Goal: Task Accomplishment & Management: Complete application form

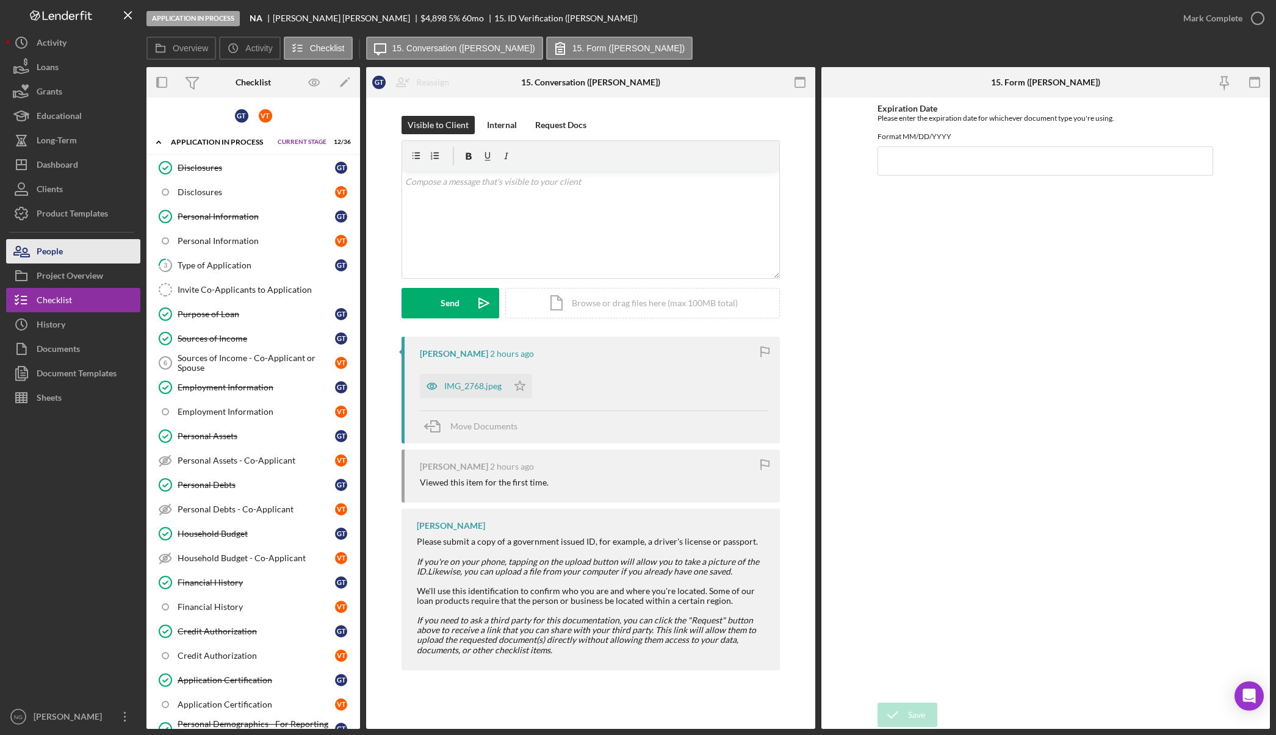
click at [79, 249] on button "People" at bounding box center [73, 251] width 134 height 24
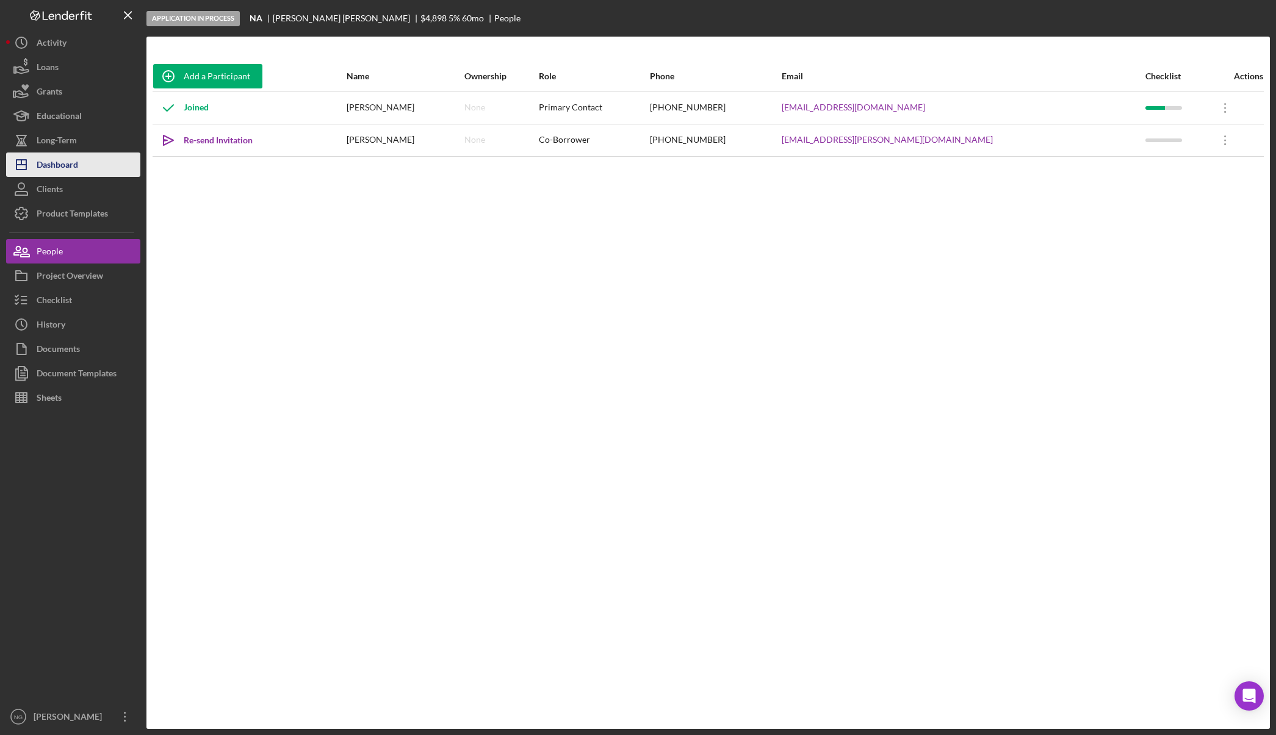
click at [66, 163] on div "Dashboard" at bounding box center [57, 166] width 41 height 27
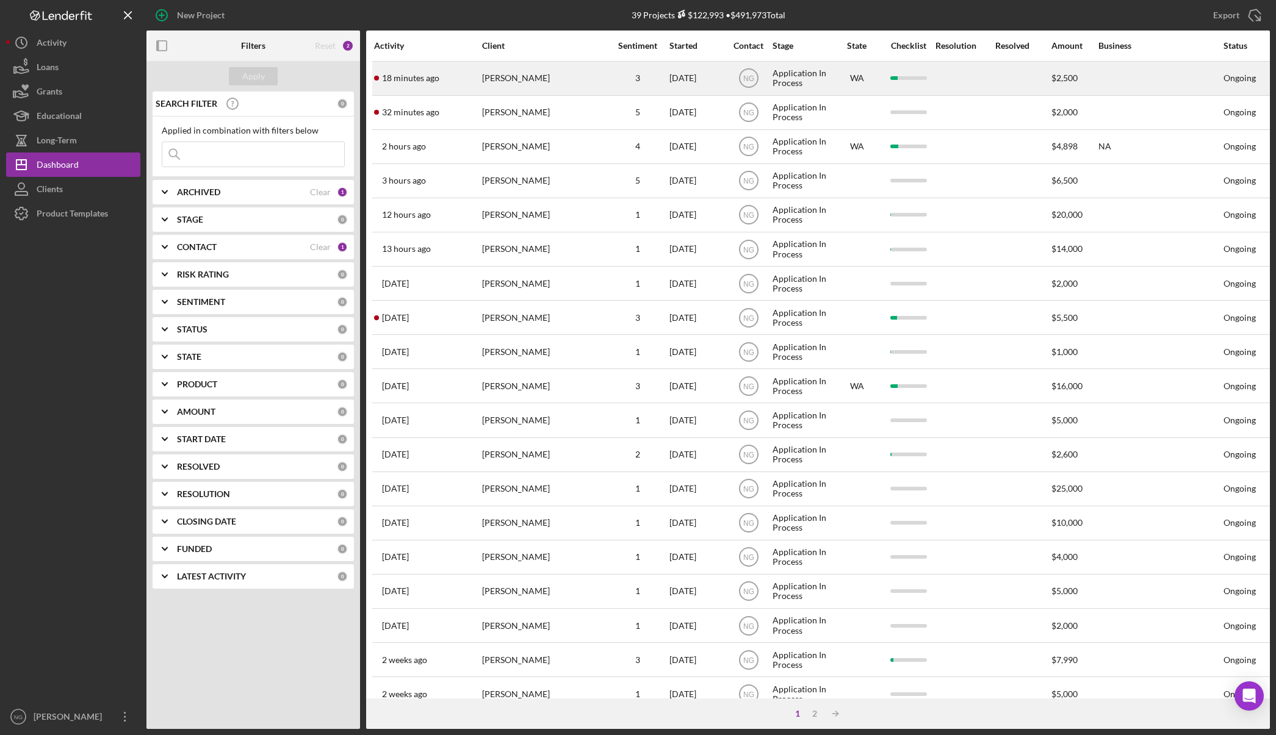
click at [576, 88] on div "[PERSON_NAME]" at bounding box center [543, 78] width 122 height 32
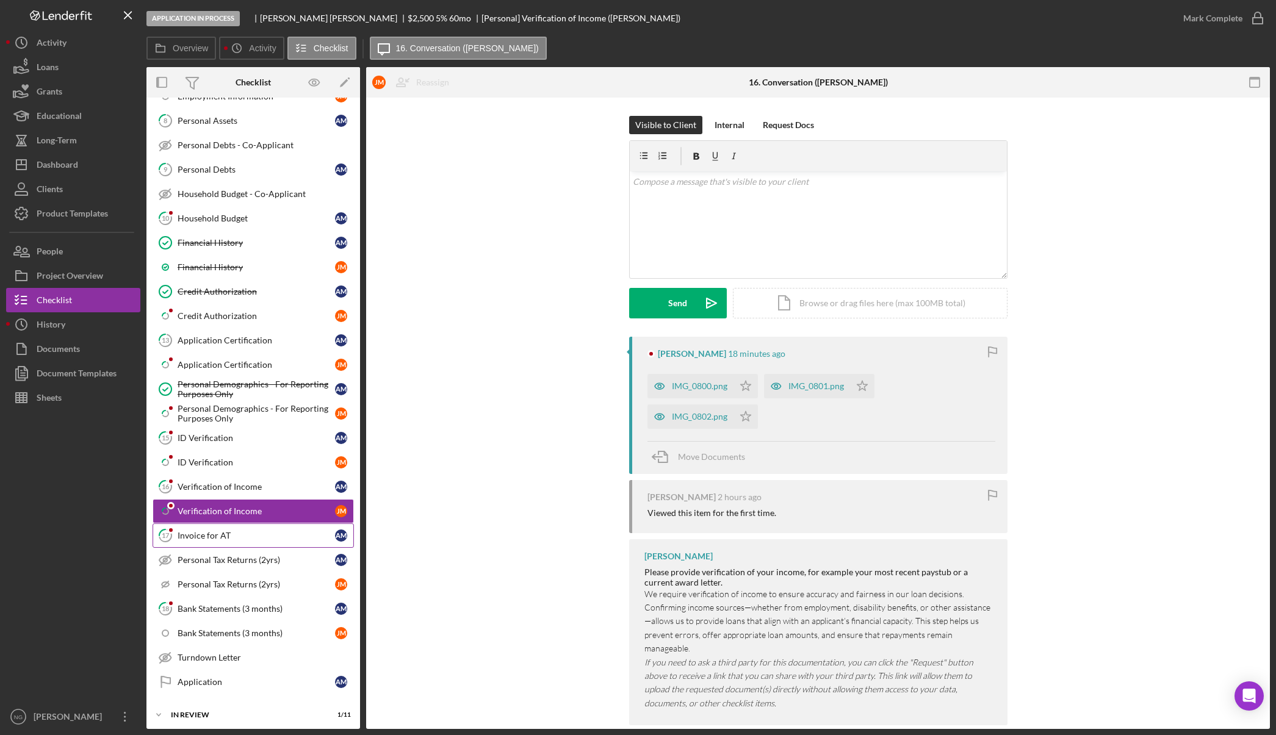
scroll to position [304, 0]
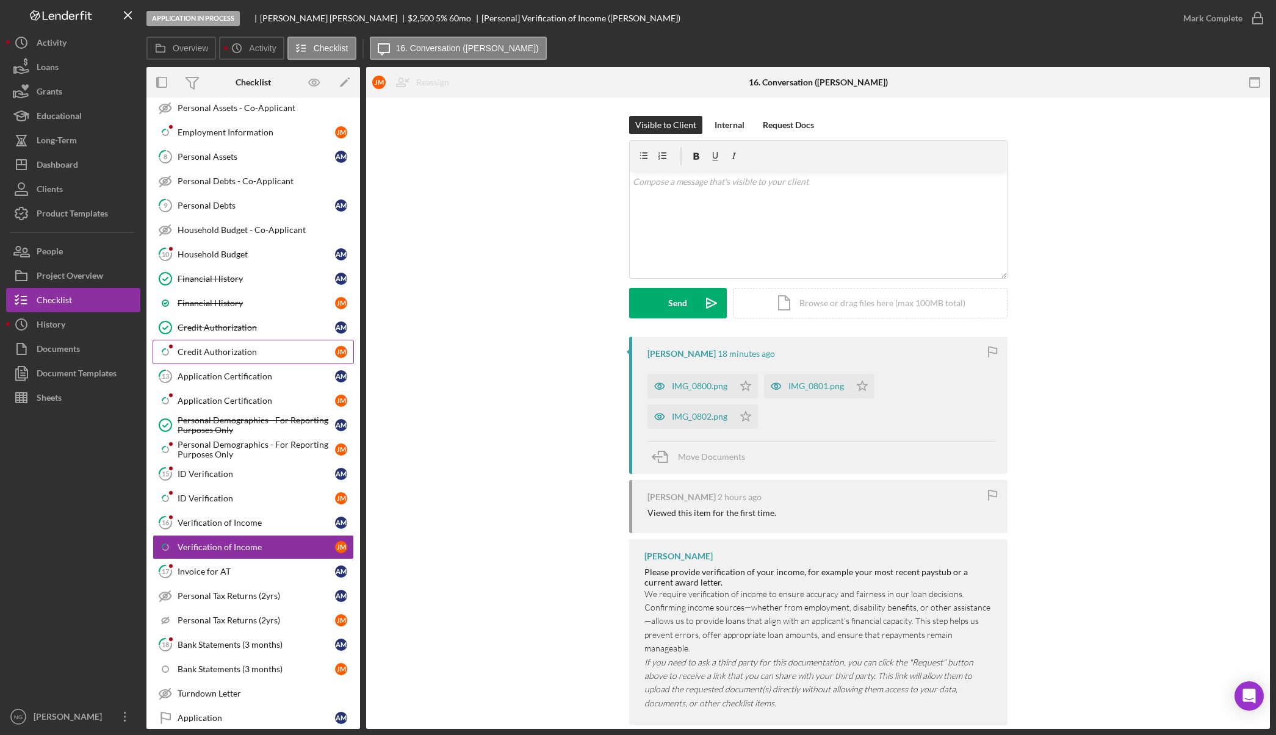
click at [243, 354] on div "Credit Authorization" at bounding box center [256, 352] width 157 height 10
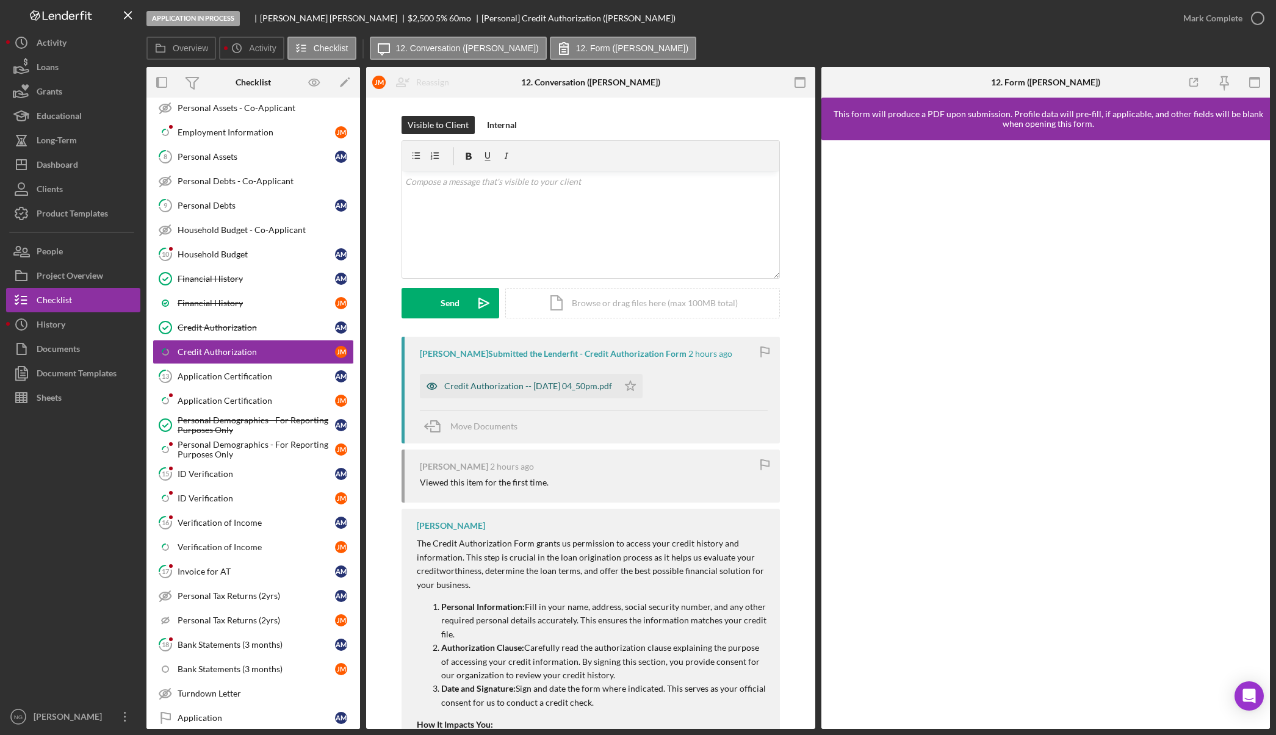
click at [559, 383] on div "Credit Authorization -- [DATE] 04_50pm.pdf" at bounding box center [528, 386] width 168 height 10
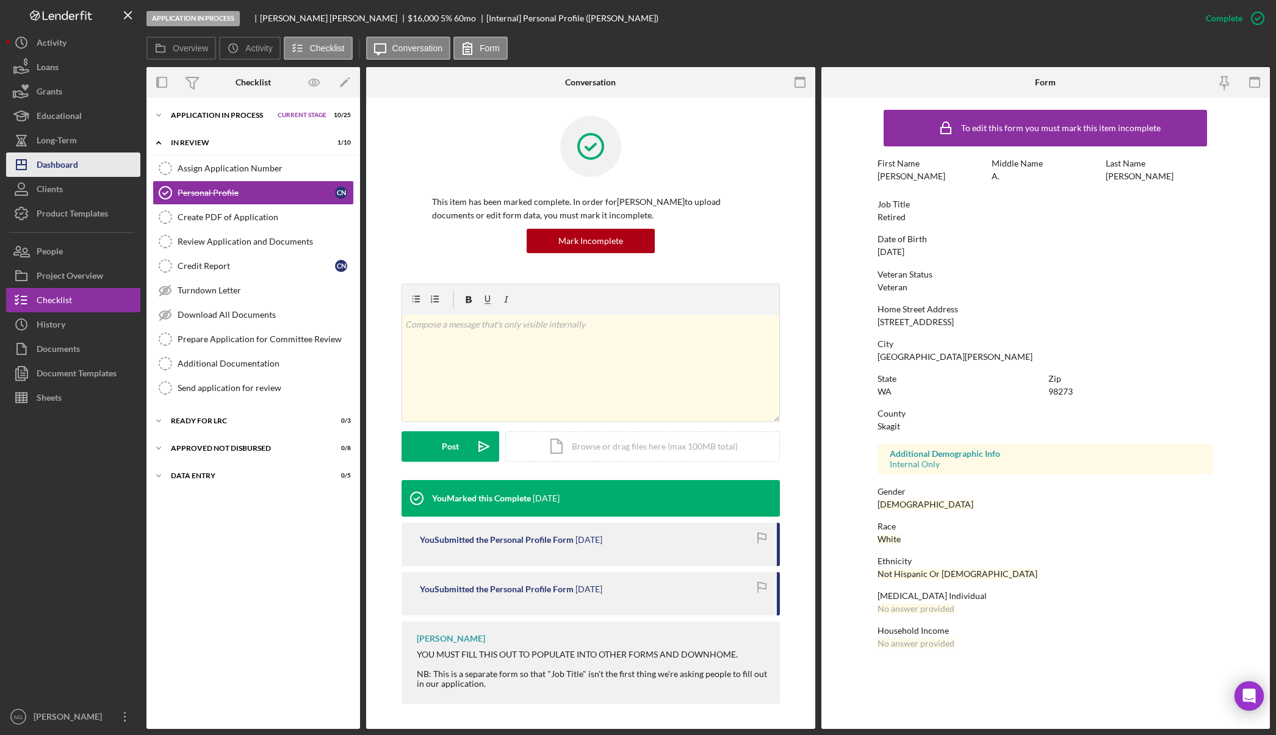
click at [73, 169] on div "Dashboard" at bounding box center [57, 166] width 41 height 27
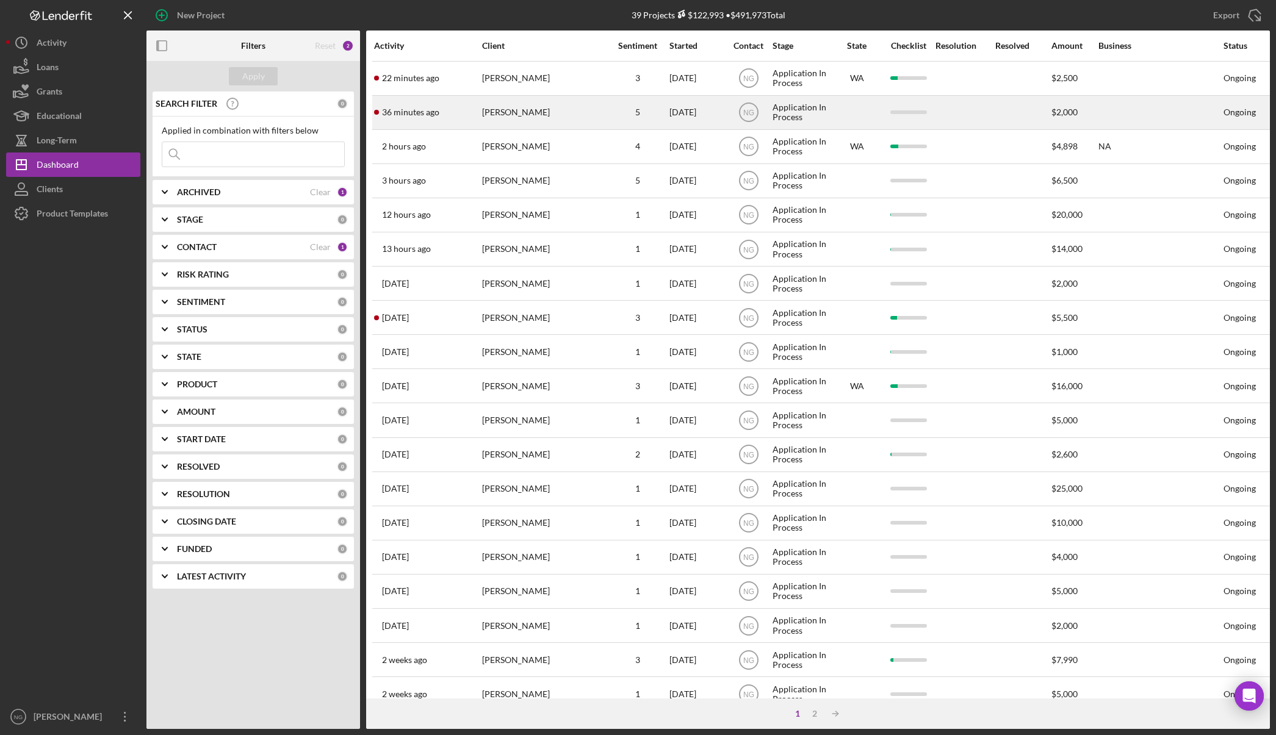
click at [600, 121] on div "[PERSON_NAME]" at bounding box center [543, 112] width 122 height 32
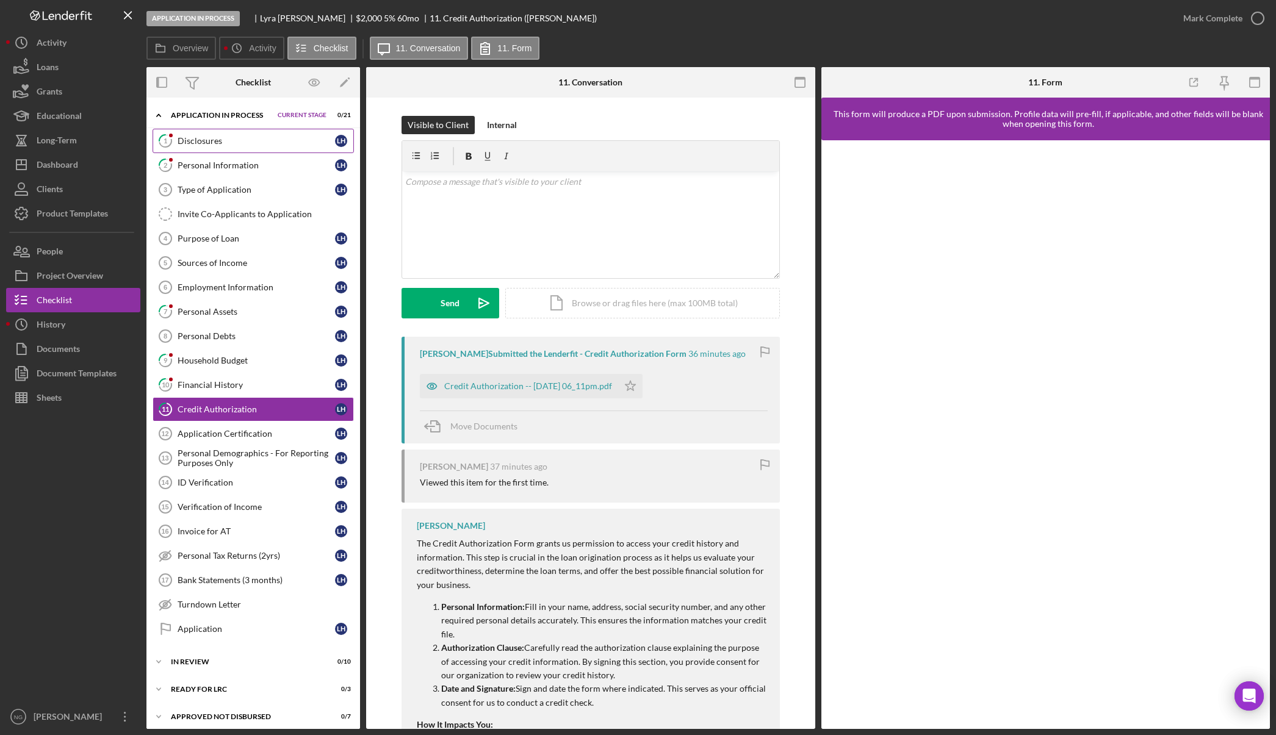
click at [244, 138] on div "Disclosures" at bounding box center [256, 141] width 157 height 10
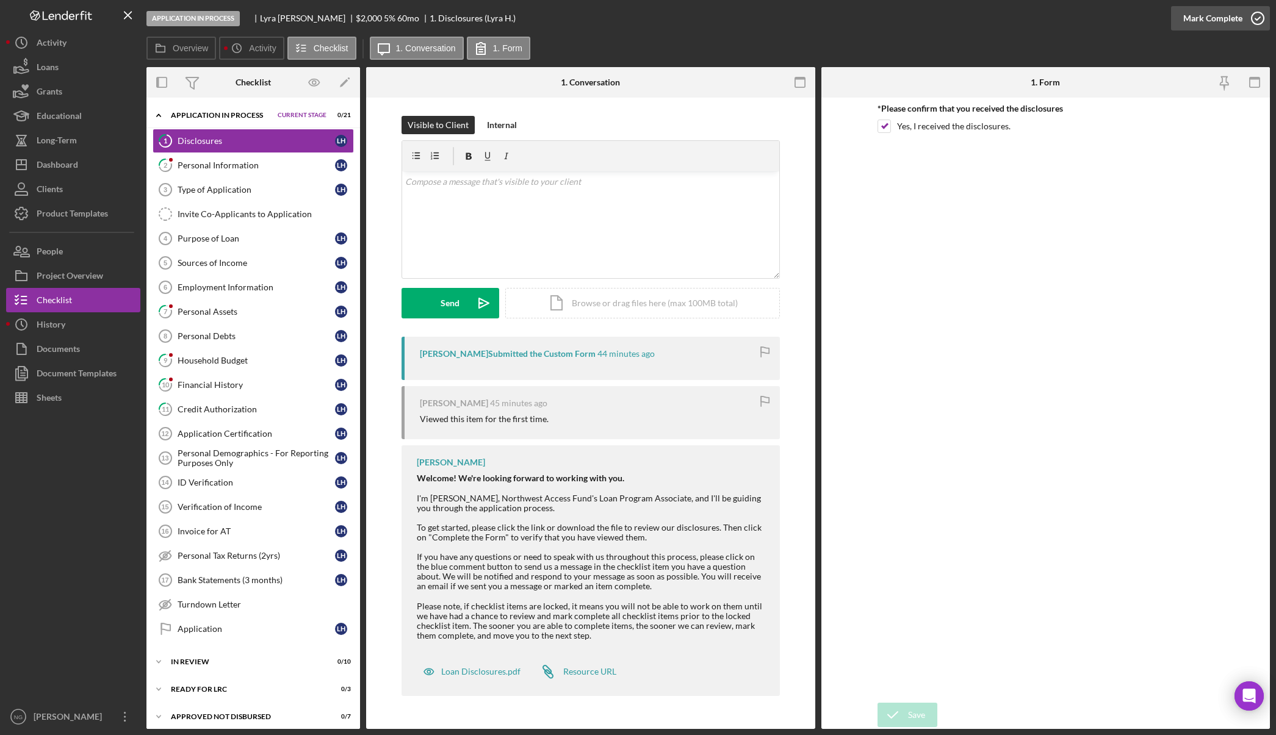
click at [1260, 18] on icon "button" at bounding box center [1257, 18] width 31 height 31
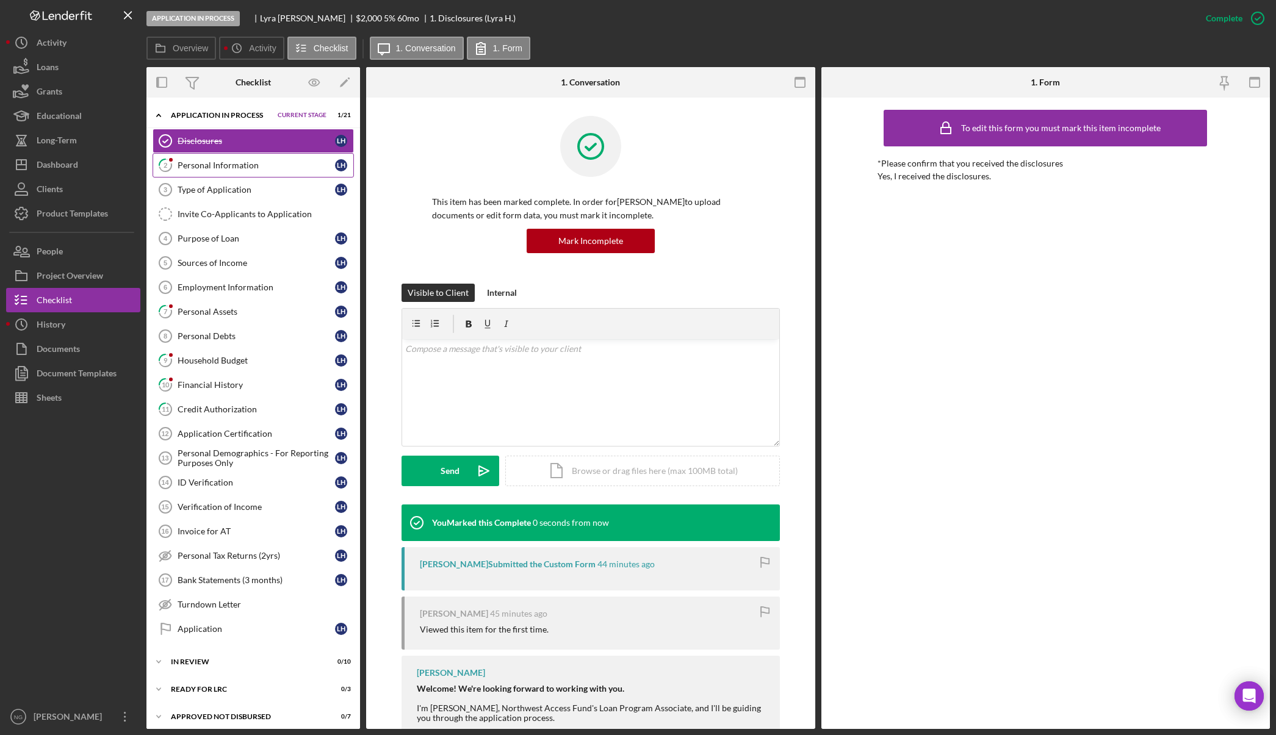
click at [205, 169] on div "Personal Information" at bounding box center [256, 165] width 157 height 10
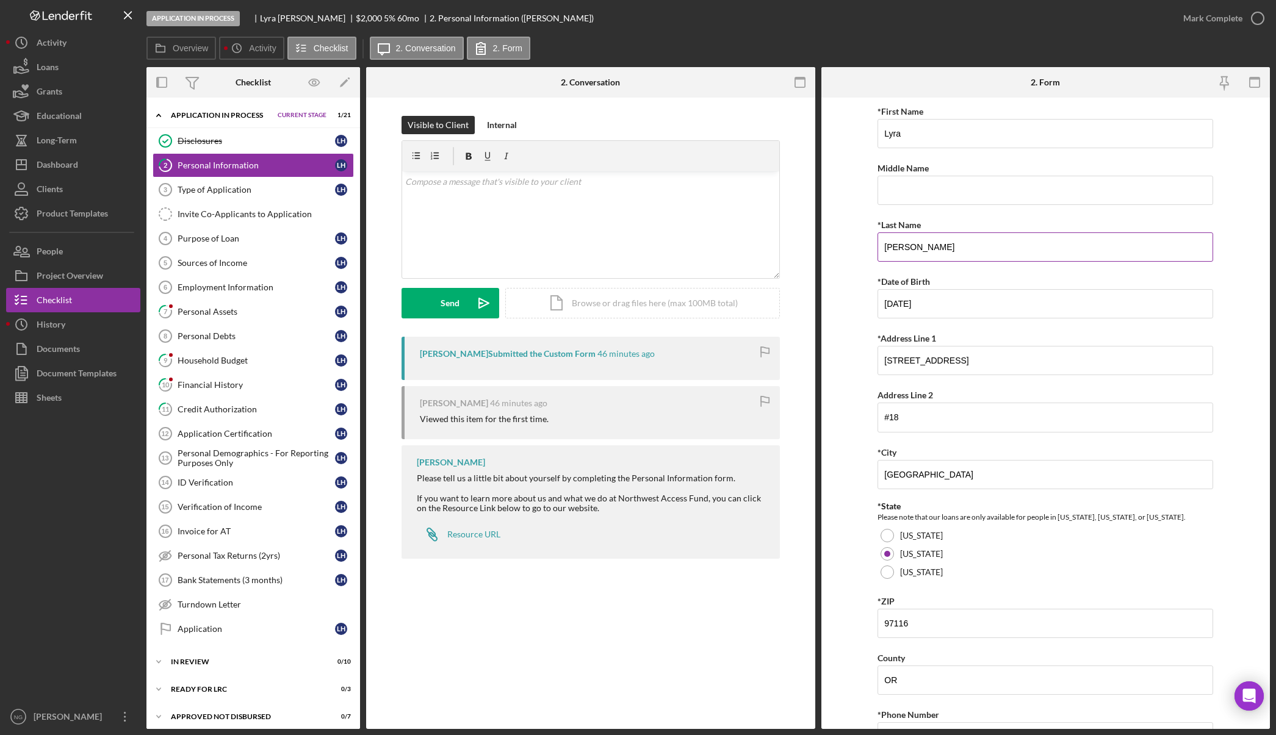
scroll to position [220, 0]
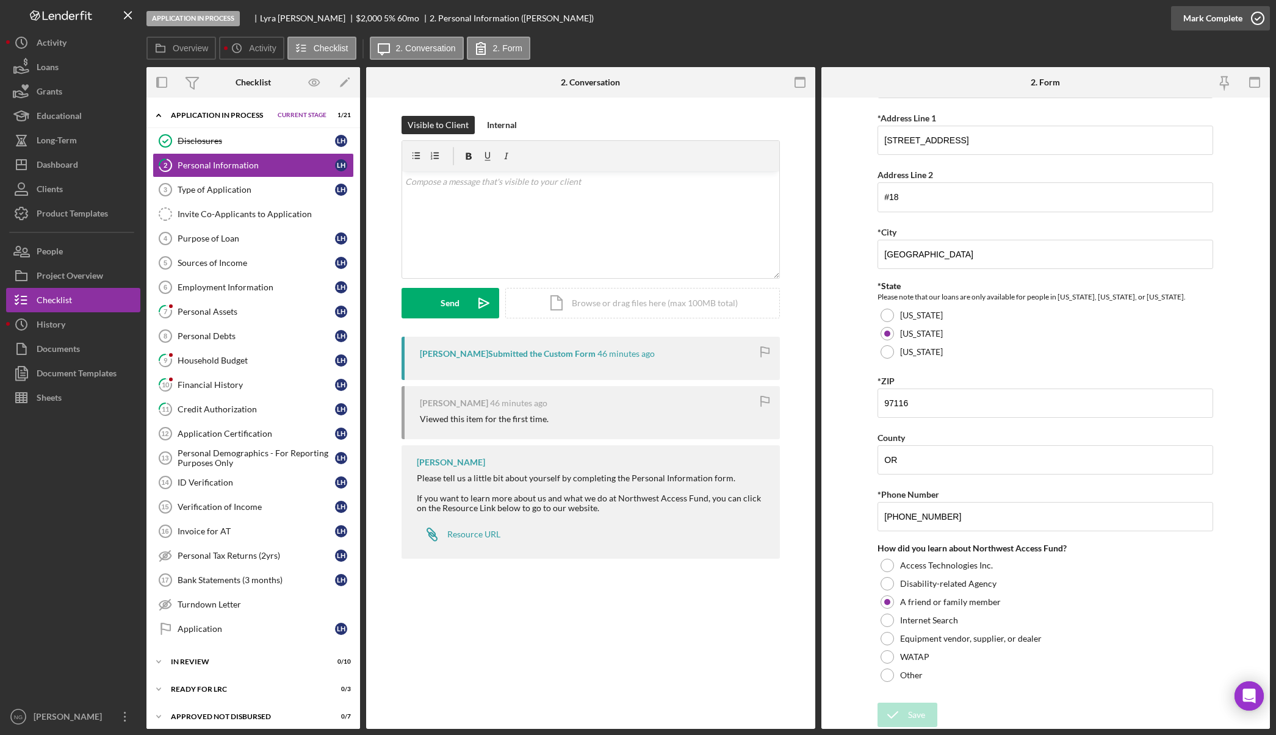
click at [1260, 20] on icon "button" at bounding box center [1257, 18] width 31 height 31
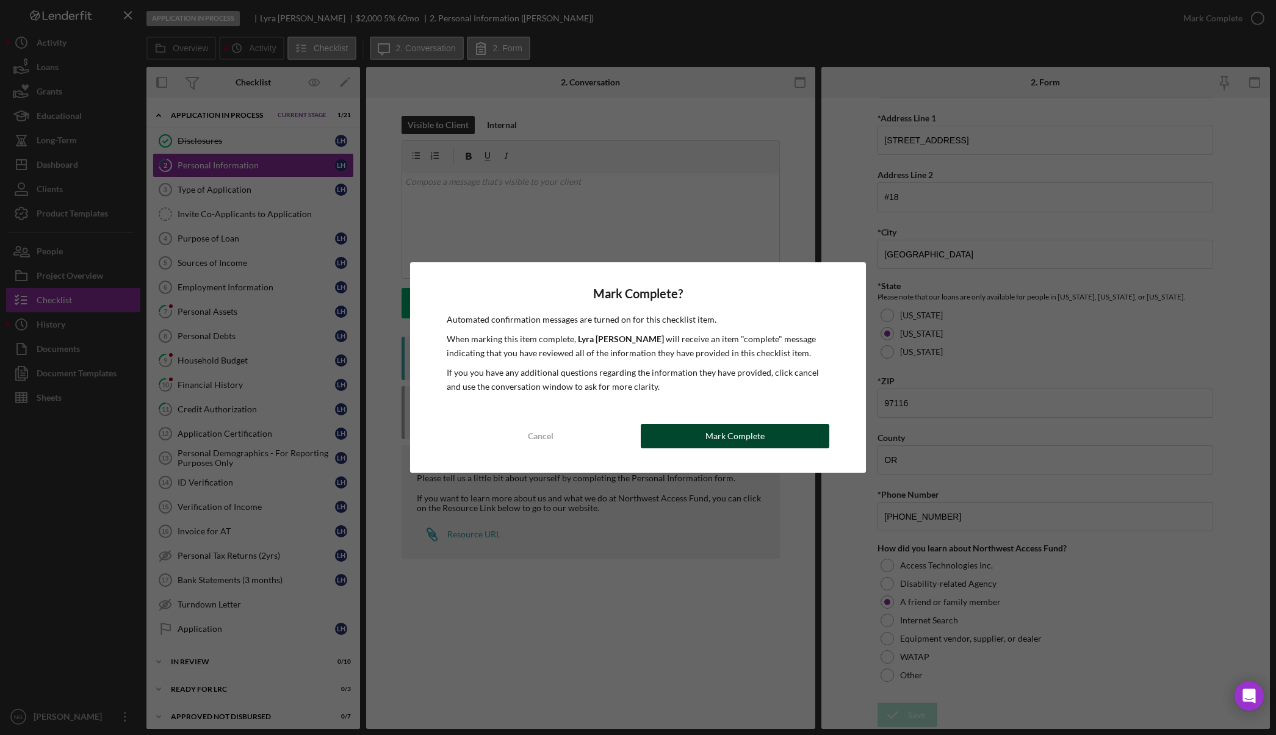
click at [752, 437] on div "Mark Complete" at bounding box center [734, 436] width 59 height 24
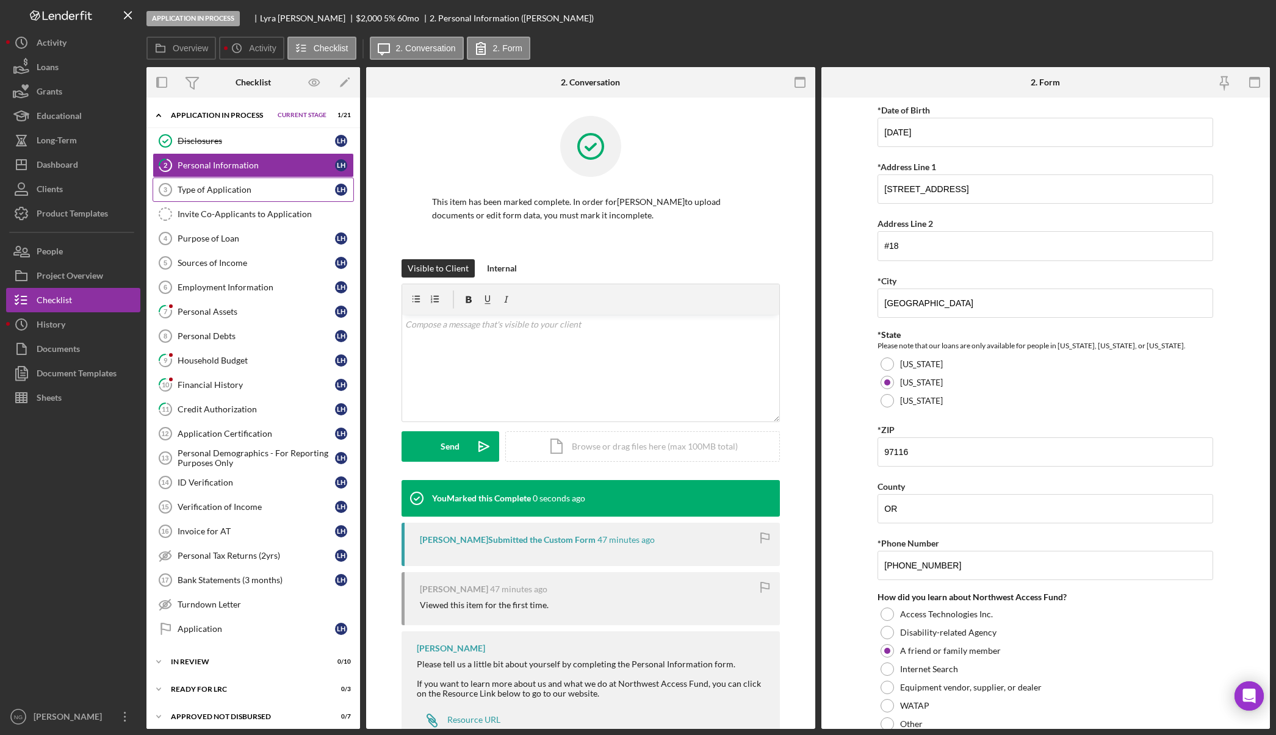
scroll to position [269, 0]
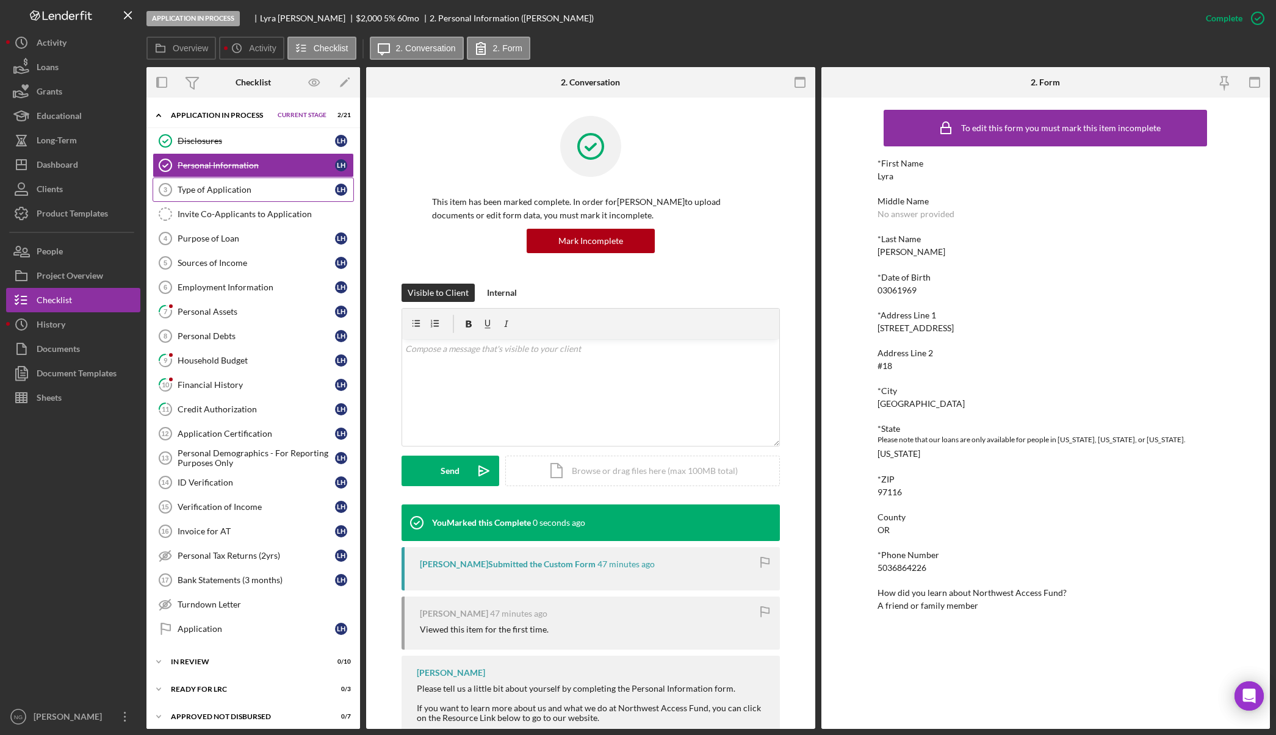
click at [227, 188] on div "Type of Application" at bounding box center [256, 190] width 157 height 10
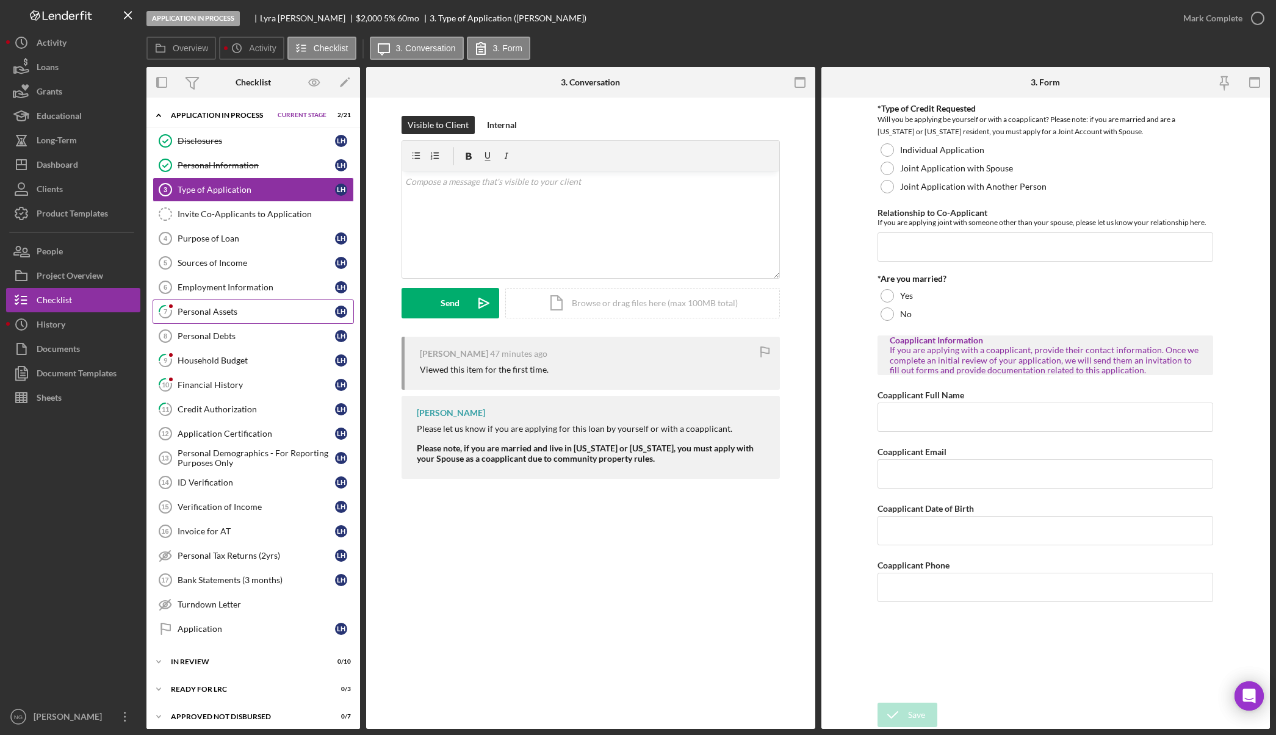
click at [238, 307] on div "Personal Assets" at bounding box center [256, 312] width 157 height 10
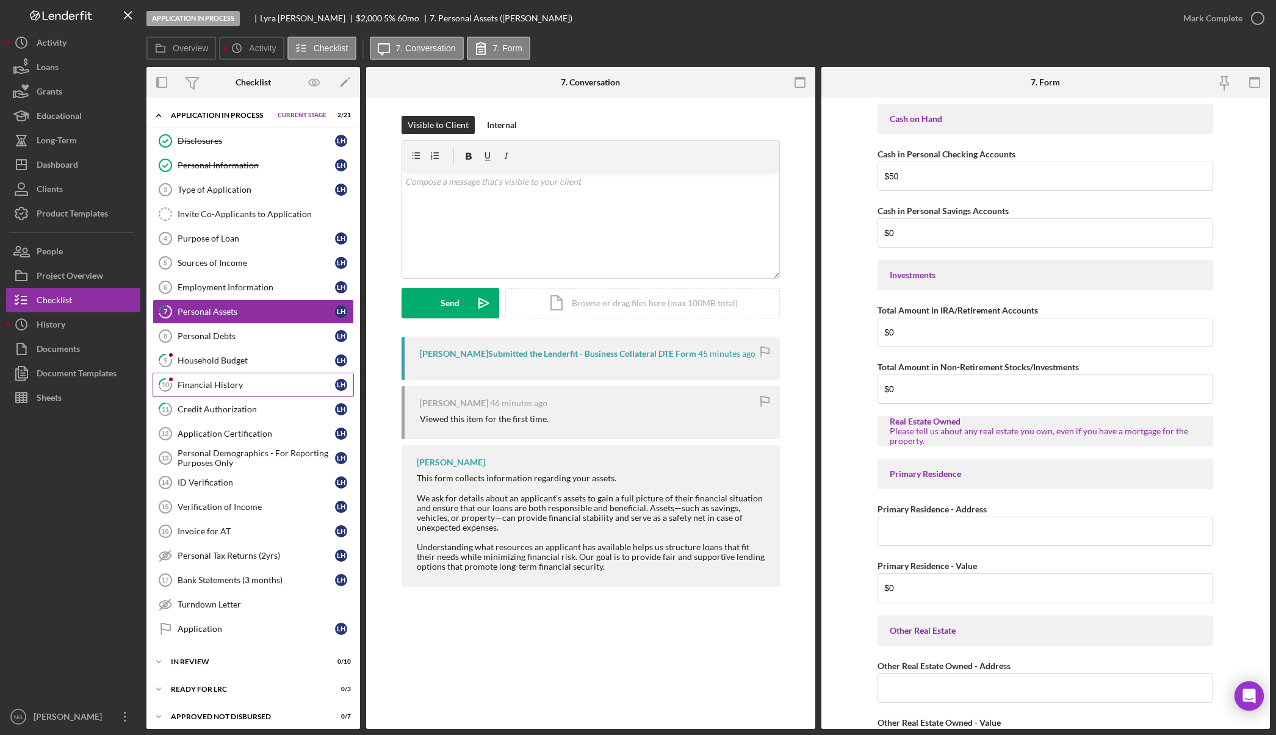
click at [258, 395] on link "10 Financial History L H" at bounding box center [253, 385] width 201 height 24
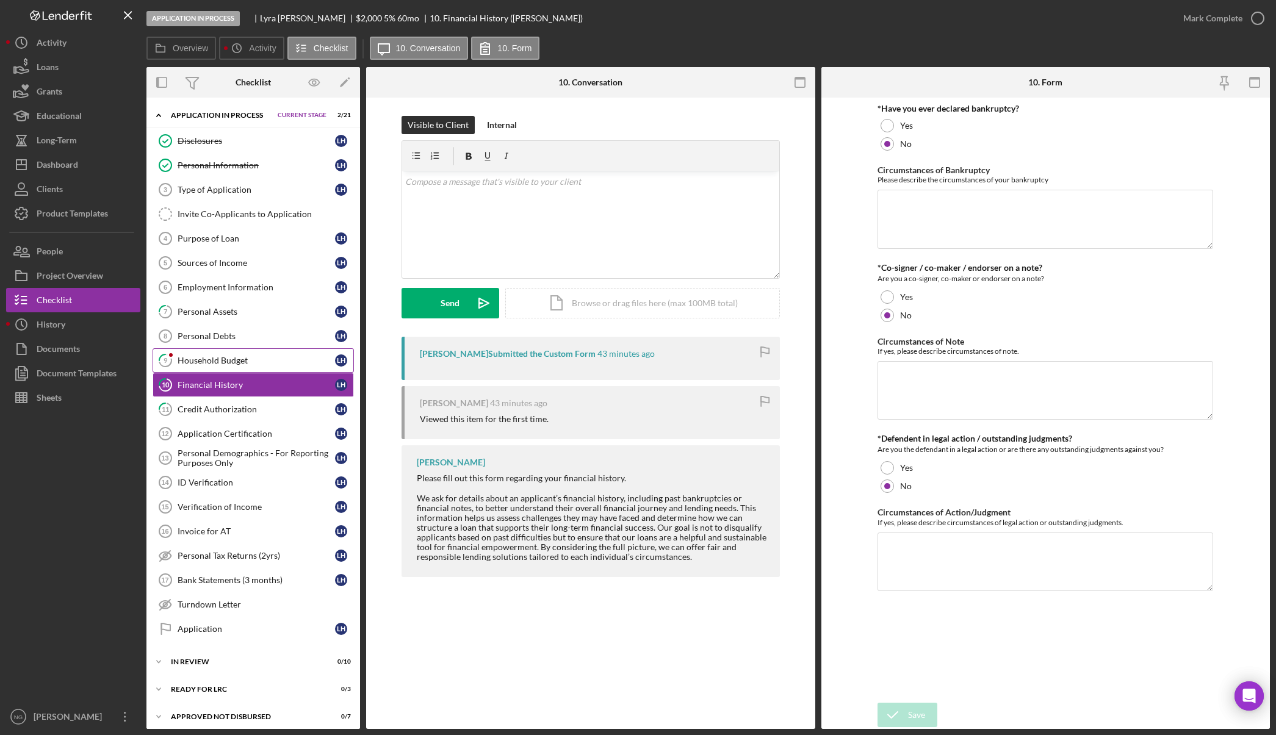
click at [260, 368] on link "9 Household Budget L H" at bounding box center [253, 360] width 201 height 24
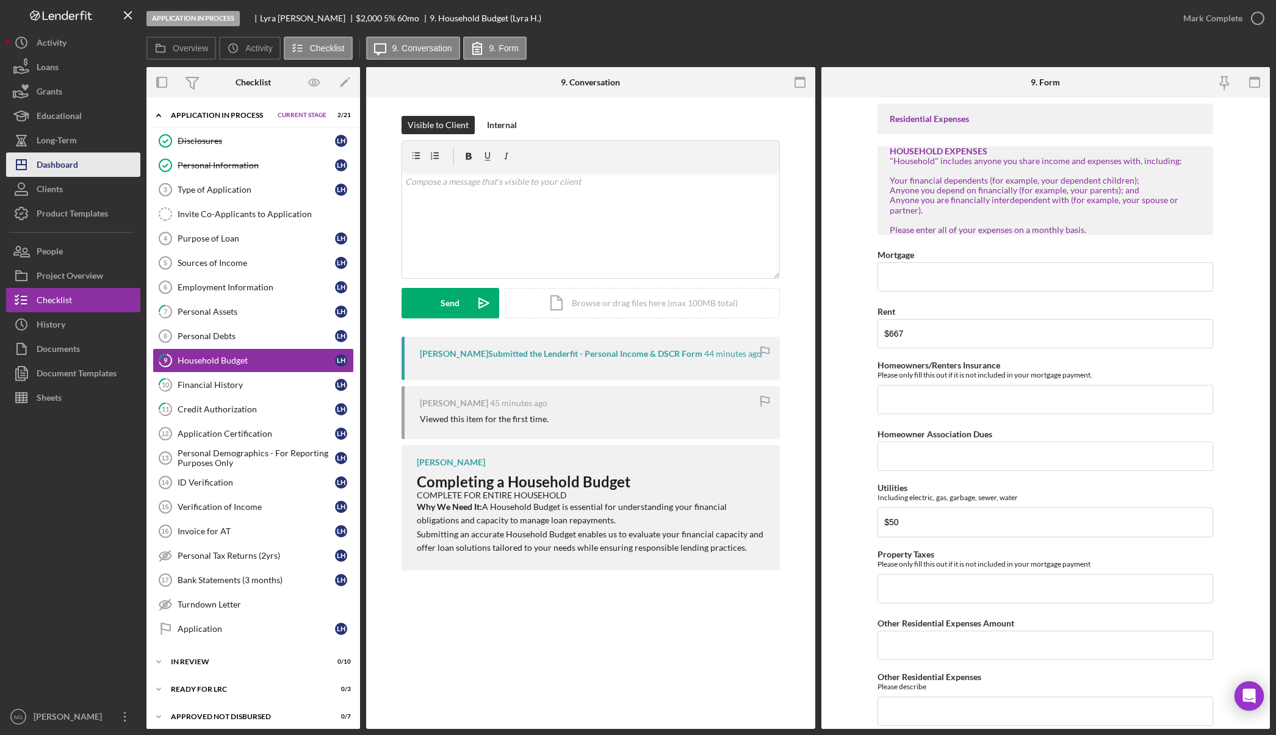
click at [72, 162] on div "Dashboard" at bounding box center [57, 166] width 41 height 27
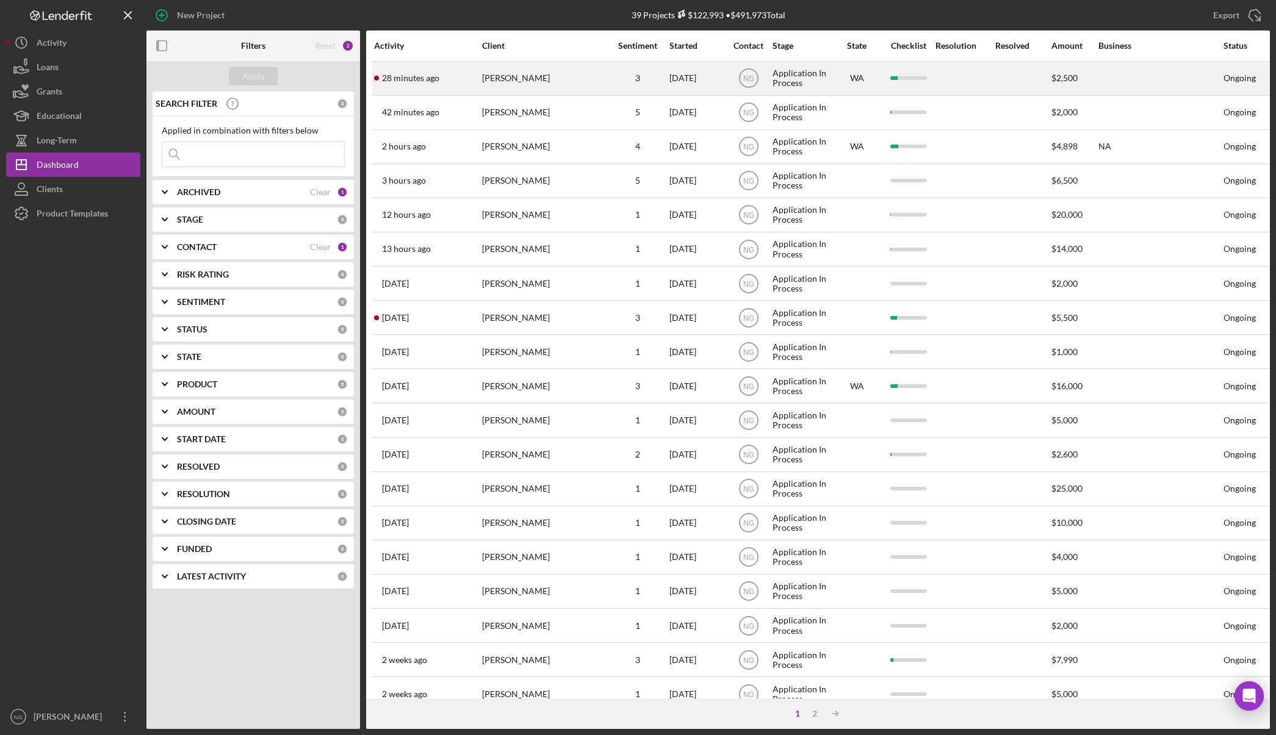
click at [943, 87] on div at bounding box center [964, 78] width 59 height 32
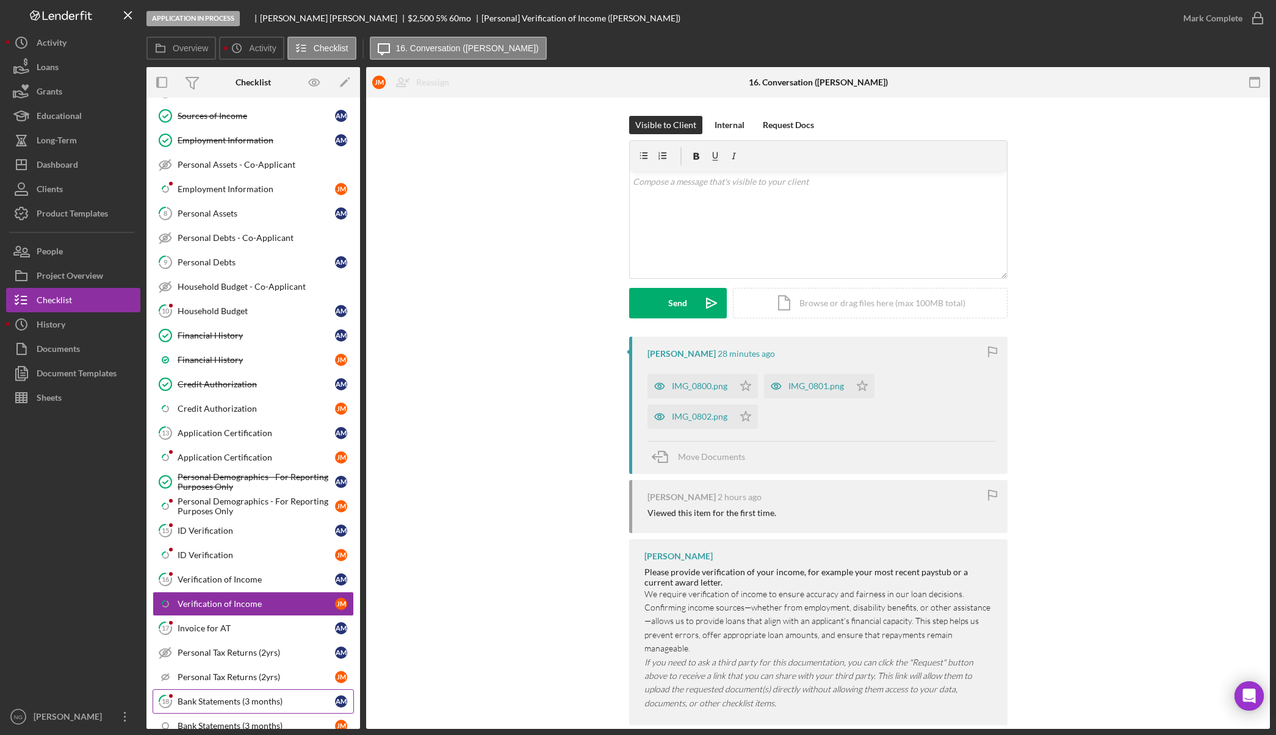
scroll to position [243, 0]
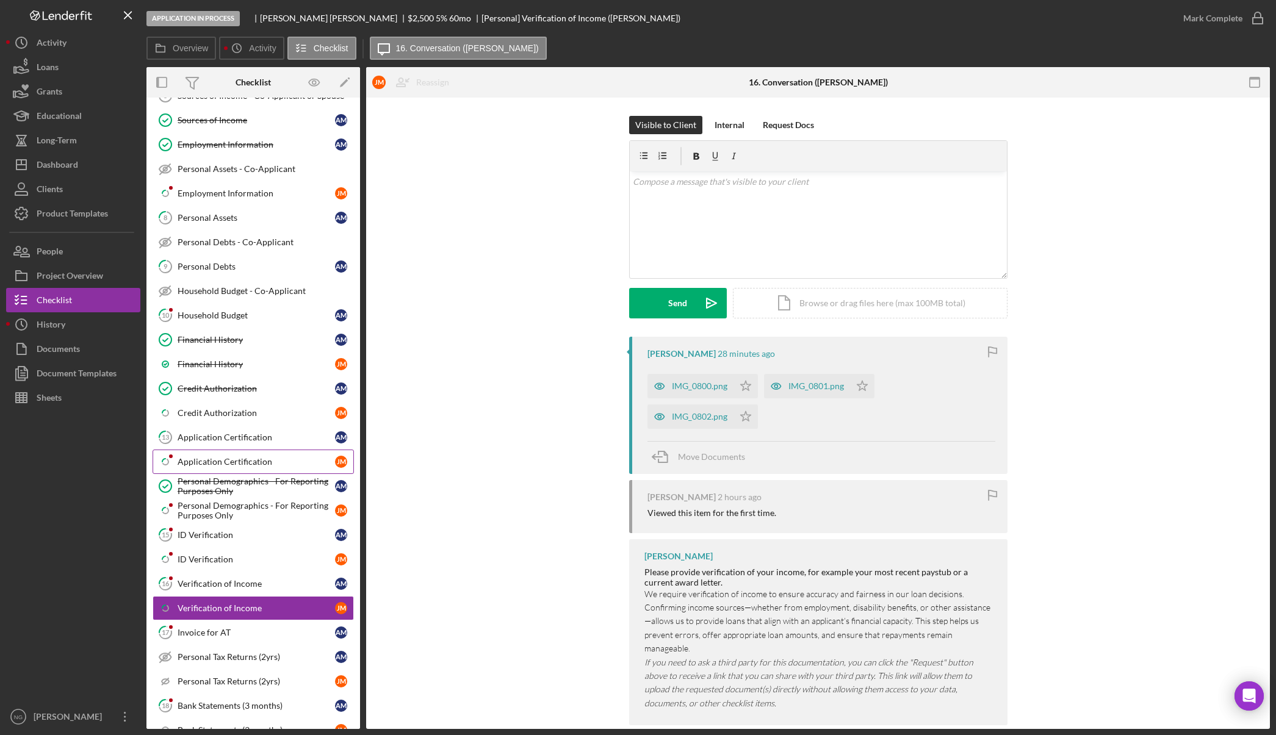
click at [260, 459] on div "Application Certification" at bounding box center [256, 462] width 157 height 10
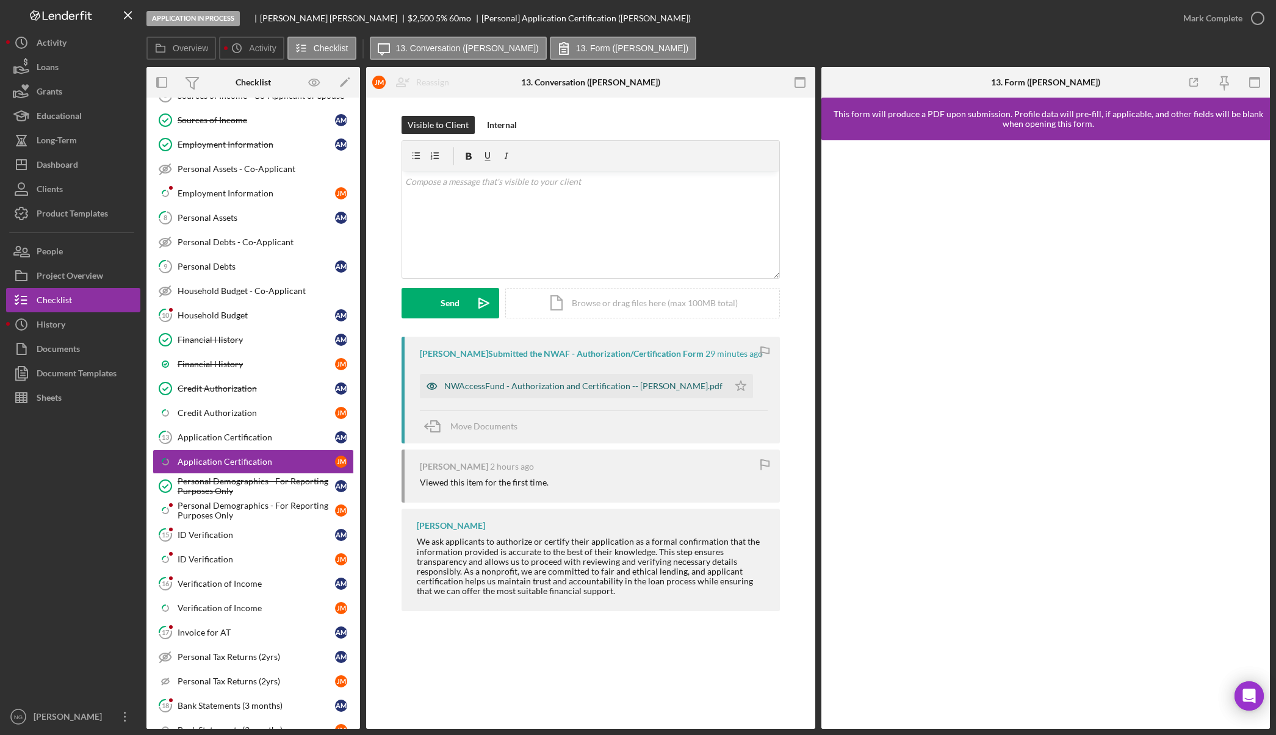
click at [510, 391] on div "NWAccessFund - Authorization and Certification -- [PERSON_NAME].pdf" at bounding box center [583, 386] width 278 height 10
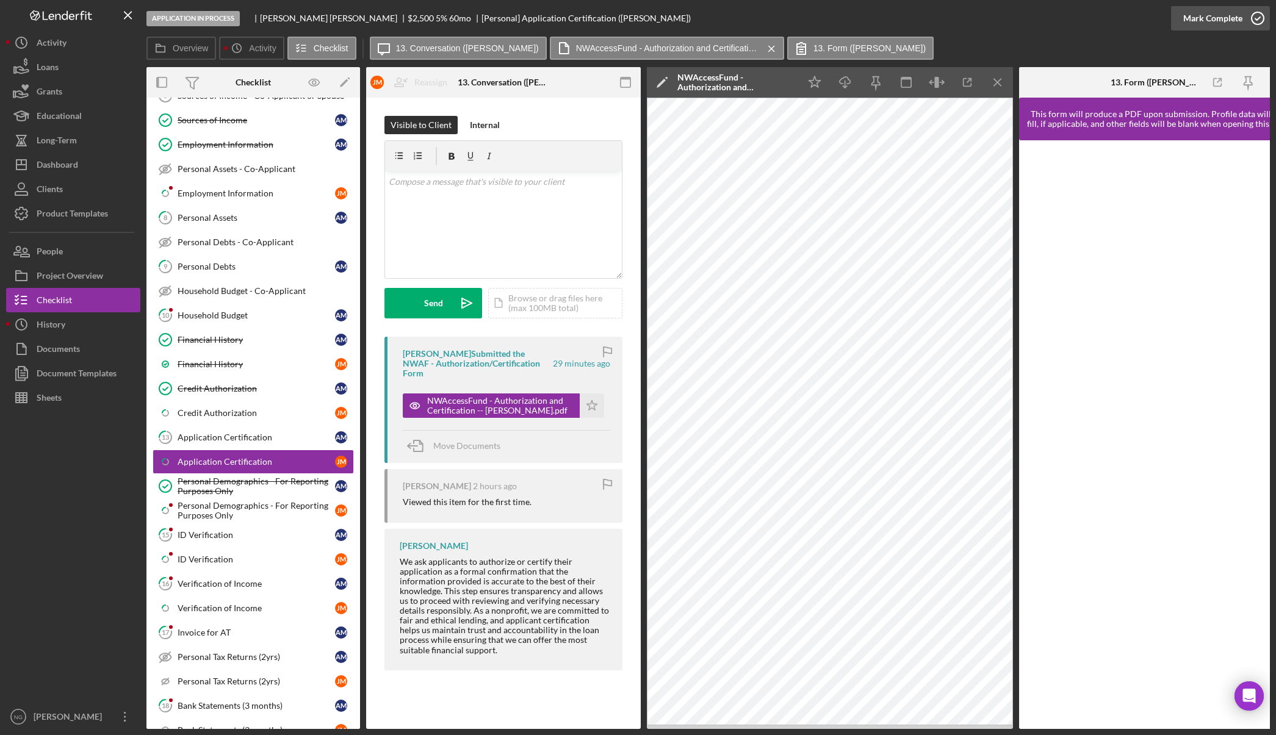
click at [1252, 21] on icon "button" at bounding box center [1257, 18] width 31 height 31
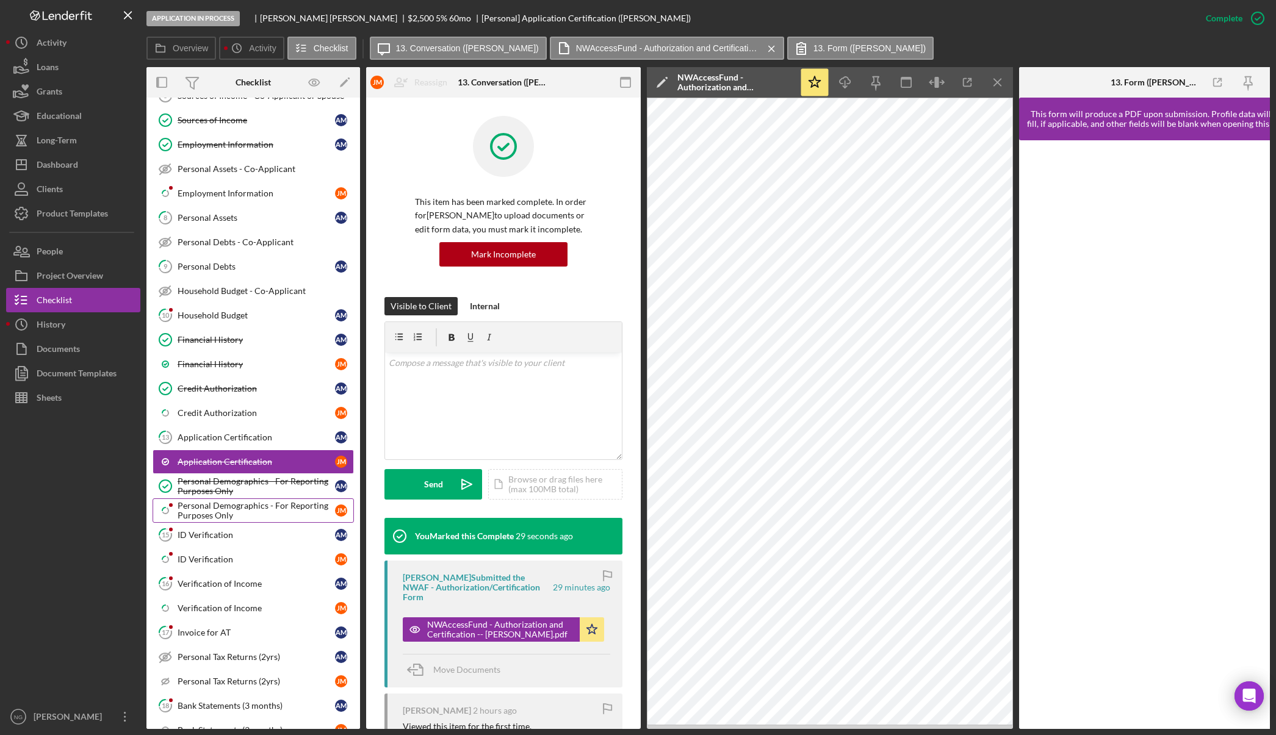
click at [305, 517] on div "Personal Demographics - For Reporting Purposes Only" at bounding box center [256, 511] width 157 height 20
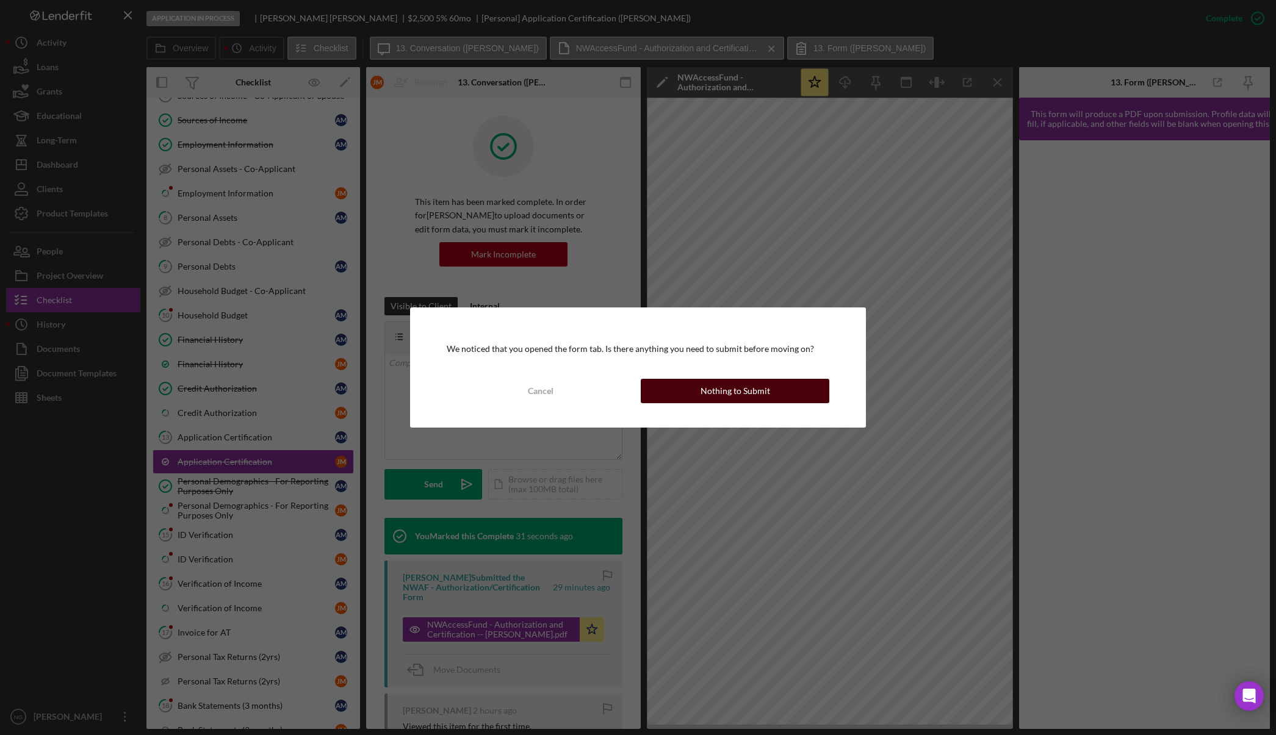
click at [714, 390] on div "Nothing to Submit" at bounding box center [735, 391] width 70 height 24
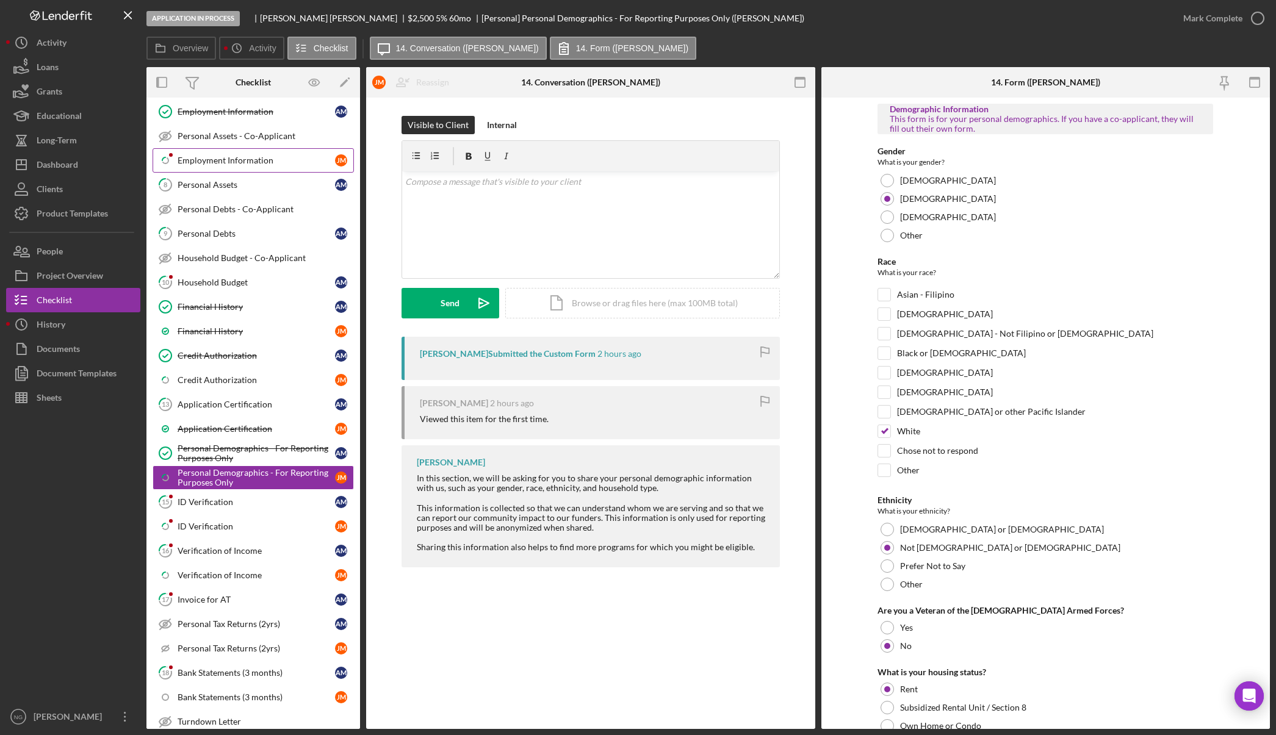
scroll to position [305, 0]
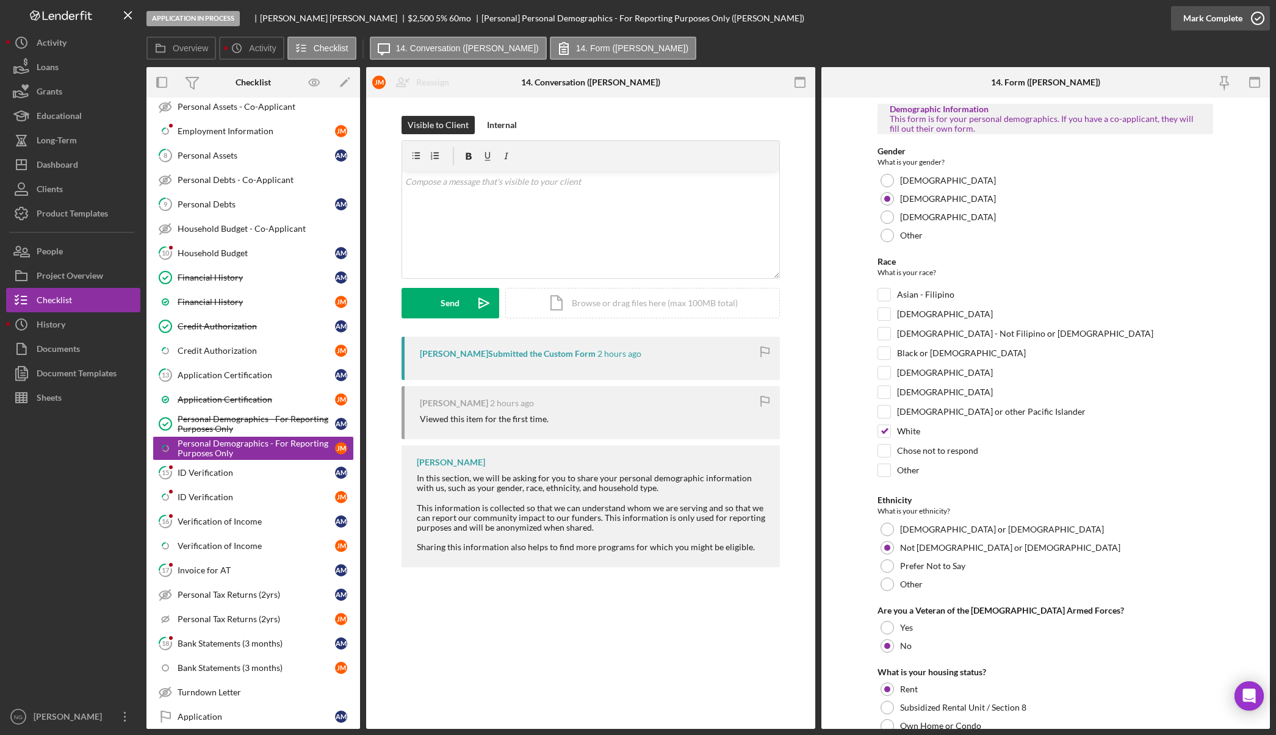
click at [1258, 20] on icon "button" at bounding box center [1257, 18] width 31 height 31
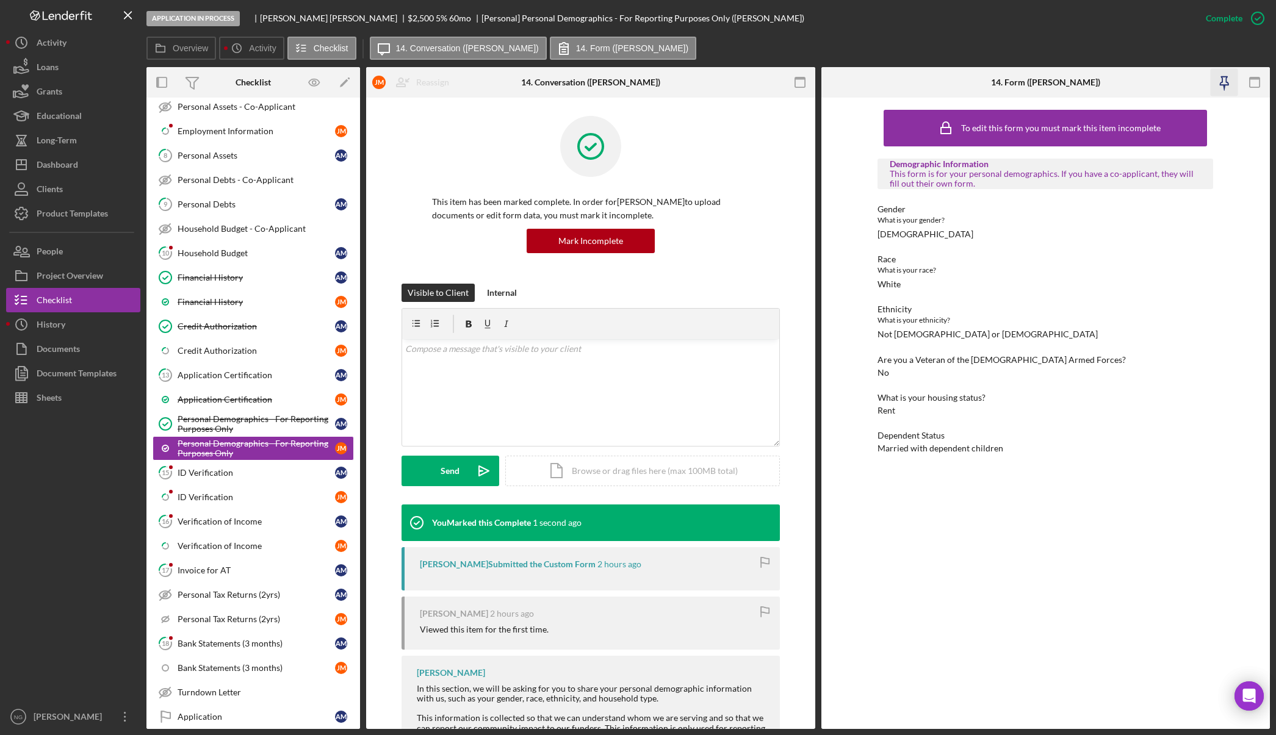
click at [1224, 85] on icon "button" at bounding box center [1223, 81] width 9 height 9
click at [797, 86] on icon "button" at bounding box center [799, 82] width 27 height 27
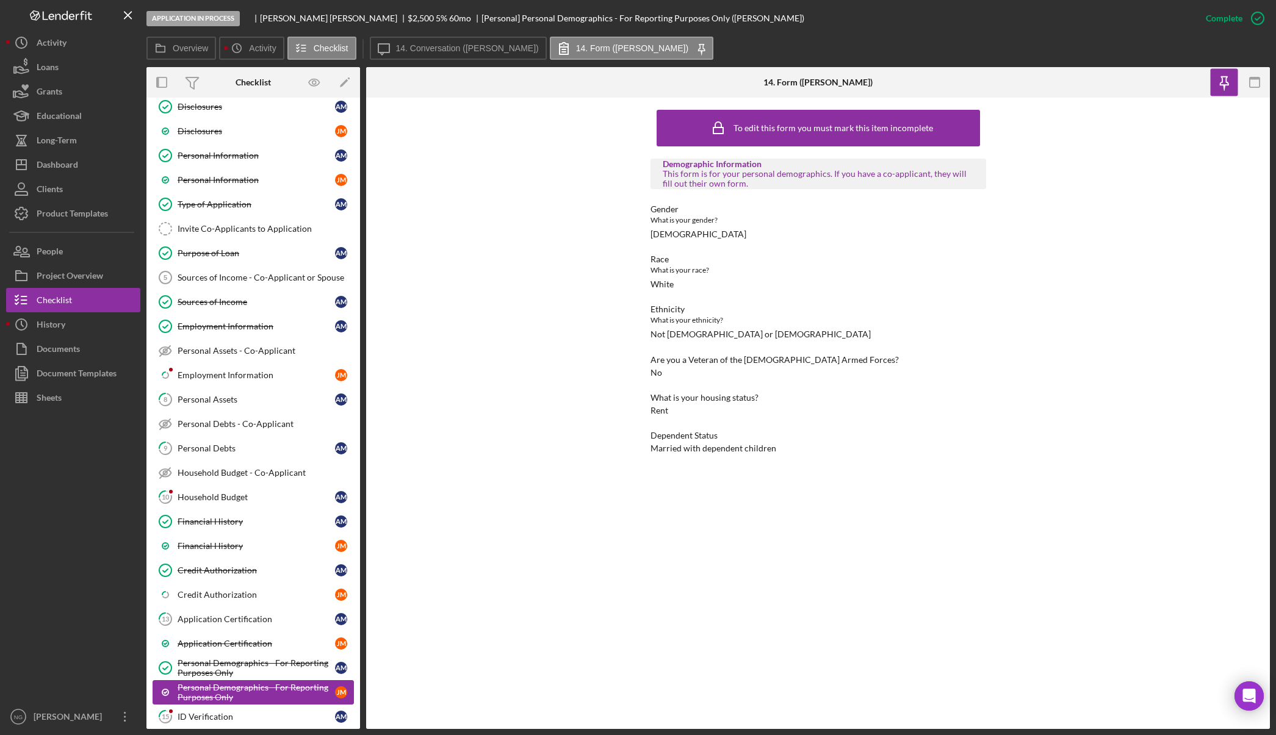
scroll to position [0, 0]
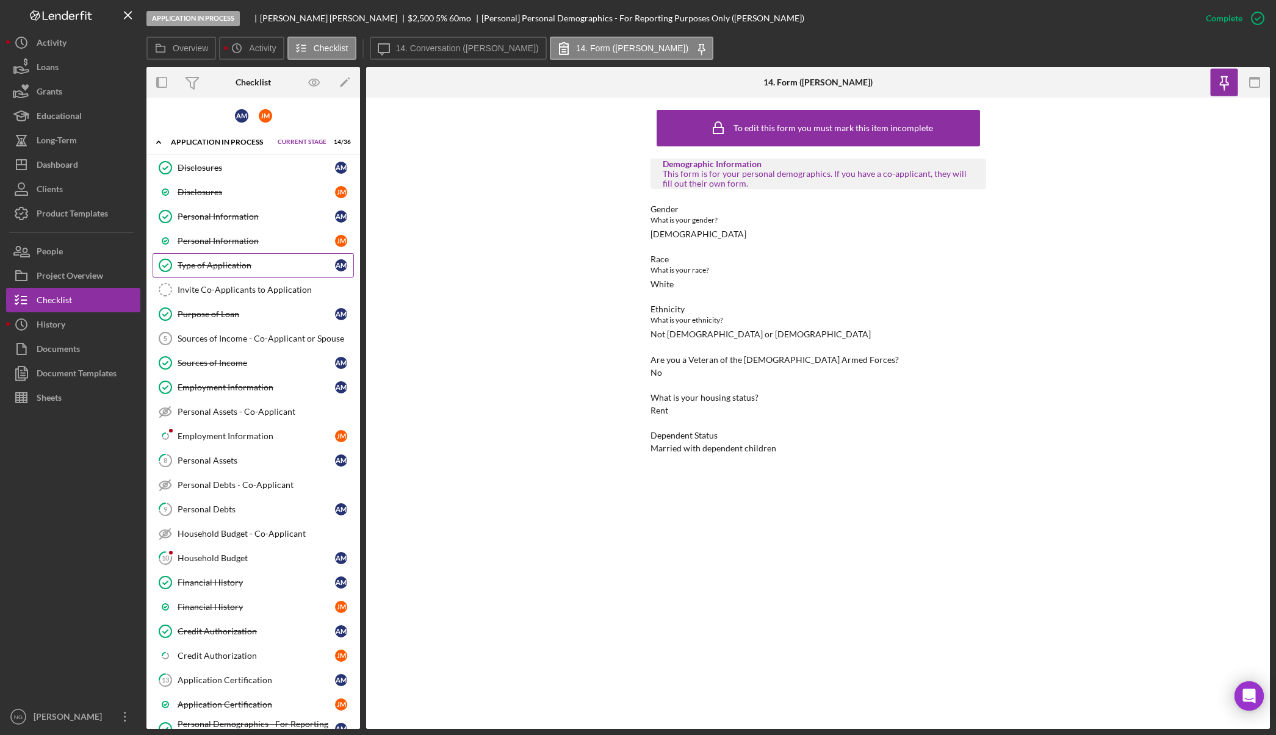
click at [277, 273] on link "Type of Application Type of Application A M" at bounding box center [253, 265] width 201 height 24
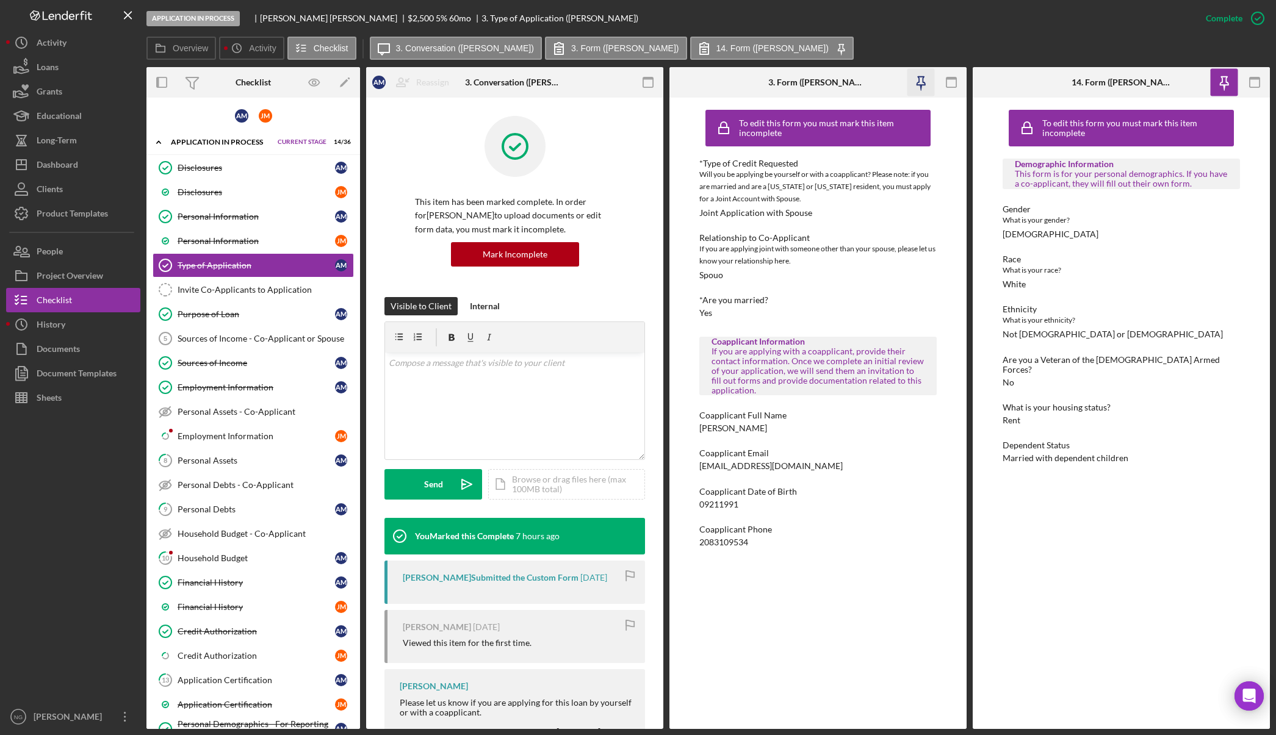
drag, startPoint x: 923, startPoint y: 85, endPoint x: 909, endPoint y: 85, distance: 14.0
click at [922, 85] on icon "button" at bounding box center [920, 81] width 9 height 9
click at [650, 86] on icon "button" at bounding box center [647, 82] width 27 height 27
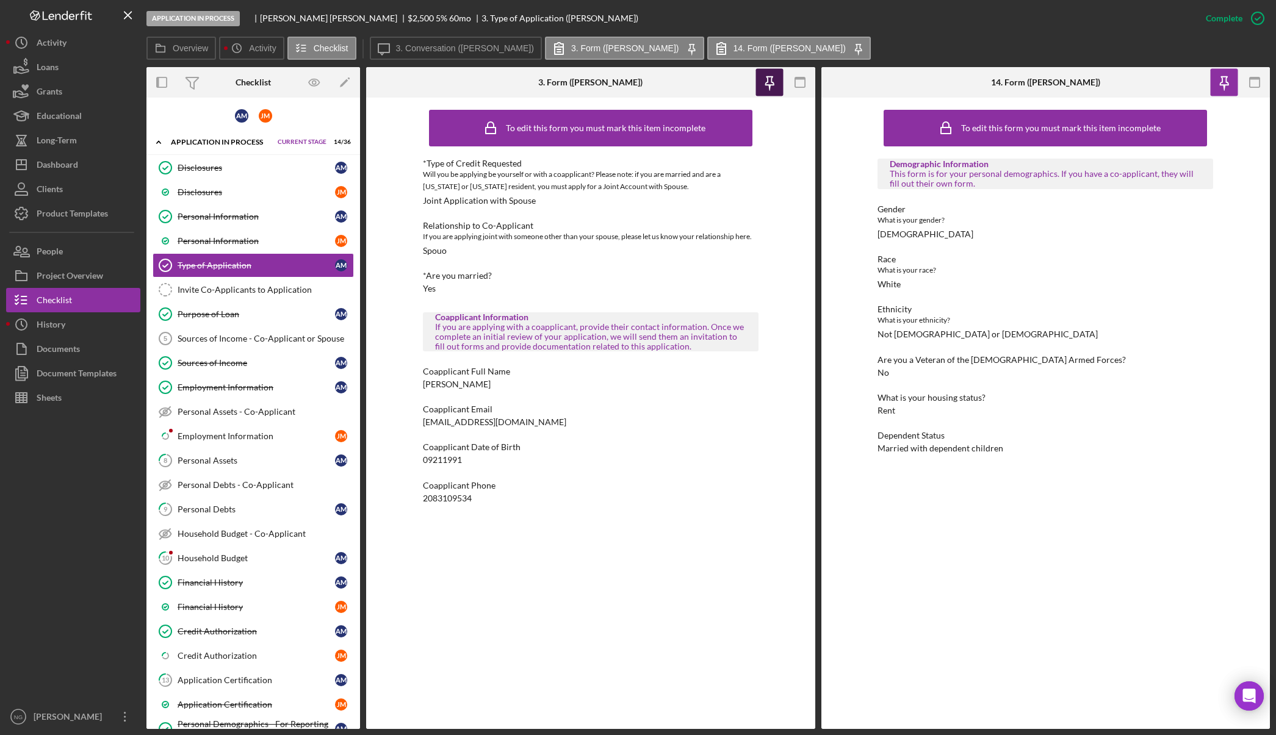
click at [775, 87] on icon "button" at bounding box center [768, 82] width 27 height 27
click at [797, 79] on rect "button" at bounding box center [799, 78] width 10 height 2
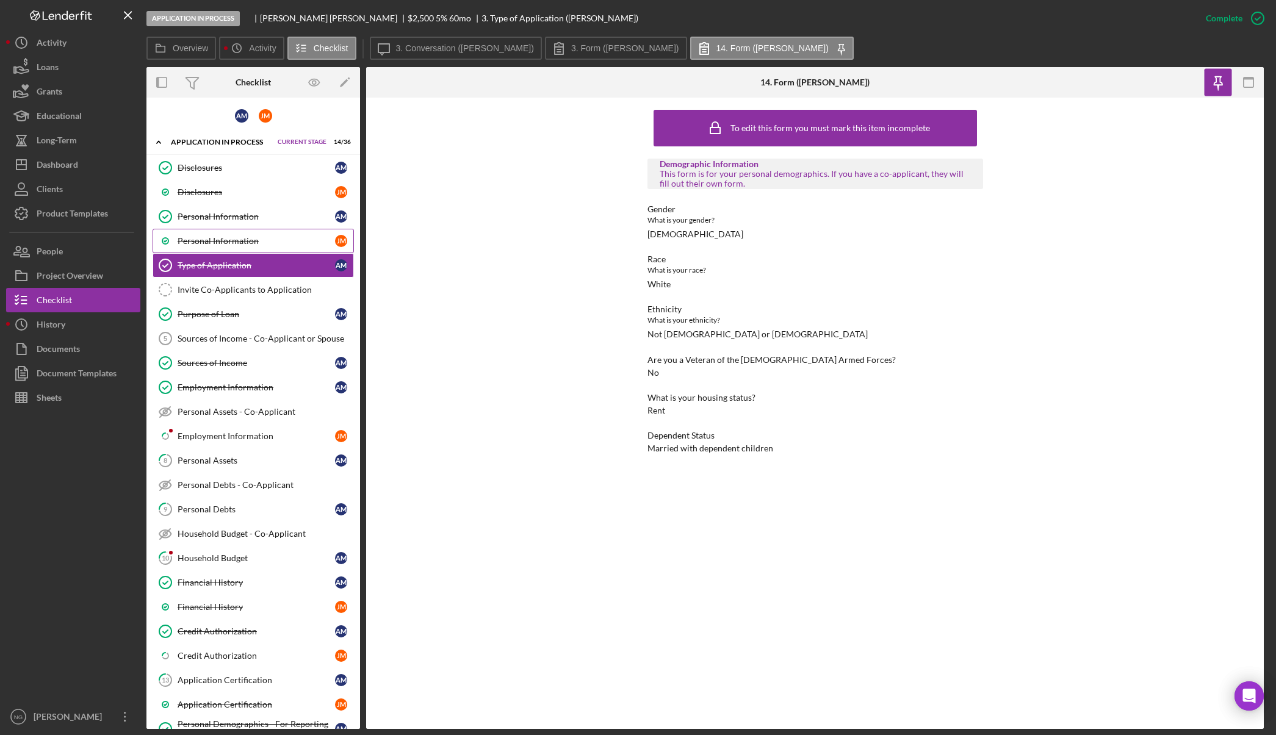
click at [234, 247] on link "Personal Information [PERSON_NAME]" at bounding box center [253, 241] width 201 height 24
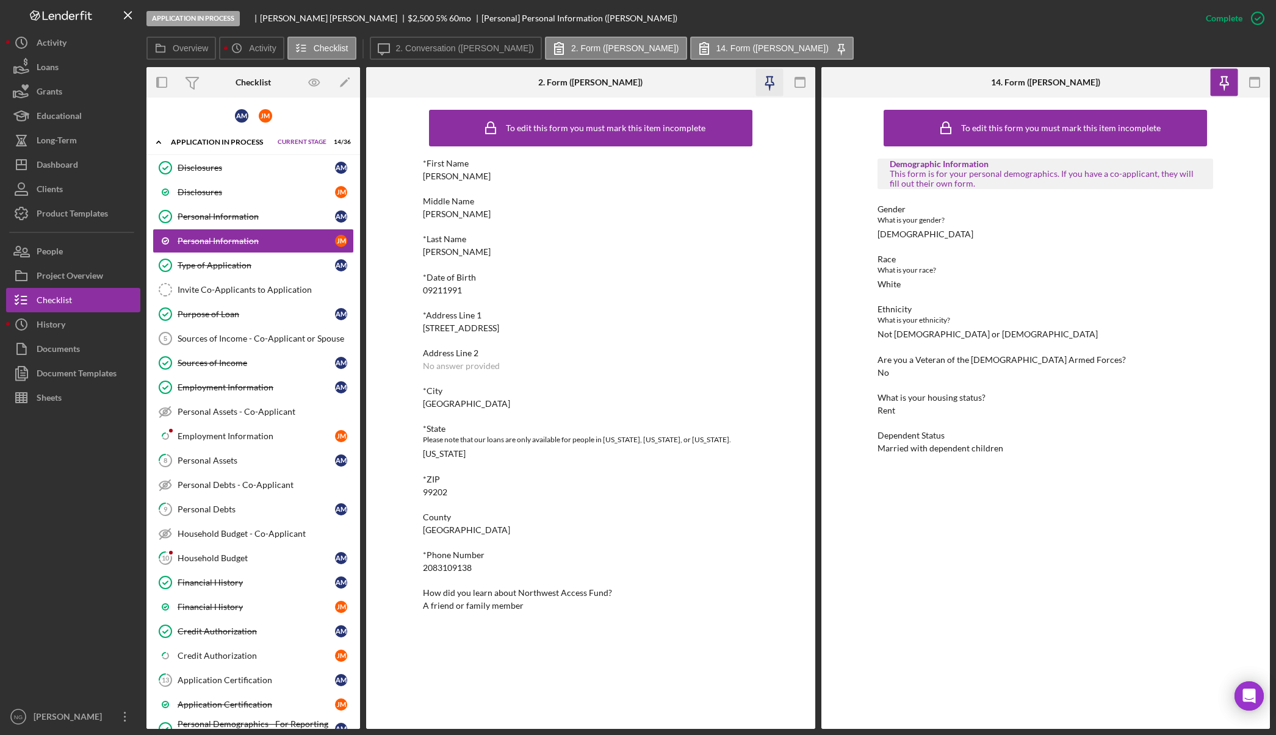
click at [767, 82] on icon "button" at bounding box center [769, 81] width 9 height 9
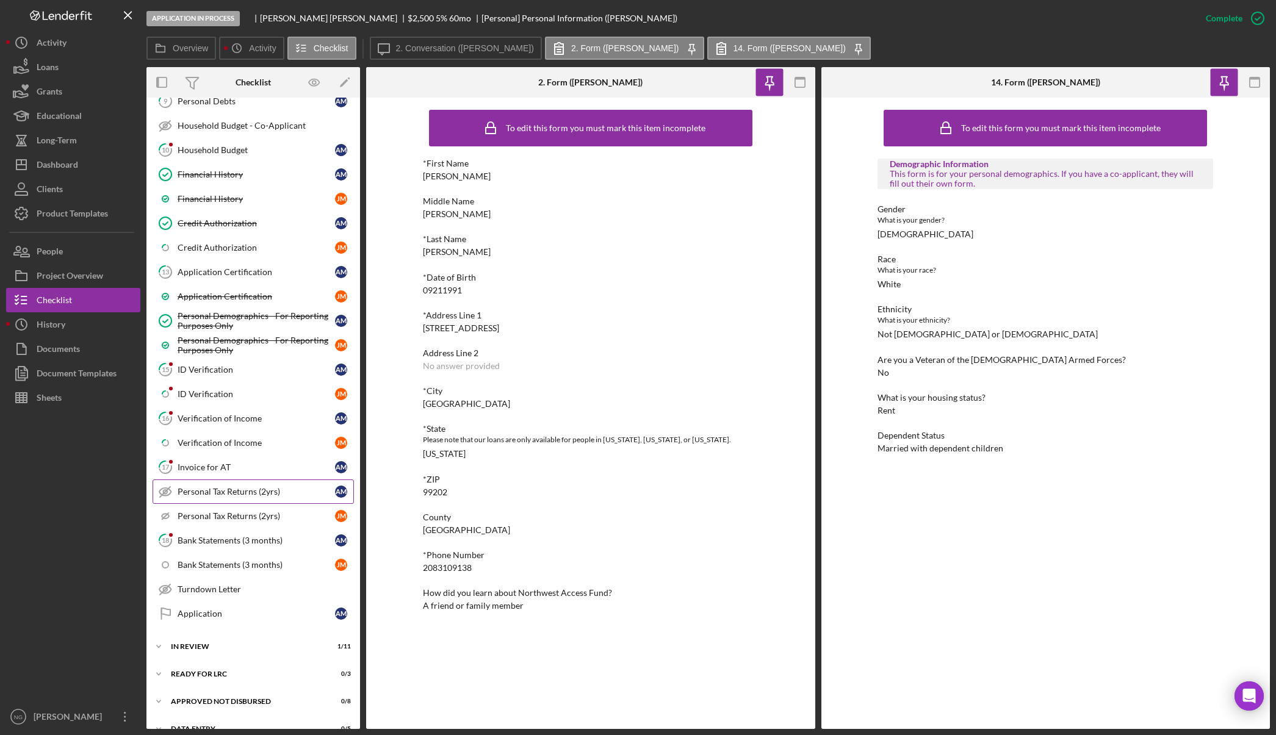
scroll to position [427, 0]
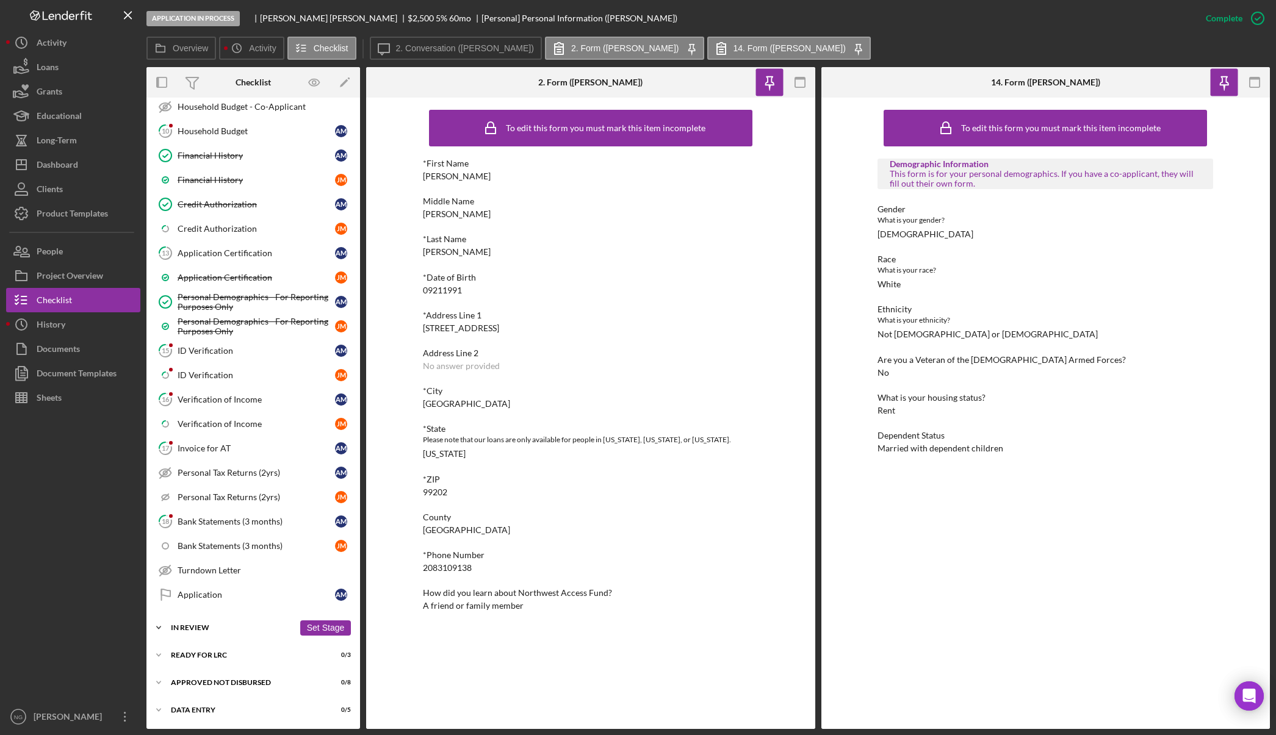
click at [250, 633] on div "Icon/Expander In Review 1 / 11 Set Stage" at bounding box center [253, 628] width 214 height 24
click at [240, 703] on div "Personal Profile" at bounding box center [256, 702] width 157 height 10
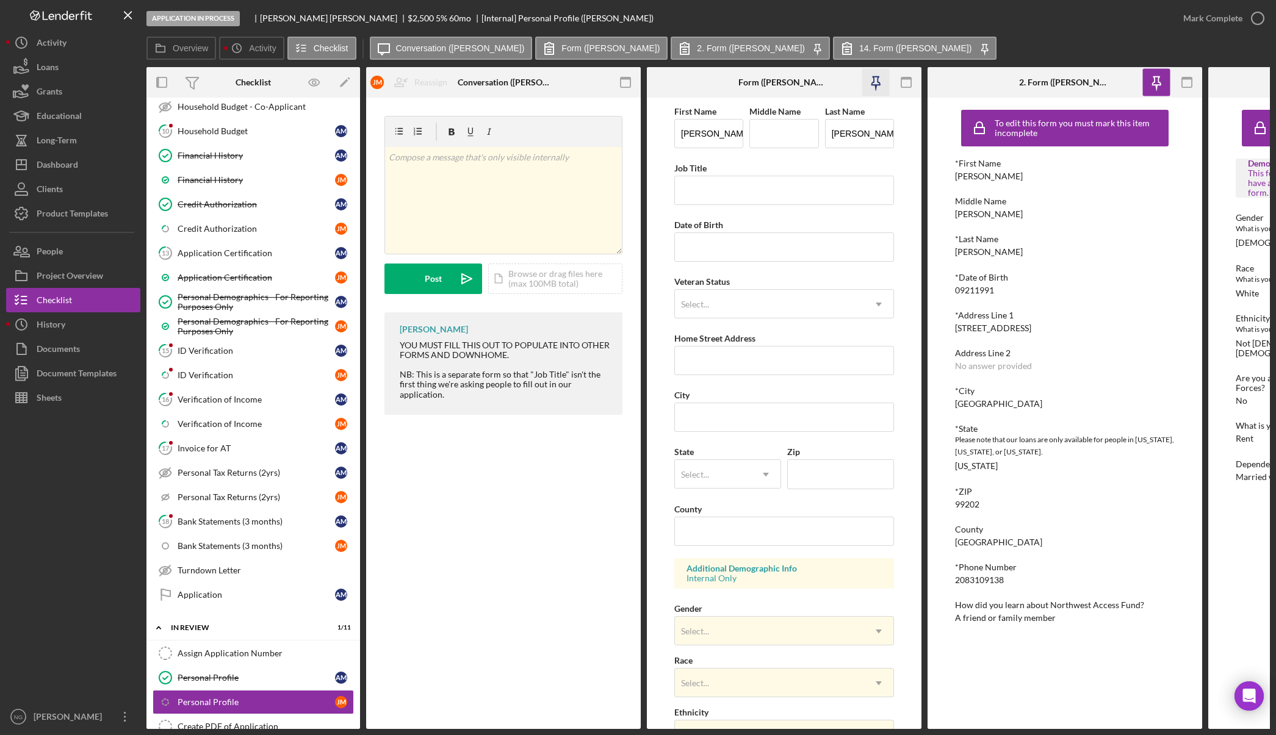
click at [876, 83] on icon "button" at bounding box center [875, 82] width 27 height 27
click at [620, 78] on icon "button" at bounding box center [625, 82] width 27 height 27
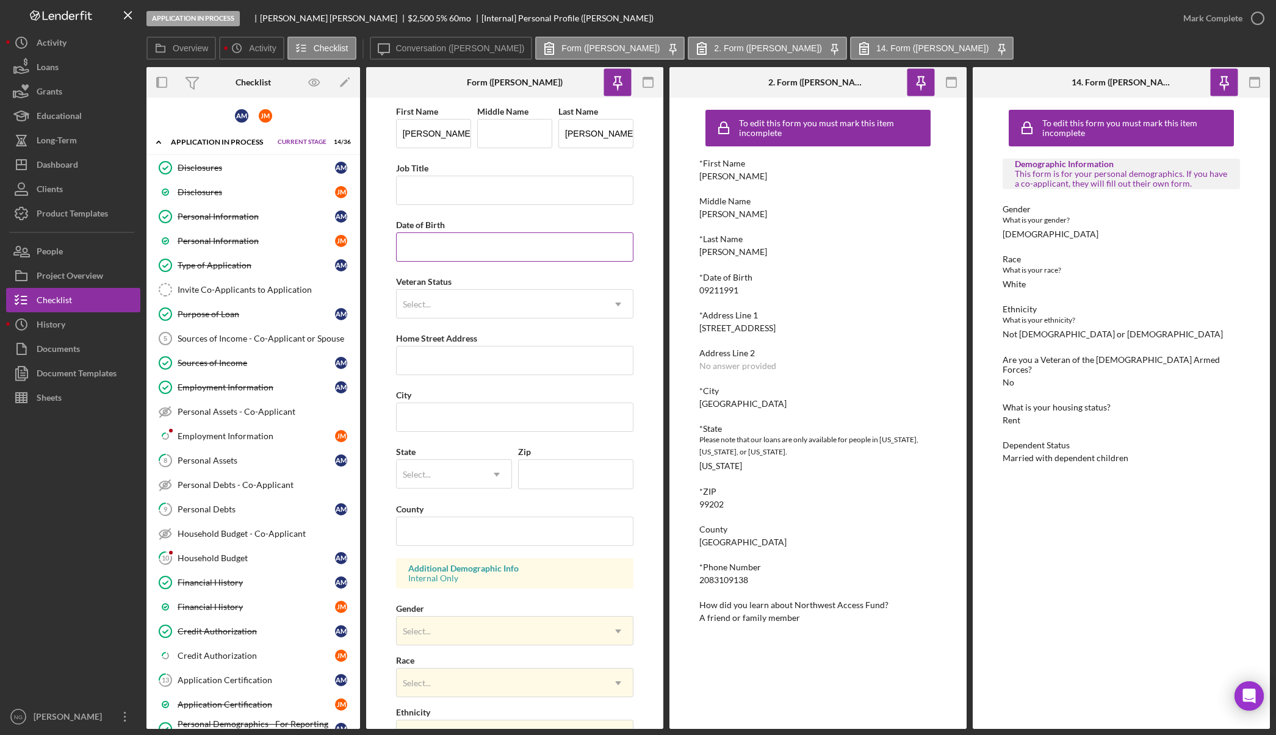
click at [438, 241] on input "Date of Birth" at bounding box center [515, 246] width 238 height 29
type input "[DATE]"
click at [480, 312] on div "Select..." at bounding box center [500, 304] width 207 height 28
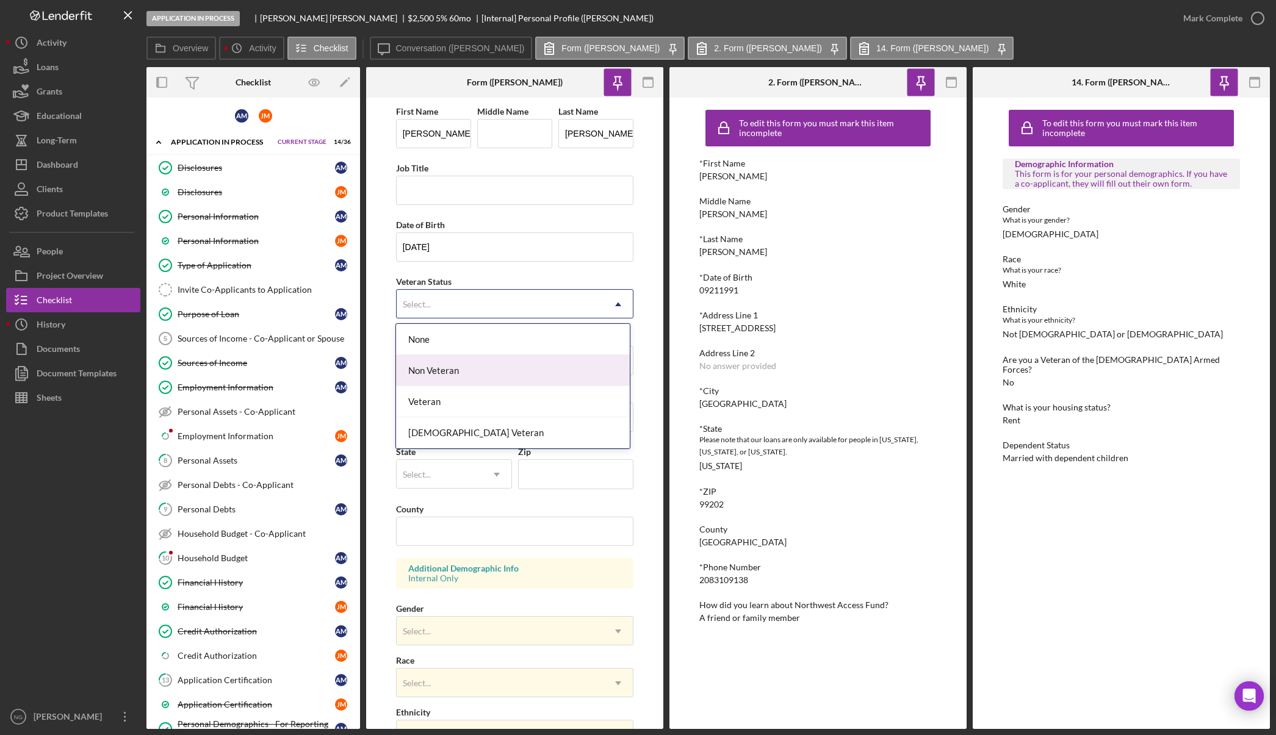
click at [447, 374] on div "Non Veteran" at bounding box center [513, 370] width 234 height 31
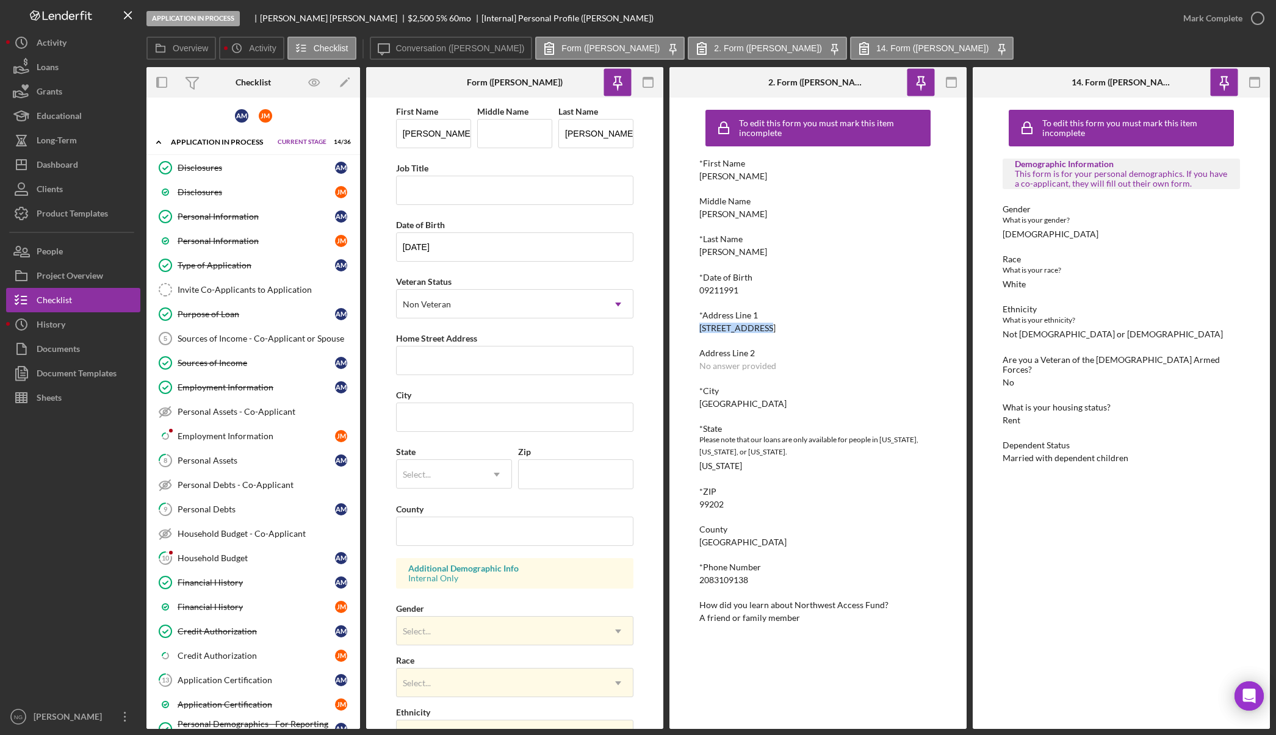
drag, startPoint x: 767, startPoint y: 328, endPoint x: 686, endPoint y: 328, distance: 81.1
click at [686, 328] on div "To edit this form you must mark this item incomplete *First Name [PERSON_NAME] …" at bounding box center [817, 413] width 297 height 631
click at [534, 367] on input "Home Street Address" at bounding box center [515, 360] width 238 height 29
type input "[STREET_ADDRESS]"
type input "[GEOGRAPHIC_DATA]"
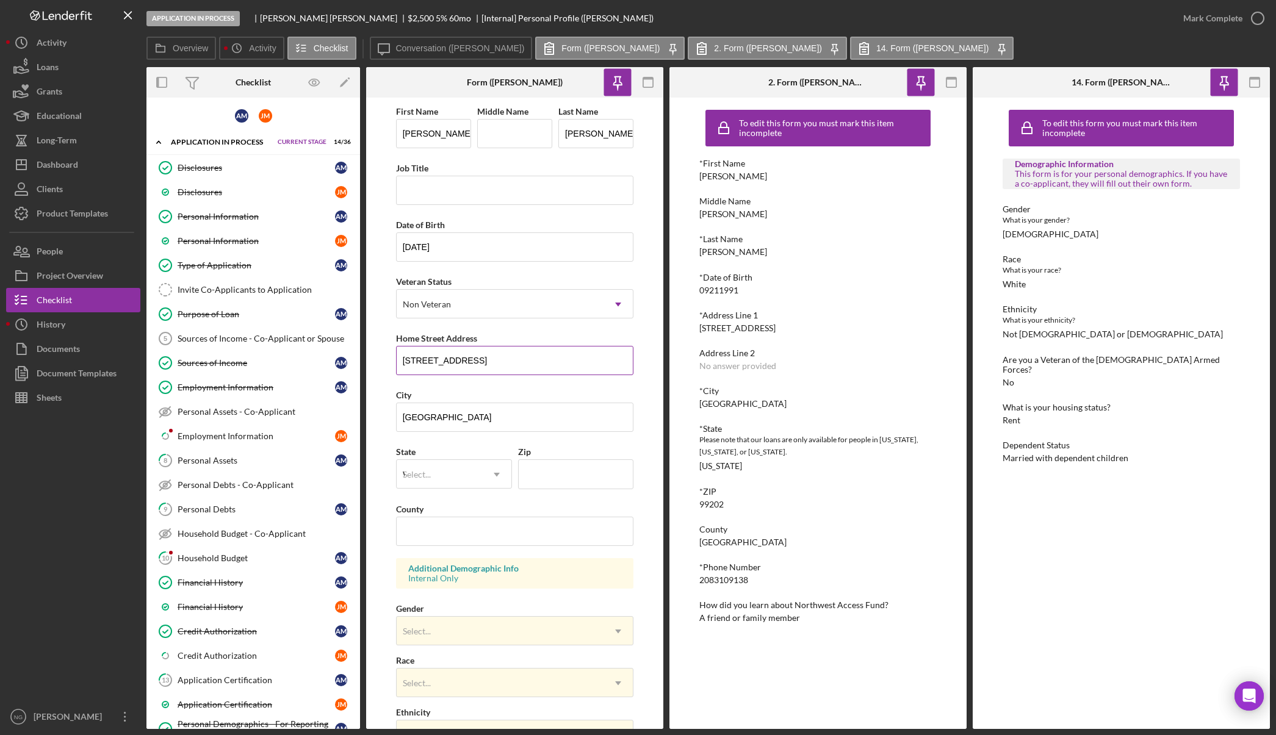
type input "WA"
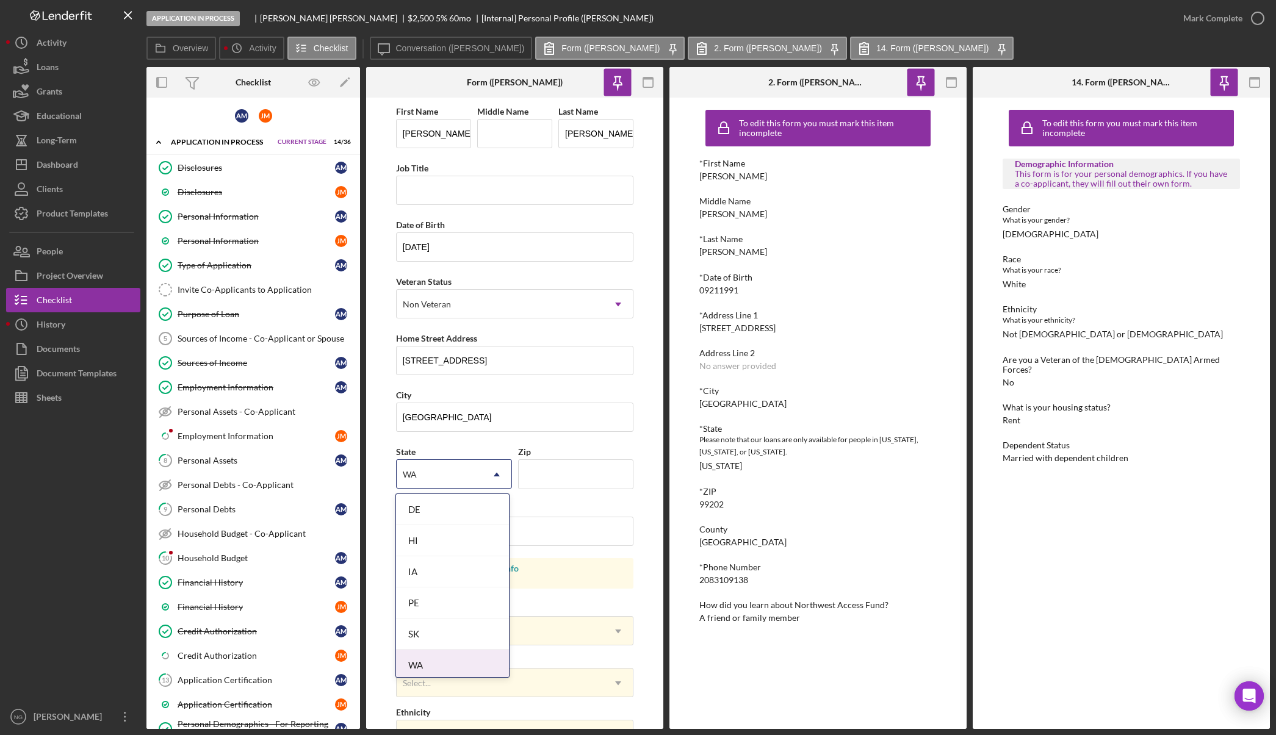
click at [465, 662] on div "WA" at bounding box center [452, 665] width 113 height 31
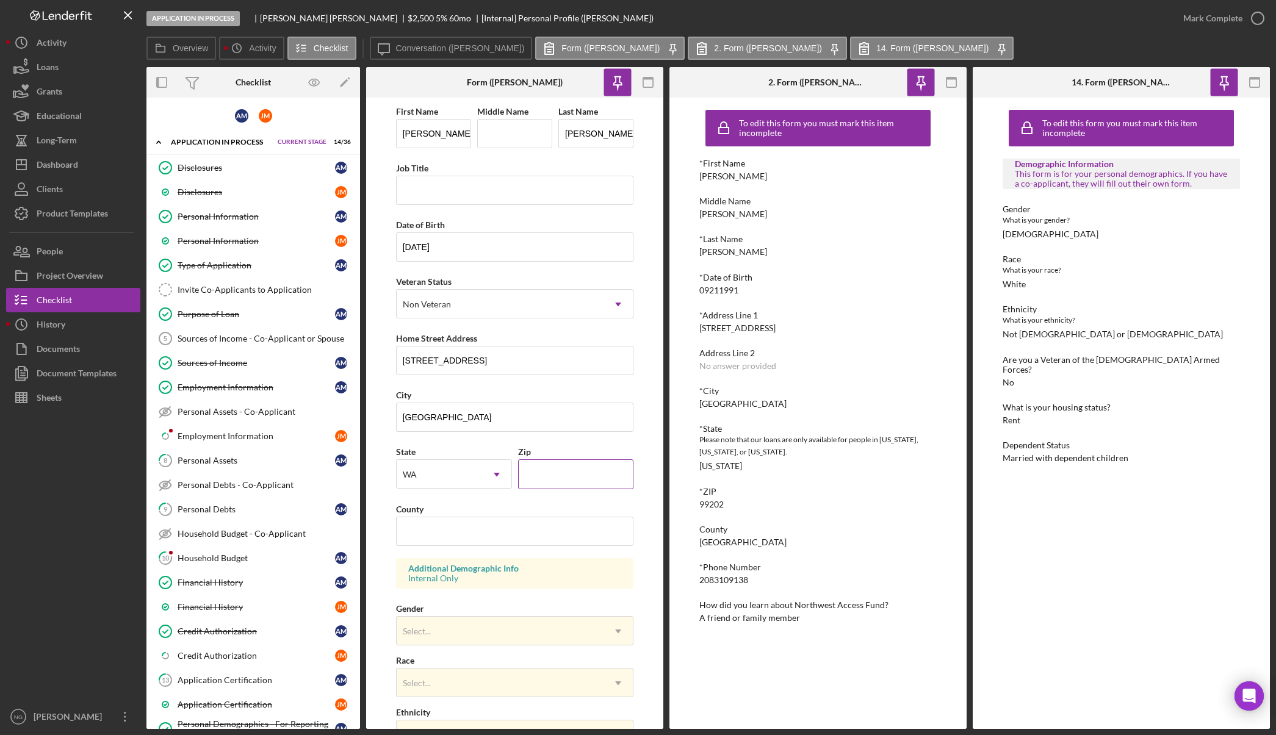
click at [574, 468] on input "Zip" at bounding box center [576, 473] width 116 height 29
type input "99202"
click at [495, 530] on input "County" at bounding box center [515, 531] width 238 height 29
type input "[GEOGRAPHIC_DATA]"
click at [481, 625] on div "Select..." at bounding box center [500, 631] width 207 height 28
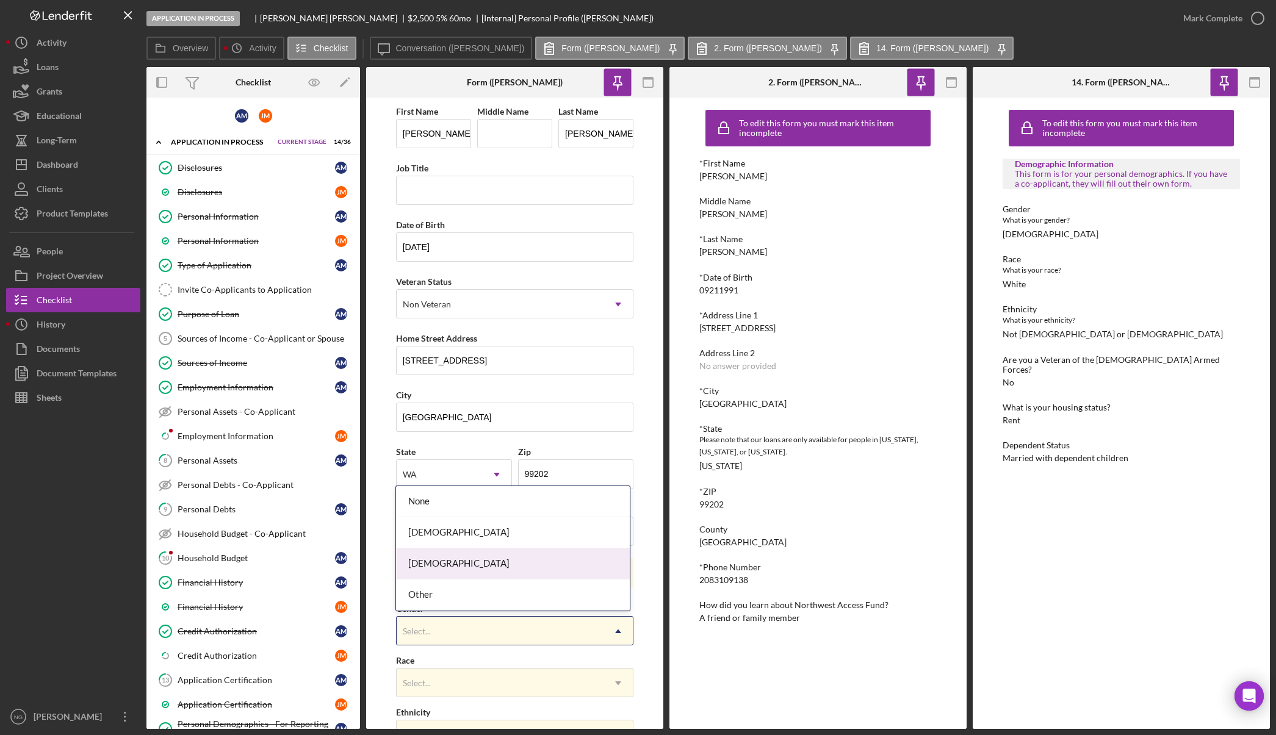
click at [494, 559] on div "[DEMOGRAPHIC_DATA]" at bounding box center [513, 563] width 234 height 31
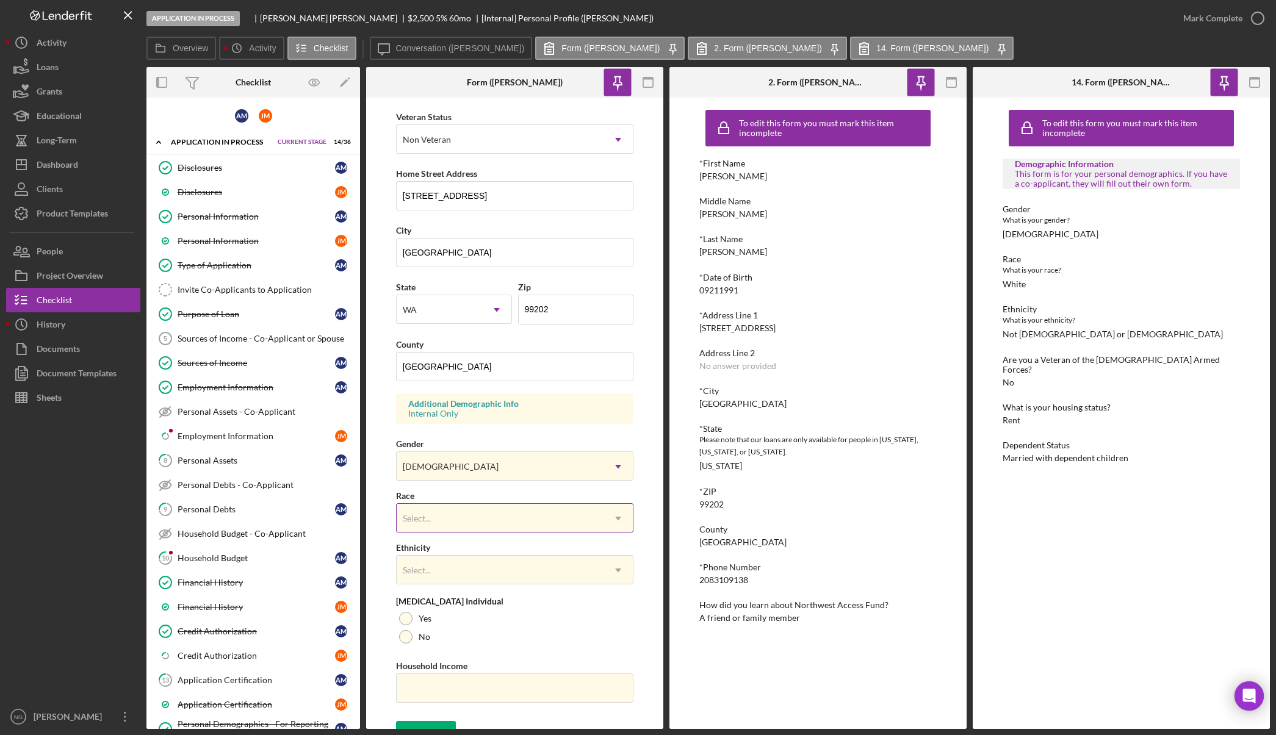
scroll to position [183, 0]
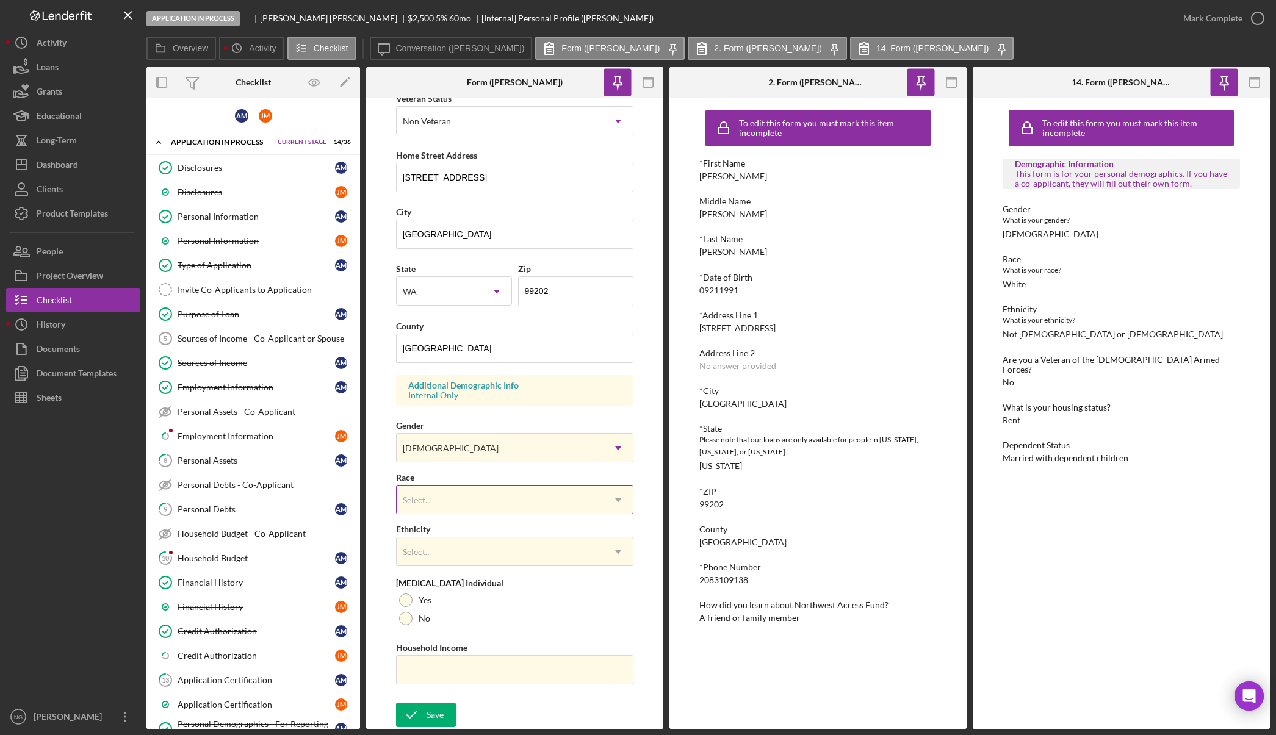
click at [494, 494] on div "Select..." at bounding box center [500, 500] width 207 height 28
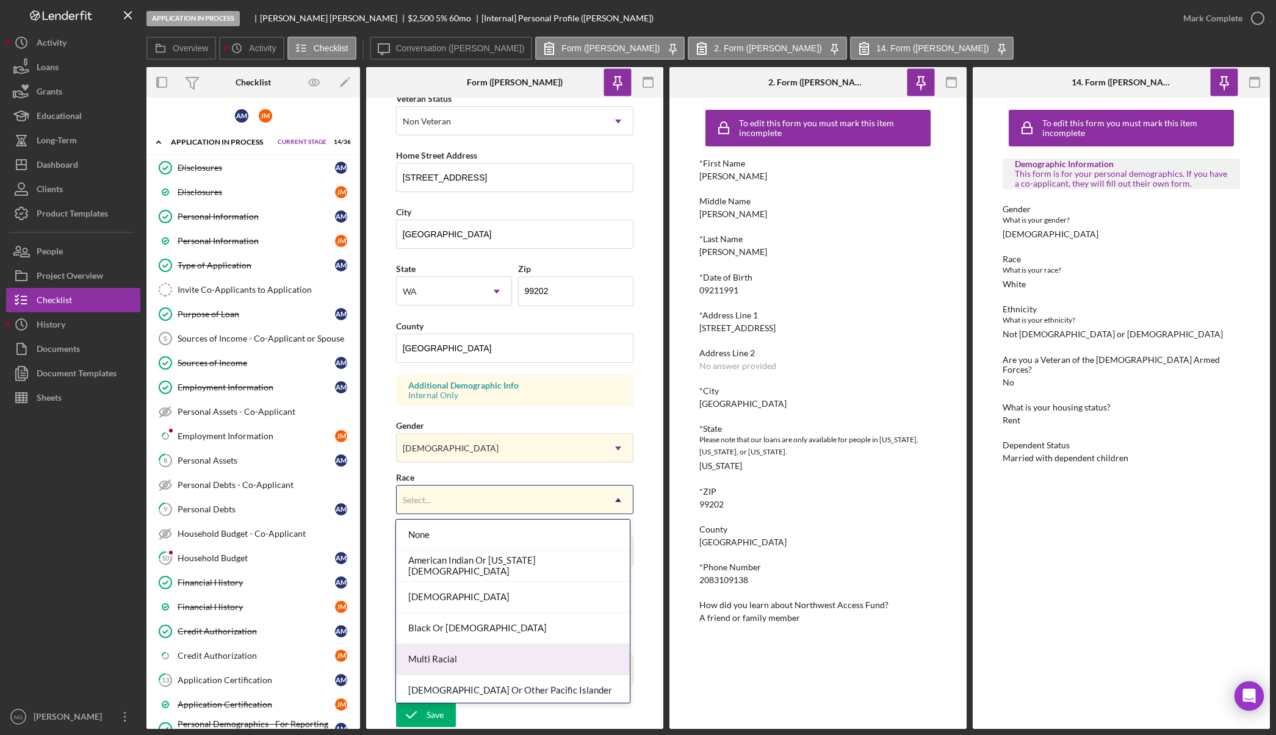
scroll to position [66, 0]
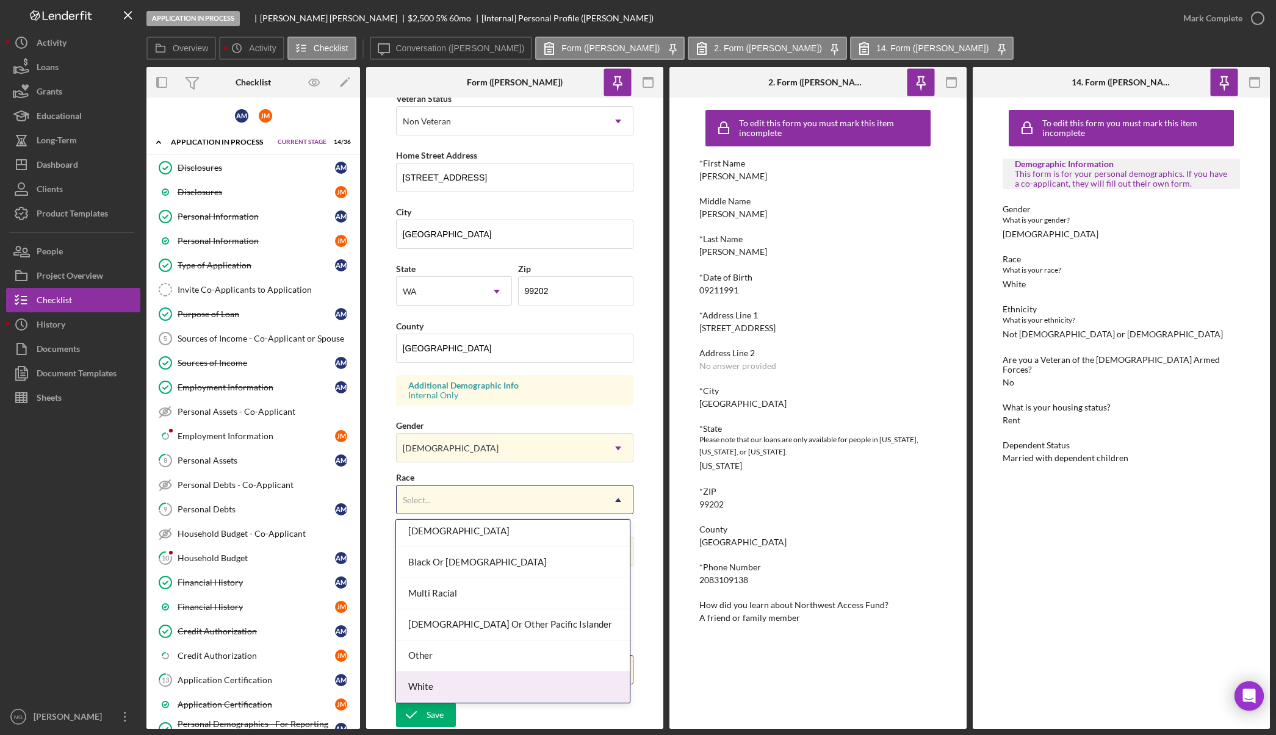
click at [456, 681] on div "White" at bounding box center [513, 687] width 234 height 31
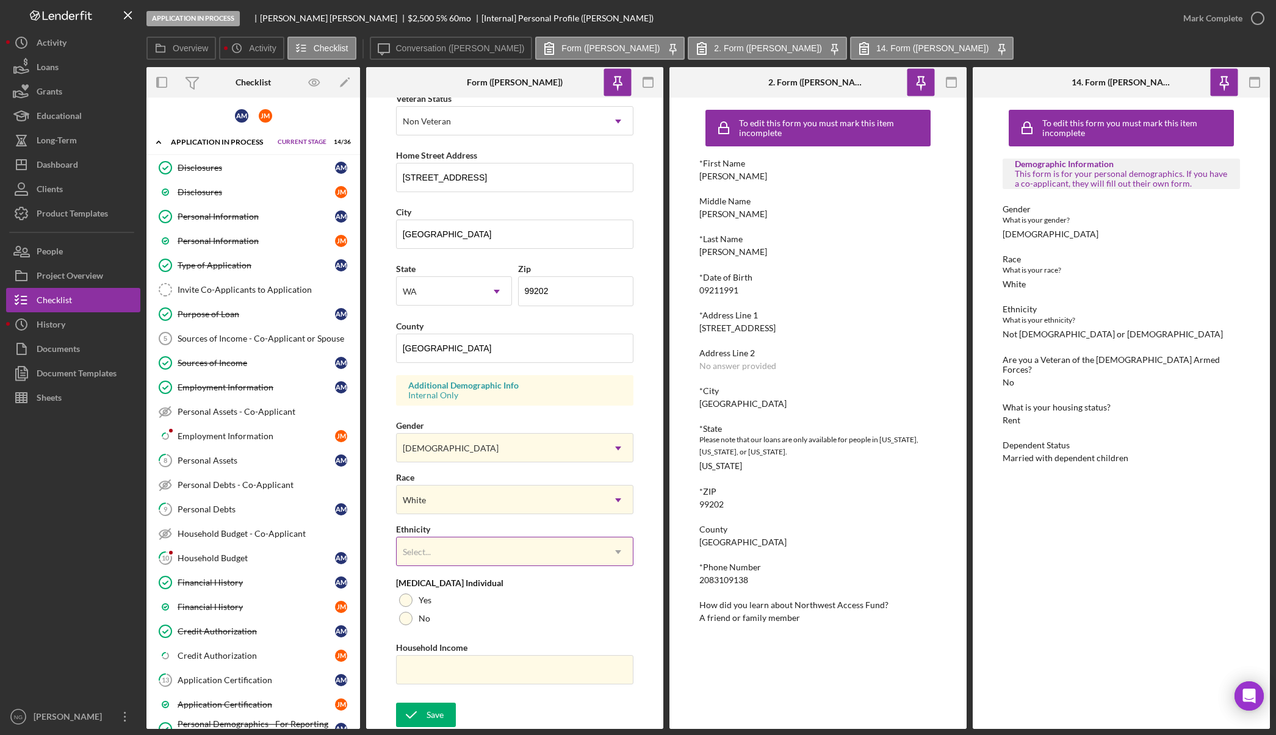
click at [497, 553] on div "Select..." at bounding box center [500, 552] width 207 height 28
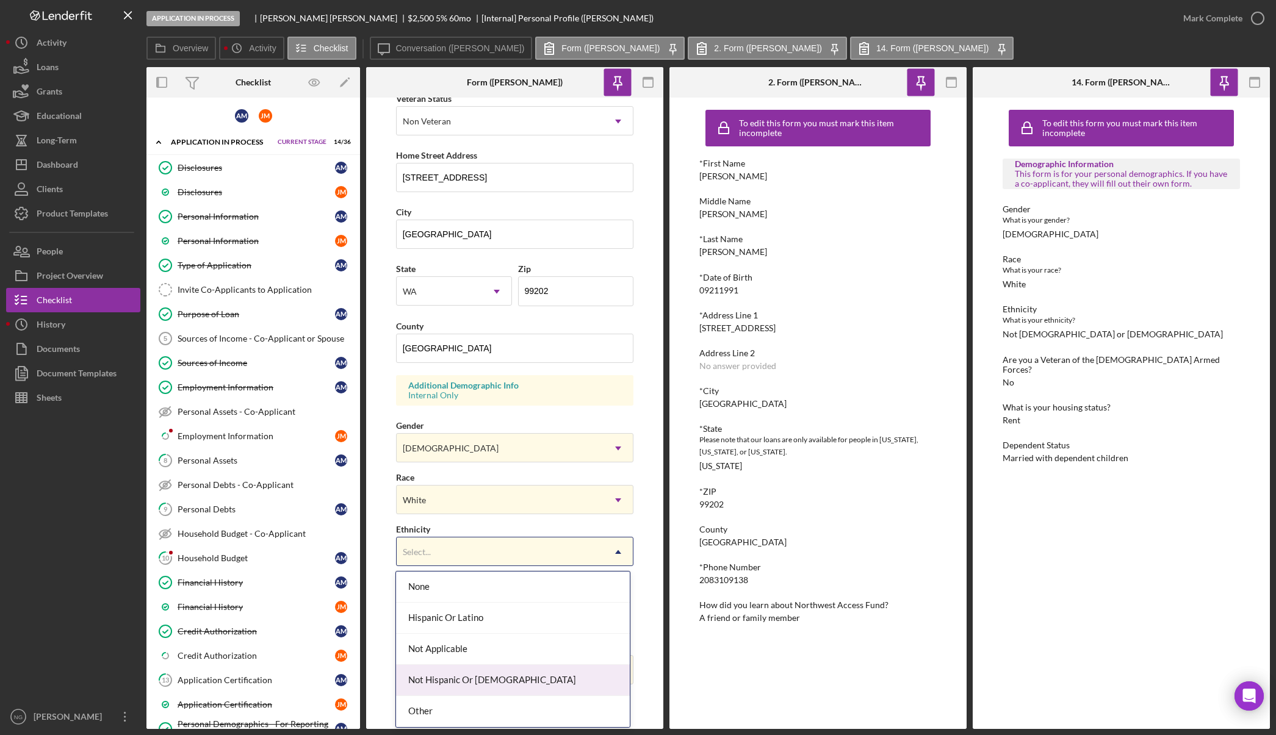
click at [484, 683] on div "Not Hispanic Or [DEMOGRAPHIC_DATA]" at bounding box center [513, 680] width 234 height 31
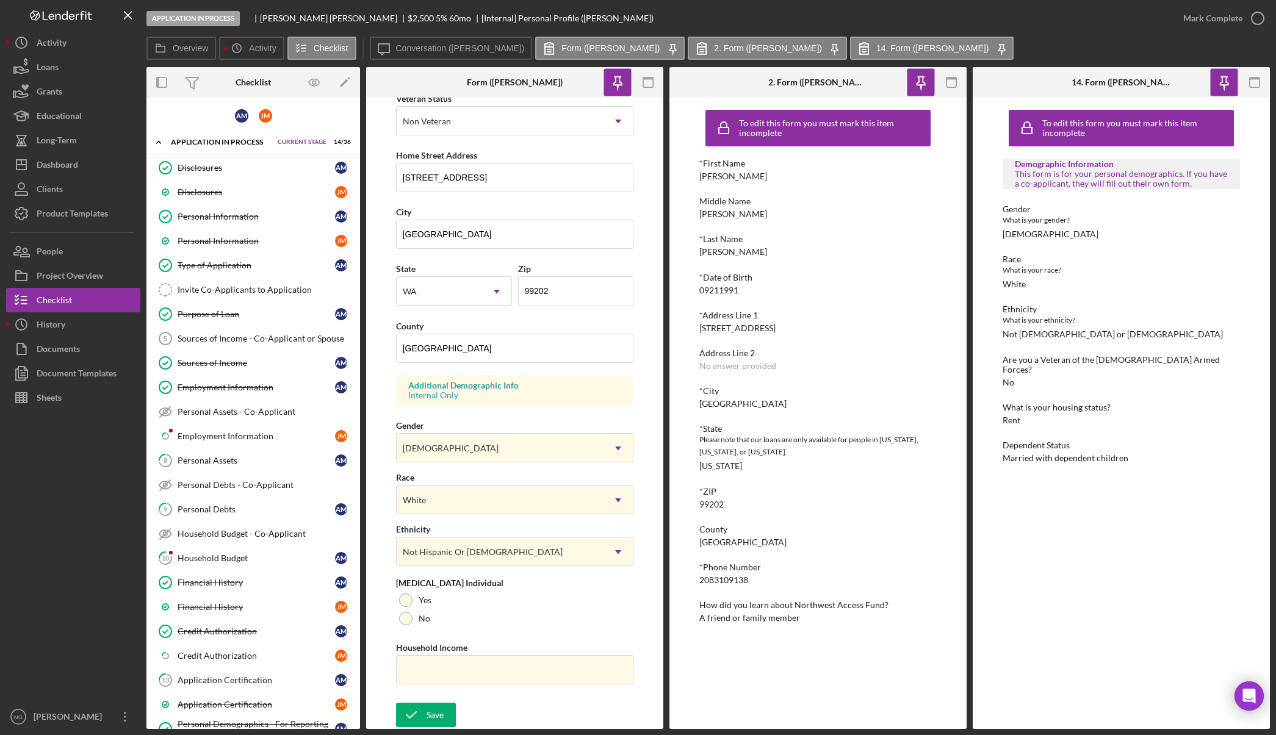
click at [554, 692] on div "First Name [PERSON_NAME] Middle Name Last Name [PERSON_NAME] Job Title Date of …" at bounding box center [515, 309] width 238 height 776
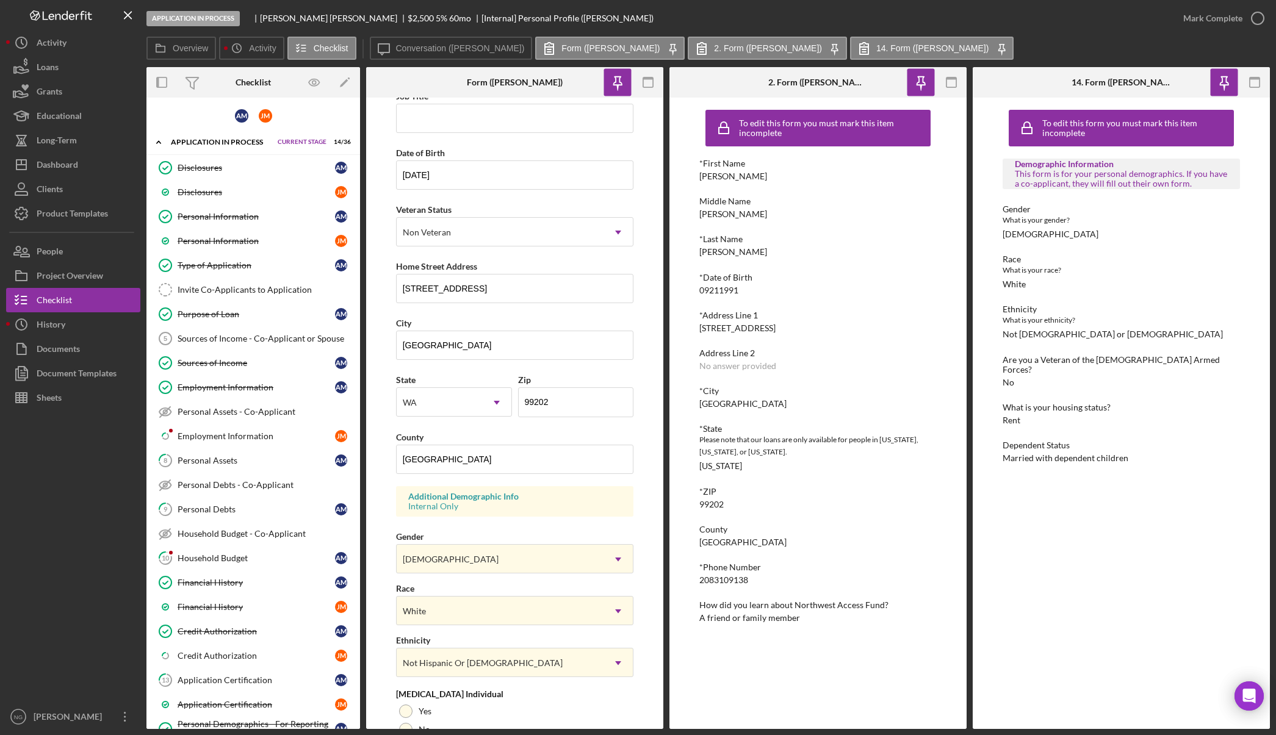
scroll to position [183, 0]
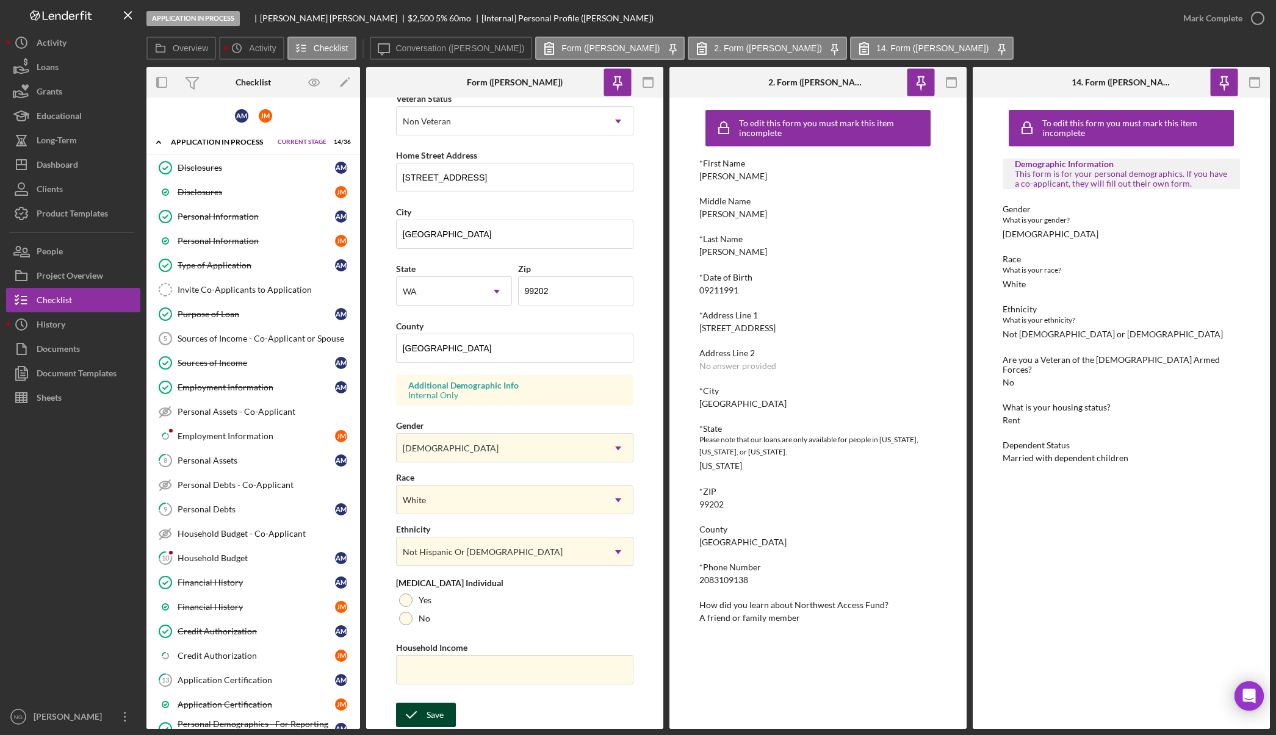
click at [429, 717] on div "Save" at bounding box center [434, 715] width 17 height 24
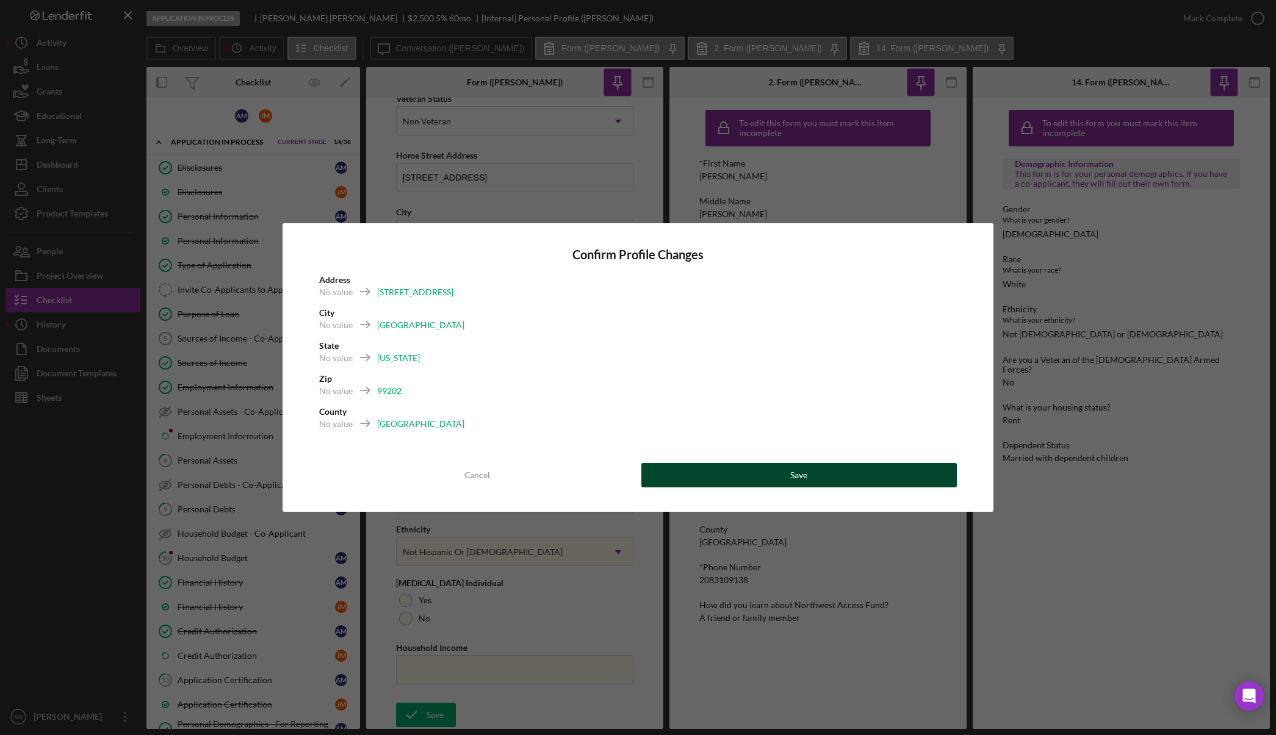
click at [794, 479] on div "Save" at bounding box center [798, 475] width 17 height 24
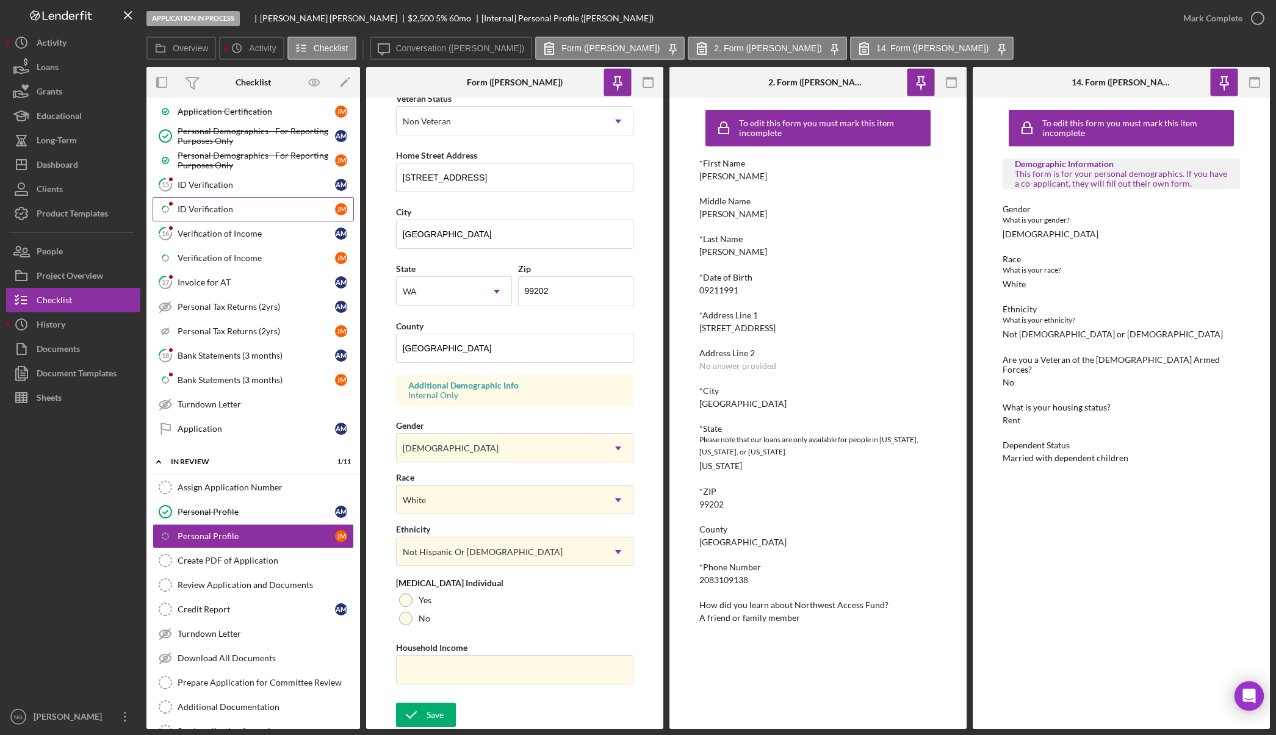
scroll to position [610, 0]
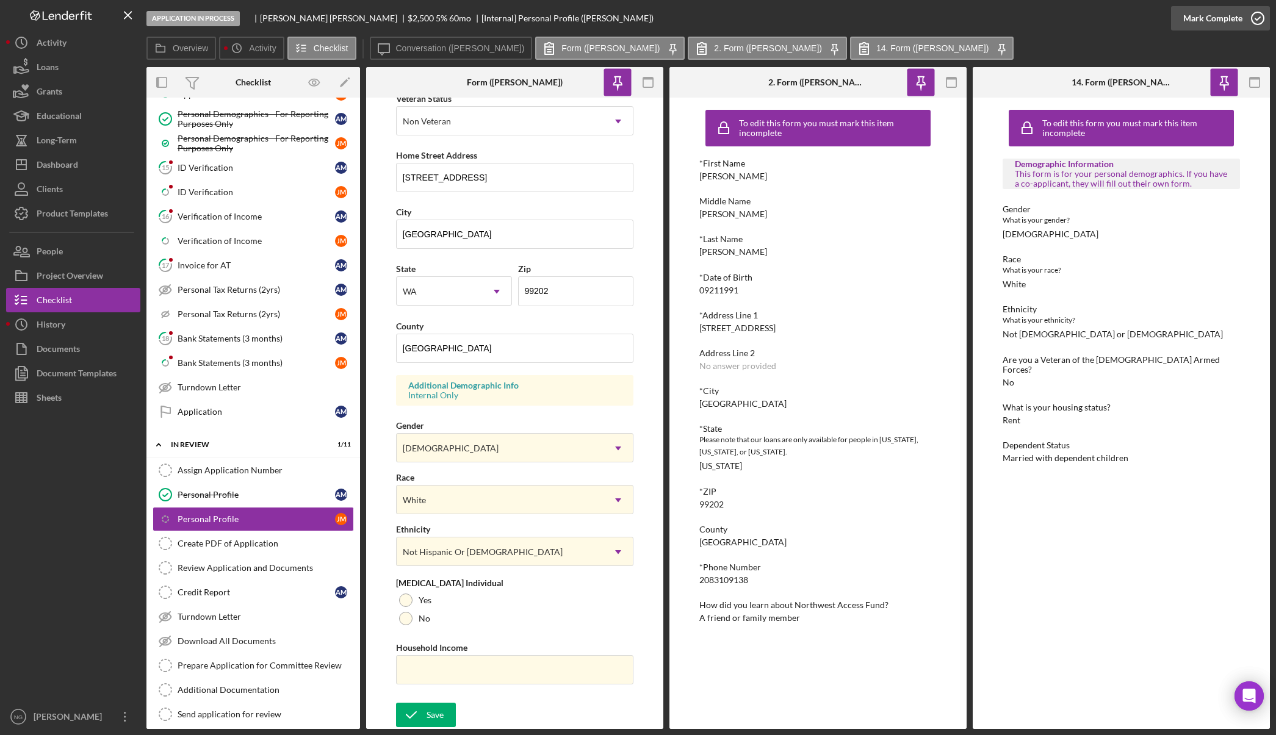
click at [1258, 21] on icon "button" at bounding box center [1257, 18] width 31 height 31
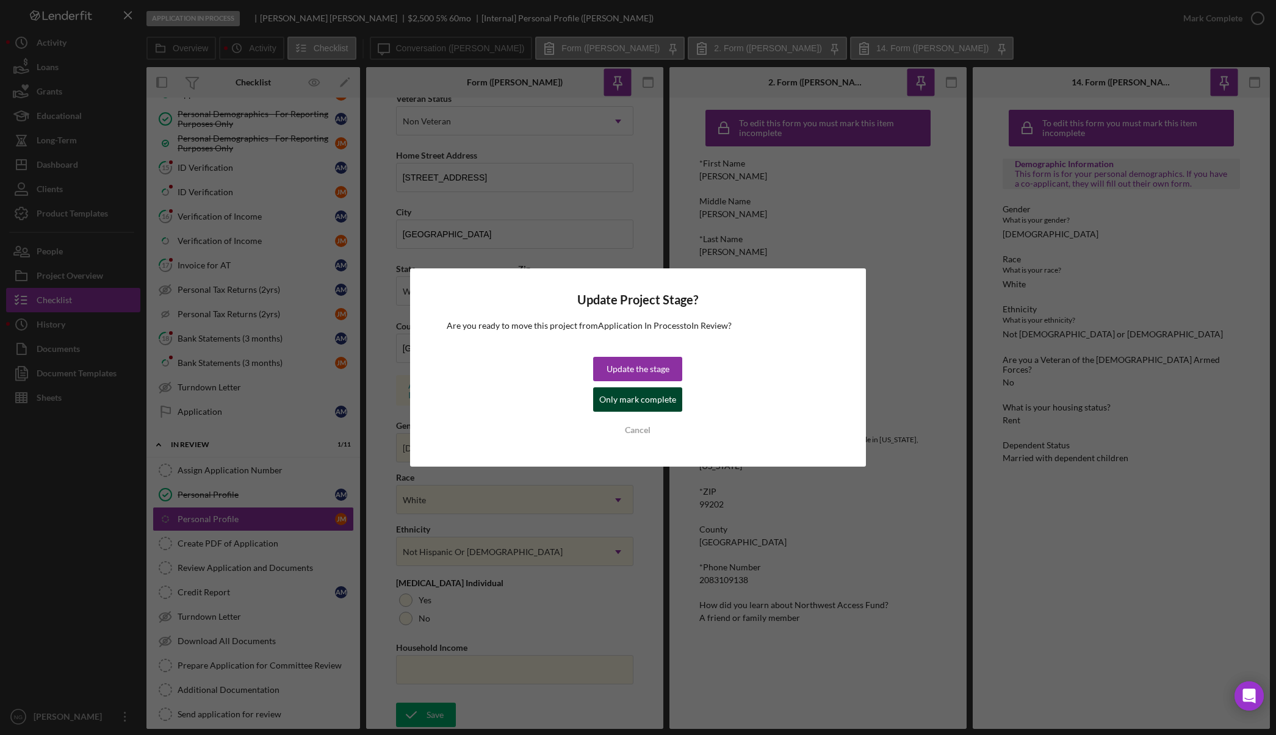
click at [642, 404] on div "Only mark complete" at bounding box center [637, 399] width 77 height 24
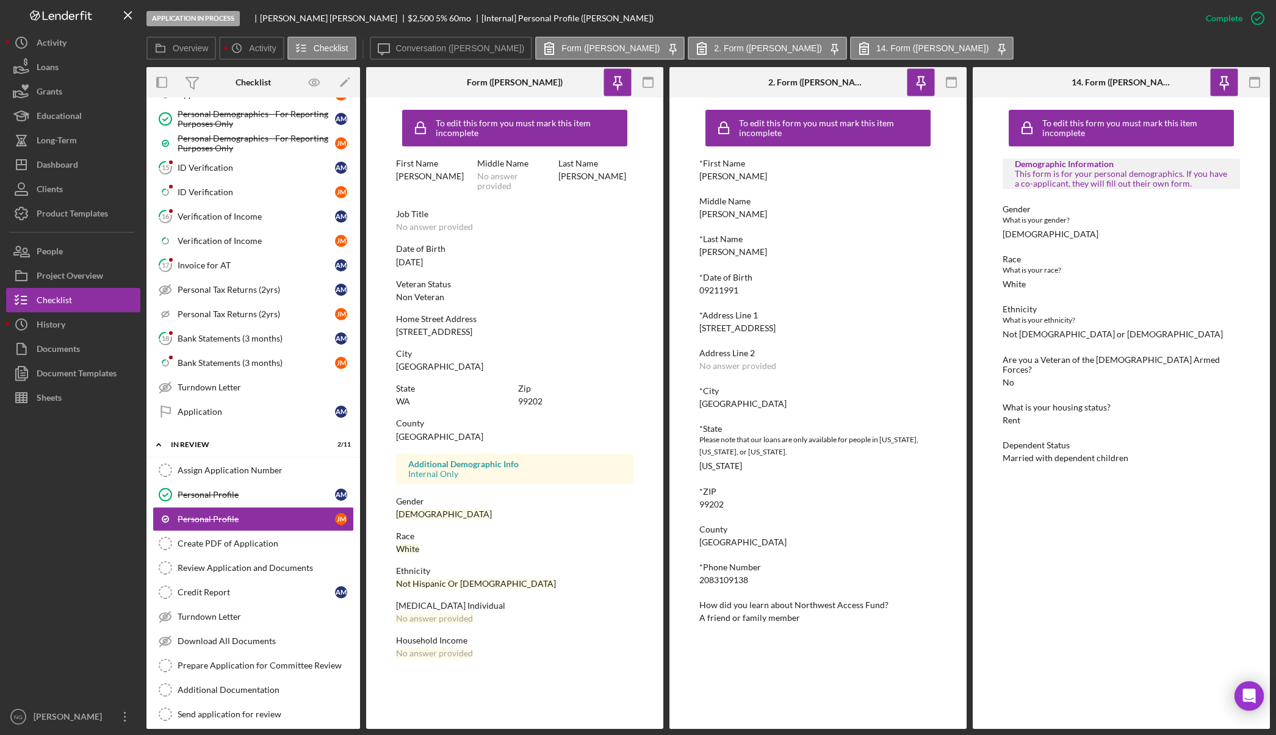
scroll to position [0, 0]
click at [614, 85] on icon "button" at bounding box center [617, 81] width 9 height 9
click at [650, 82] on icon "button" at bounding box center [647, 82] width 27 height 27
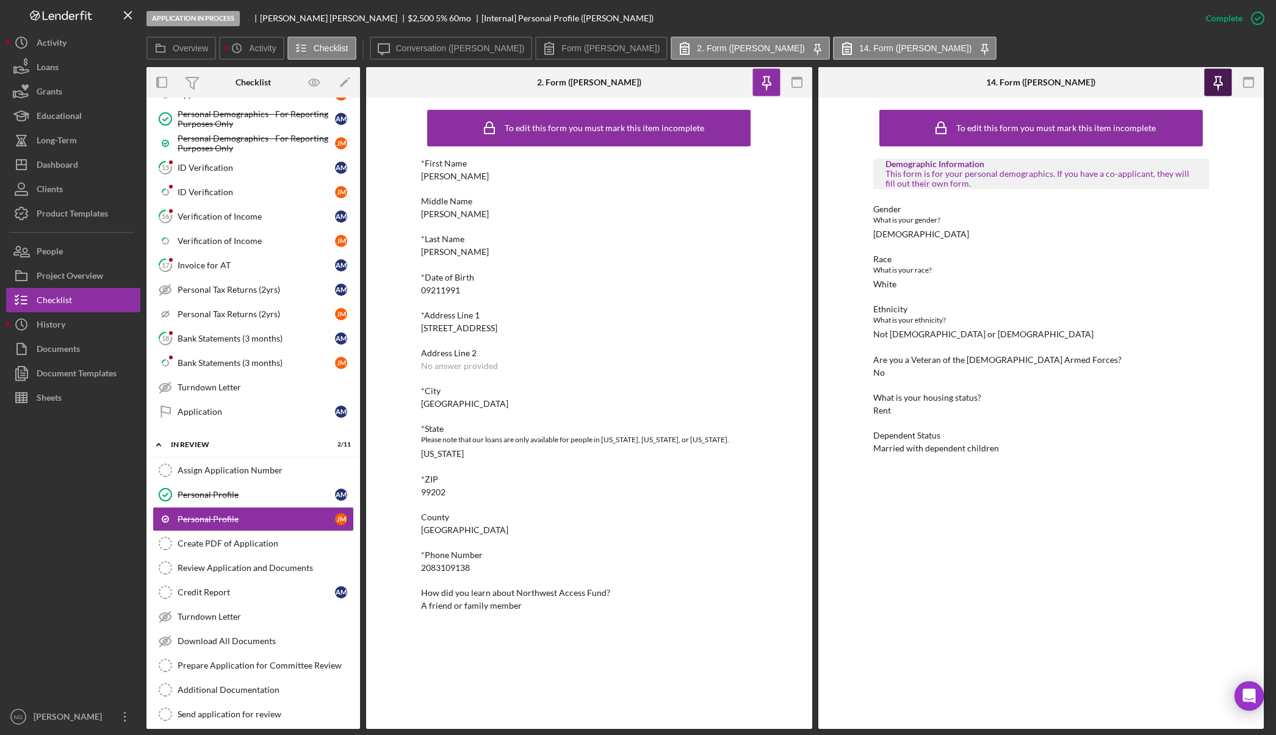
click at [1219, 87] on icon "button" at bounding box center [1217, 82] width 27 height 27
click at [758, 84] on icon "button" at bounding box center [765, 82] width 27 height 27
click at [1247, 87] on rect "button" at bounding box center [1248, 82] width 10 height 10
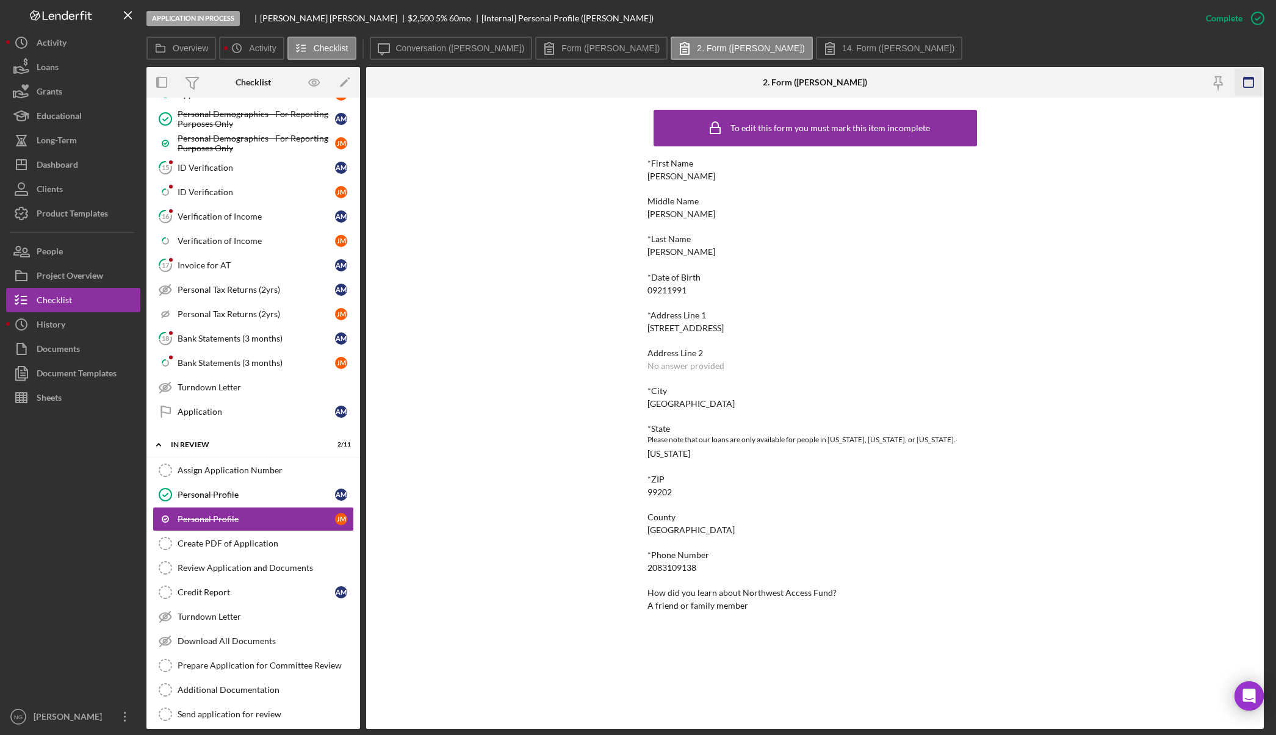
click at [1248, 83] on icon "button" at bounding box center [1247, 82] width 27 height 27
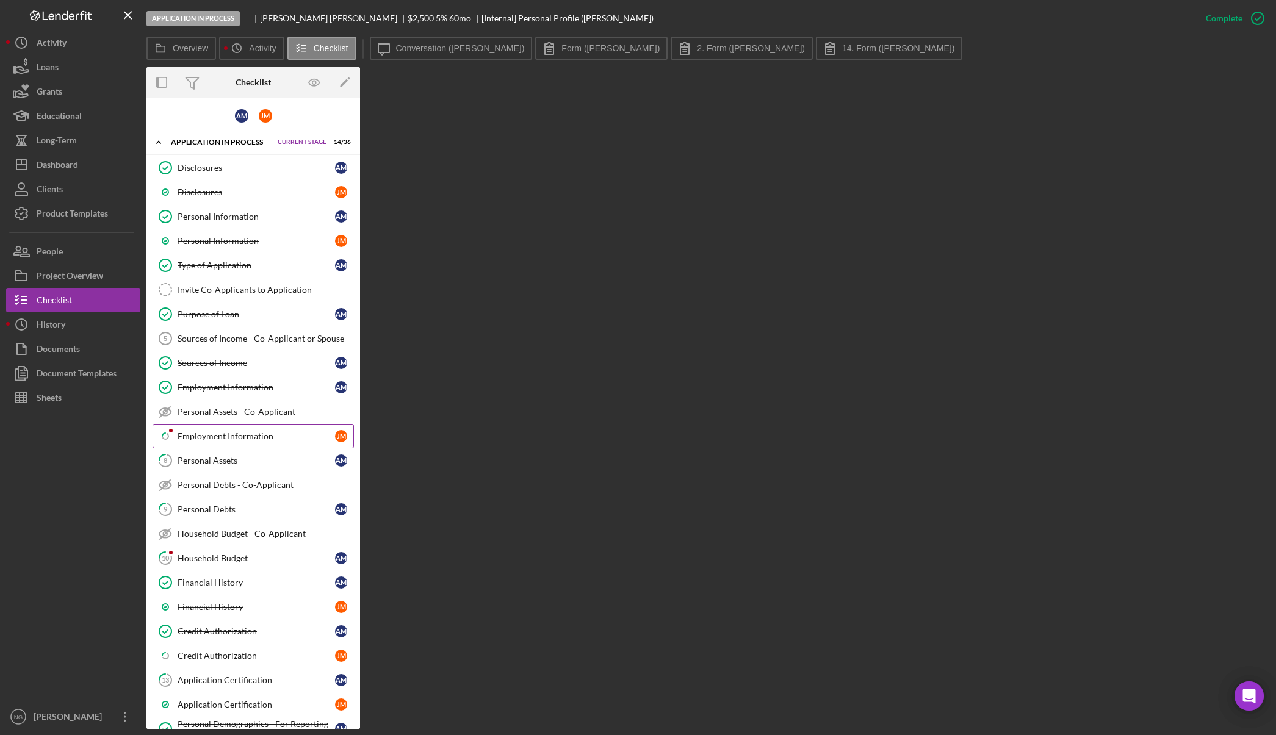
click at [256, 441] on div "Employment Information" at bounding box center [256, 436] width 157 height 10
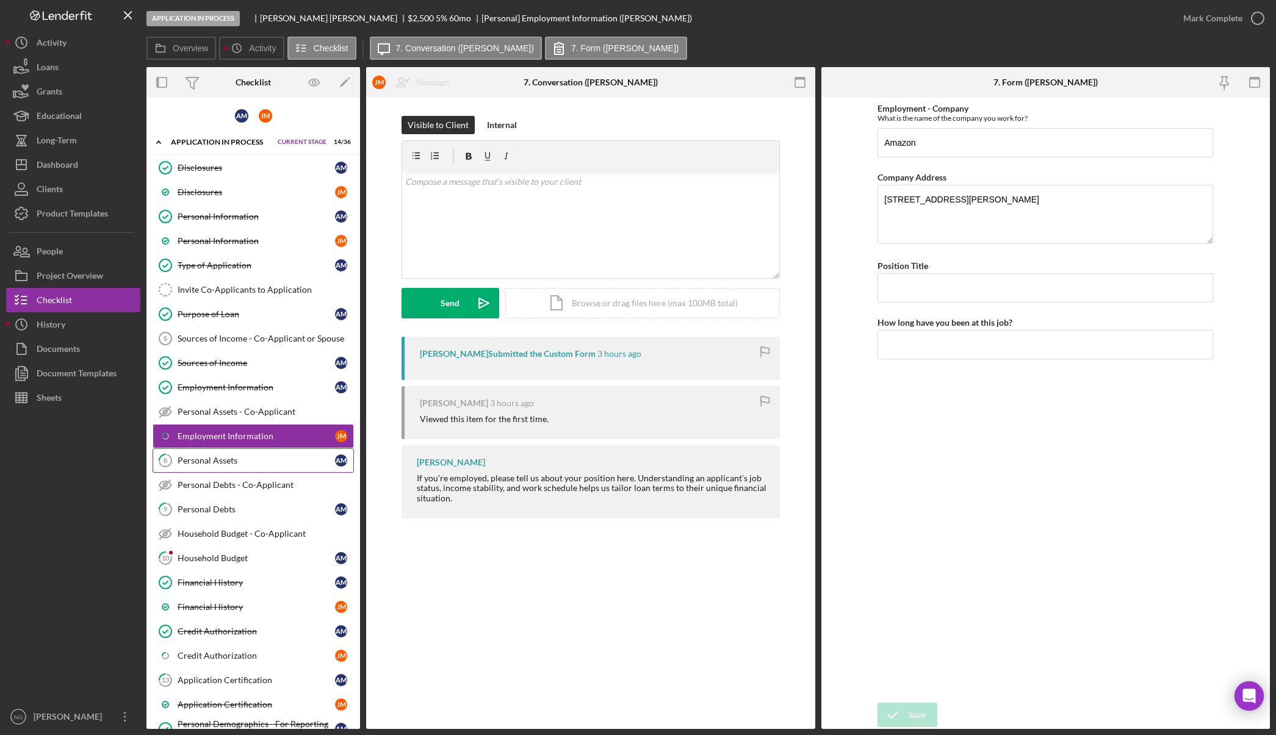
click at [210, 457] on div "Personal Assets" at bounding box center [256, 461] width 157 height 10
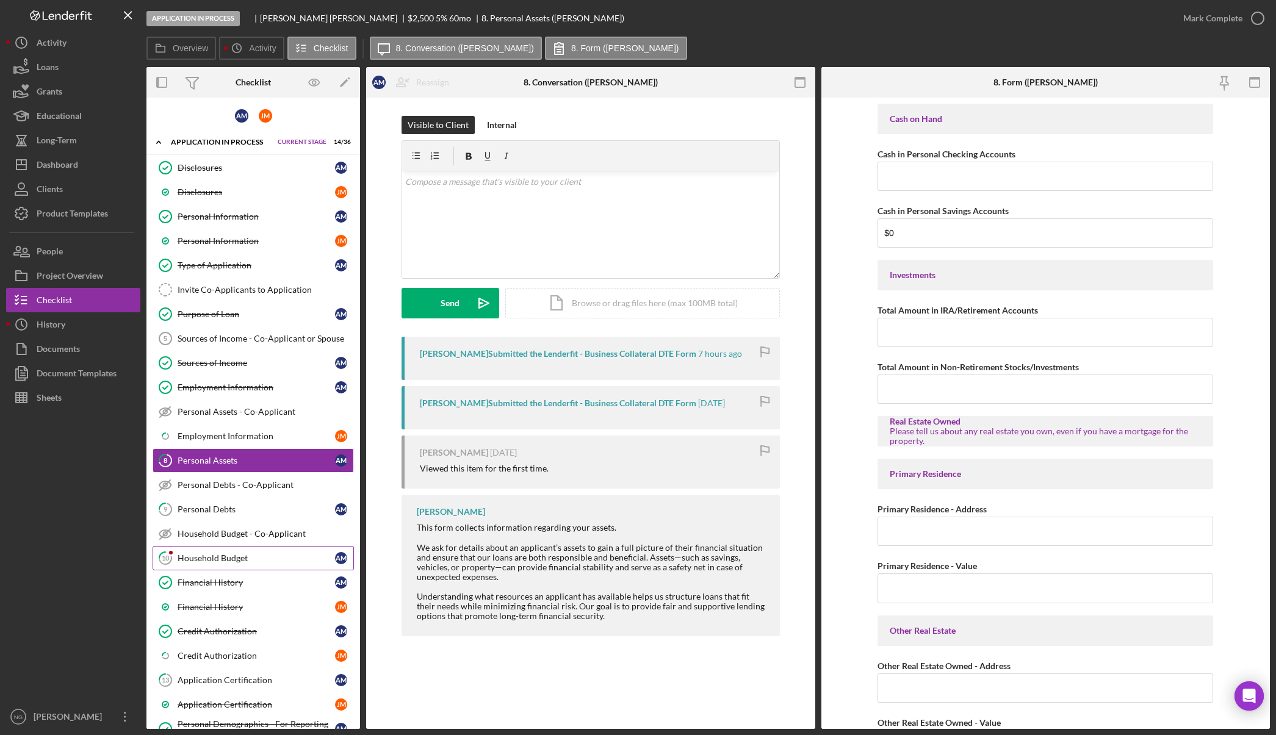
click at [259, 557] on div "Household Budget" at bounding box center [256, 558] width 157 height 10
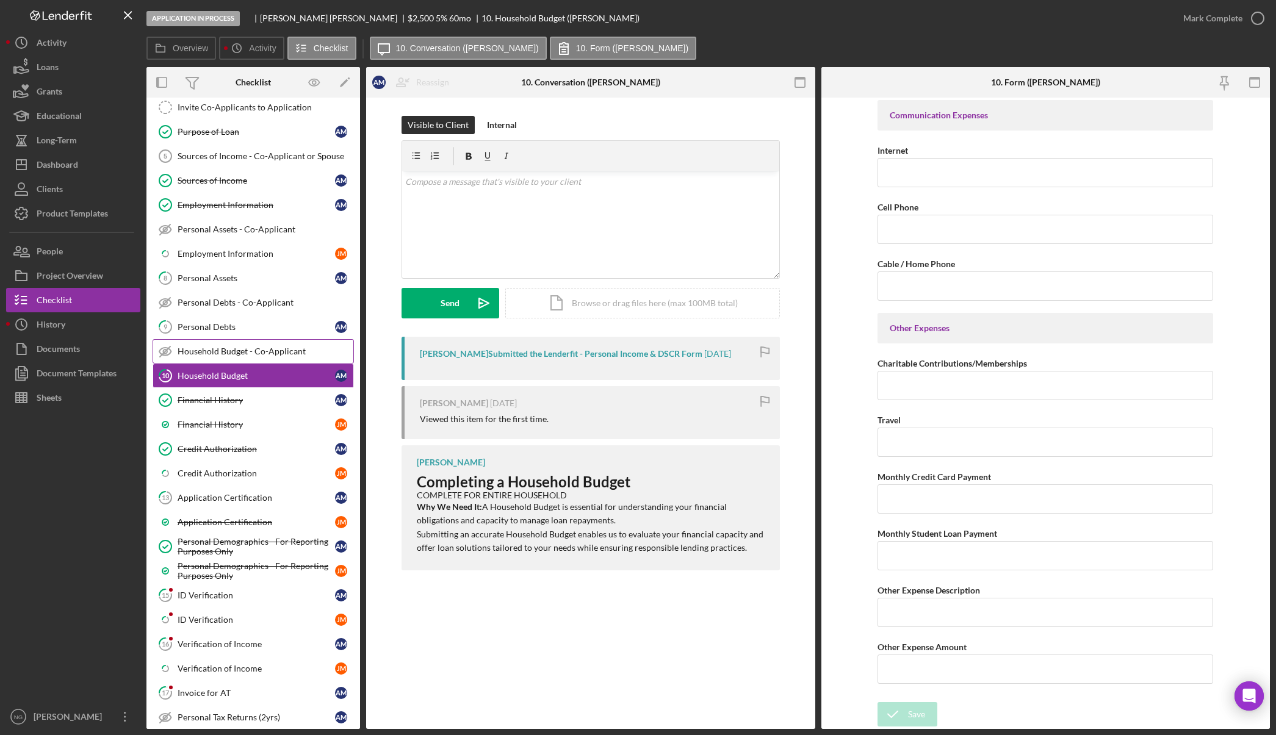
scroll to position [305, 0]
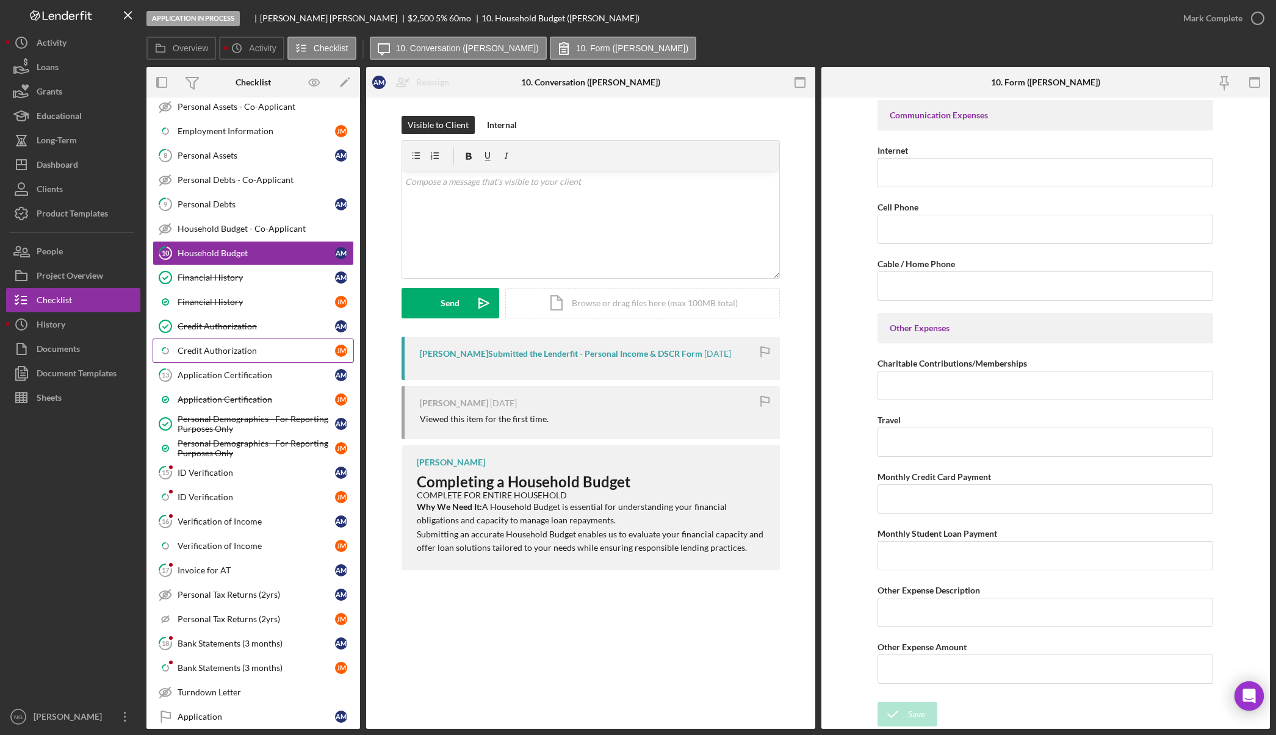
click at [257, 353] on div "Credit Authorization" at bounding box center [256, 351] width 157 height 10
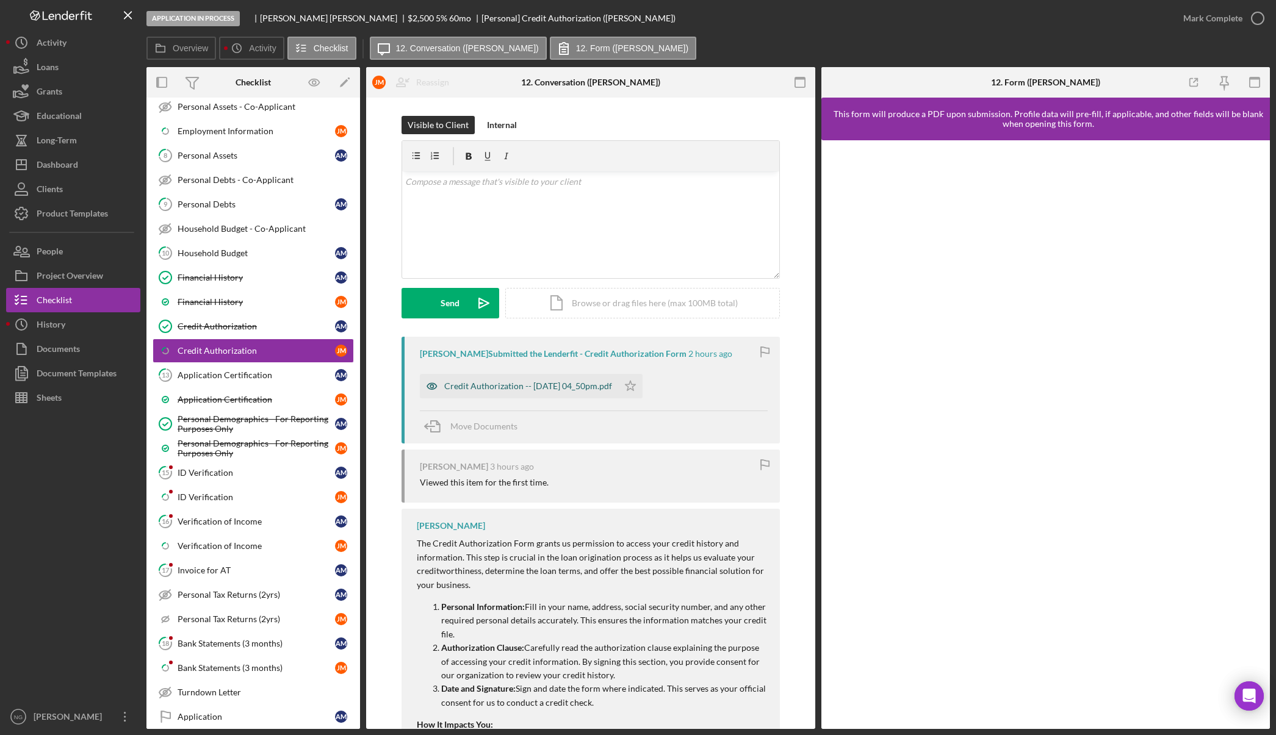
click at [578, 388] on div "Credit Authorization -- [DATE] 04_50pm.pdf" at bounding box center [528, 386] width 168 height 10
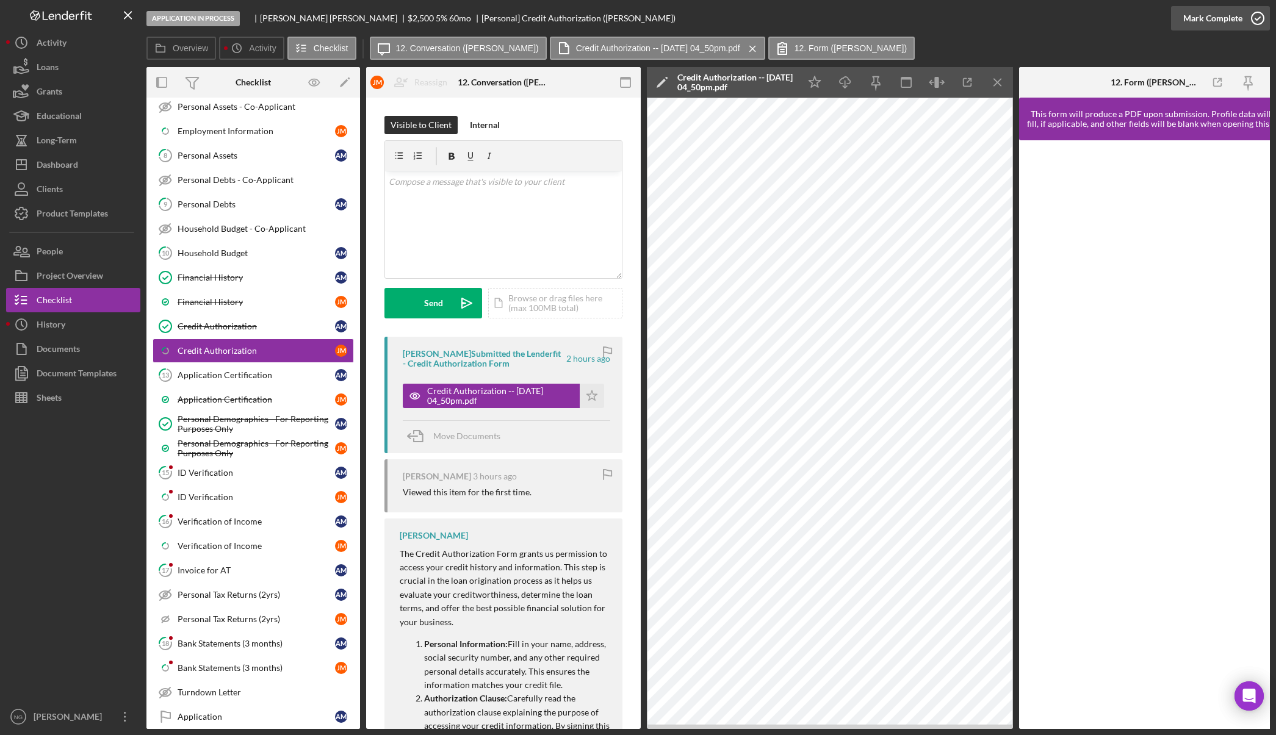
click at [1254, 16] on icon "button" at bounding box center [1257, 18] width 31 height 31
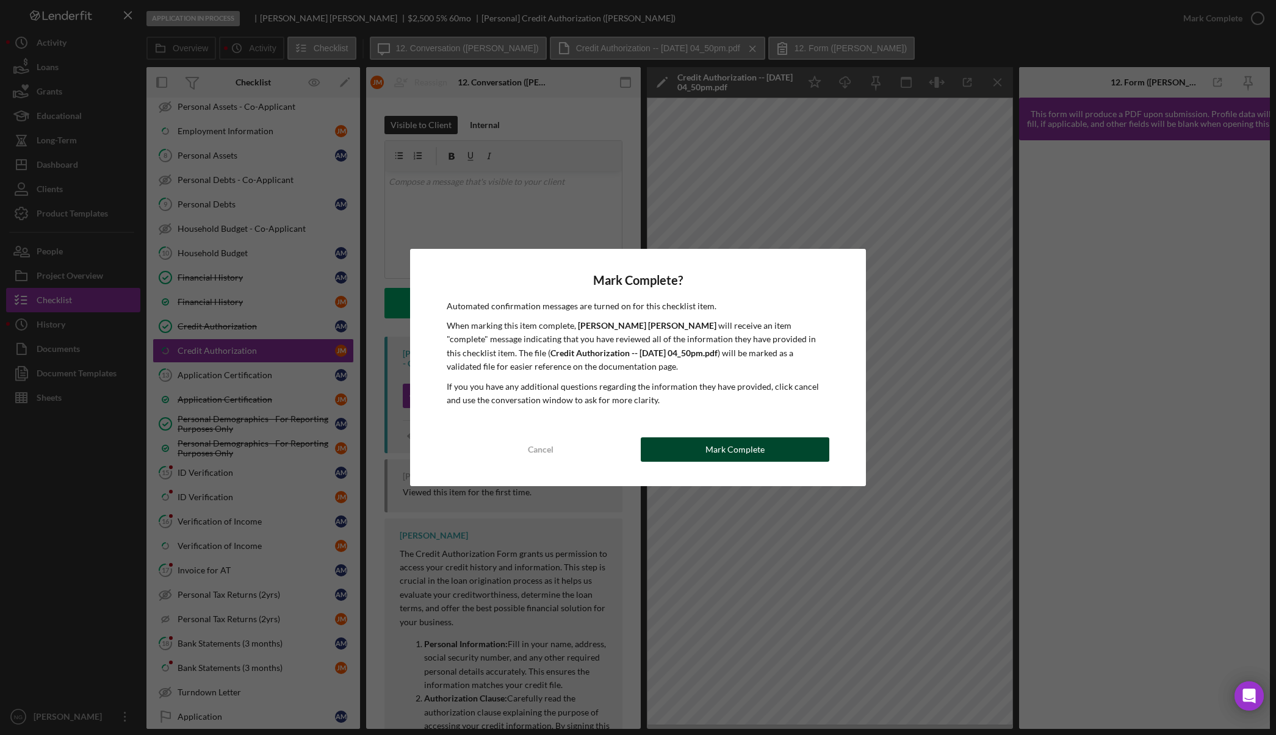
click at [760, 444] on div "Mark Complete" at bounding box center [734, 449] width 59 height 24
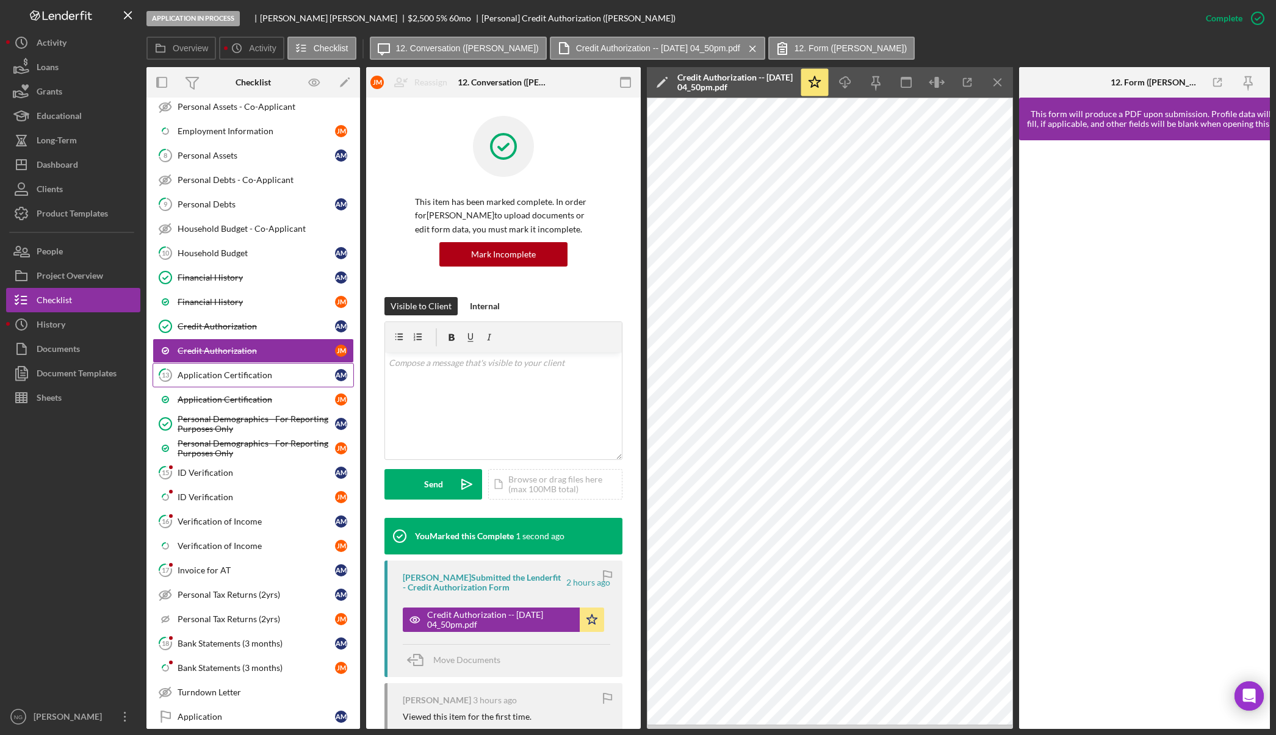
click at [194, 379] on div "Application Certification" at bounding box center [256, 375] width 157 height 10
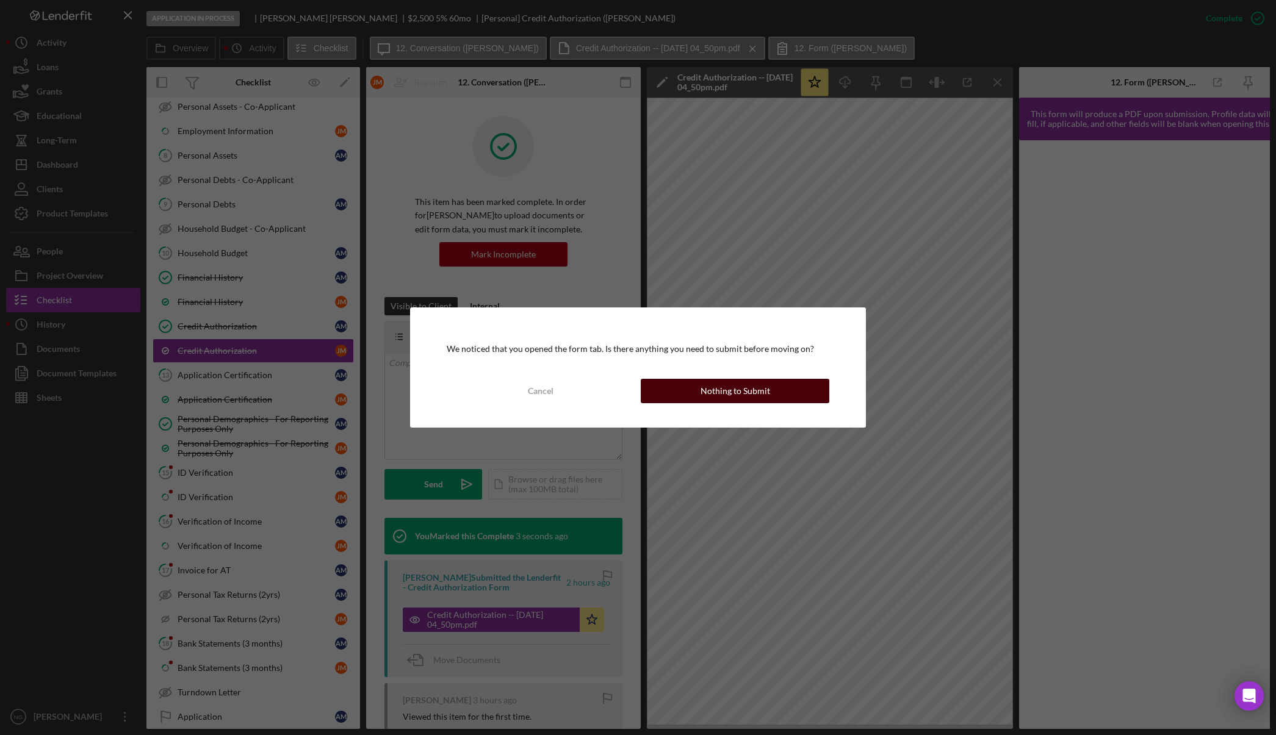
click at [748, 395] on div "Nothing to Submit" at bounding box center [735, 391] width 70 height 24
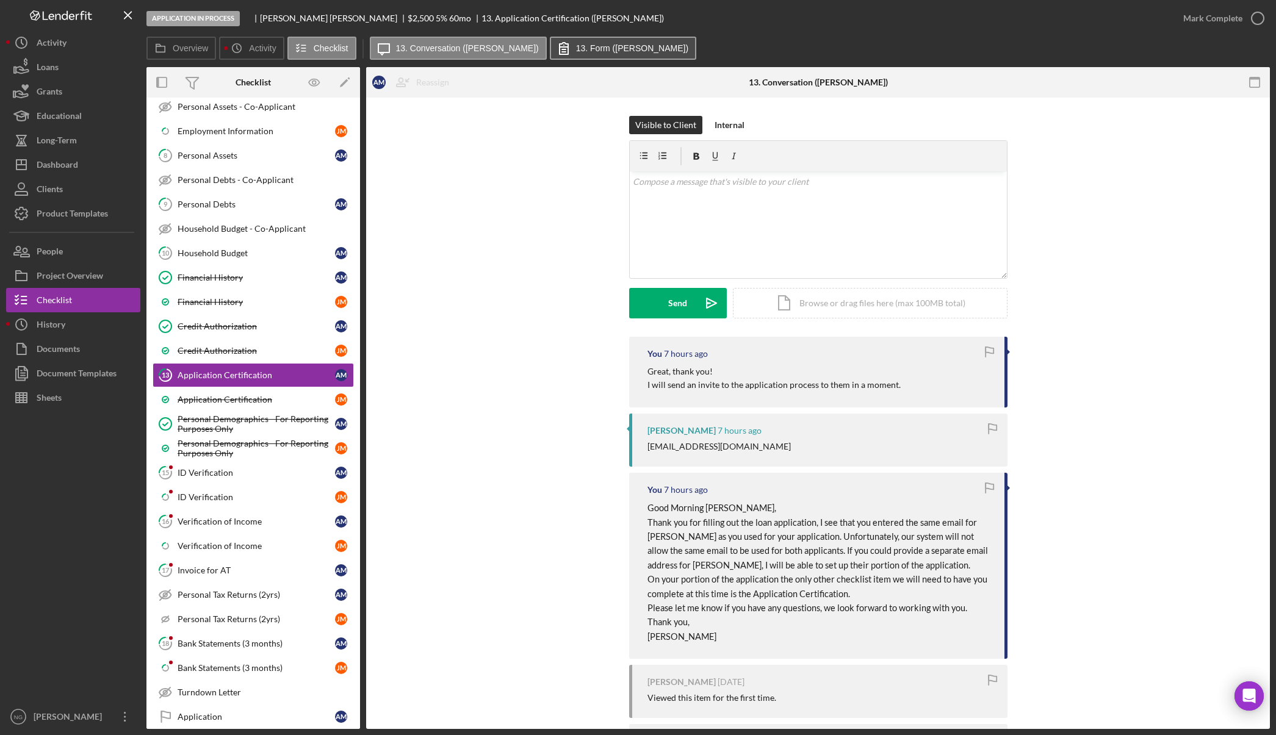
click at [576, 46] on label "13. Form ([PERSON_NAME])" at bounding box center [632, 48] width 112 height 10
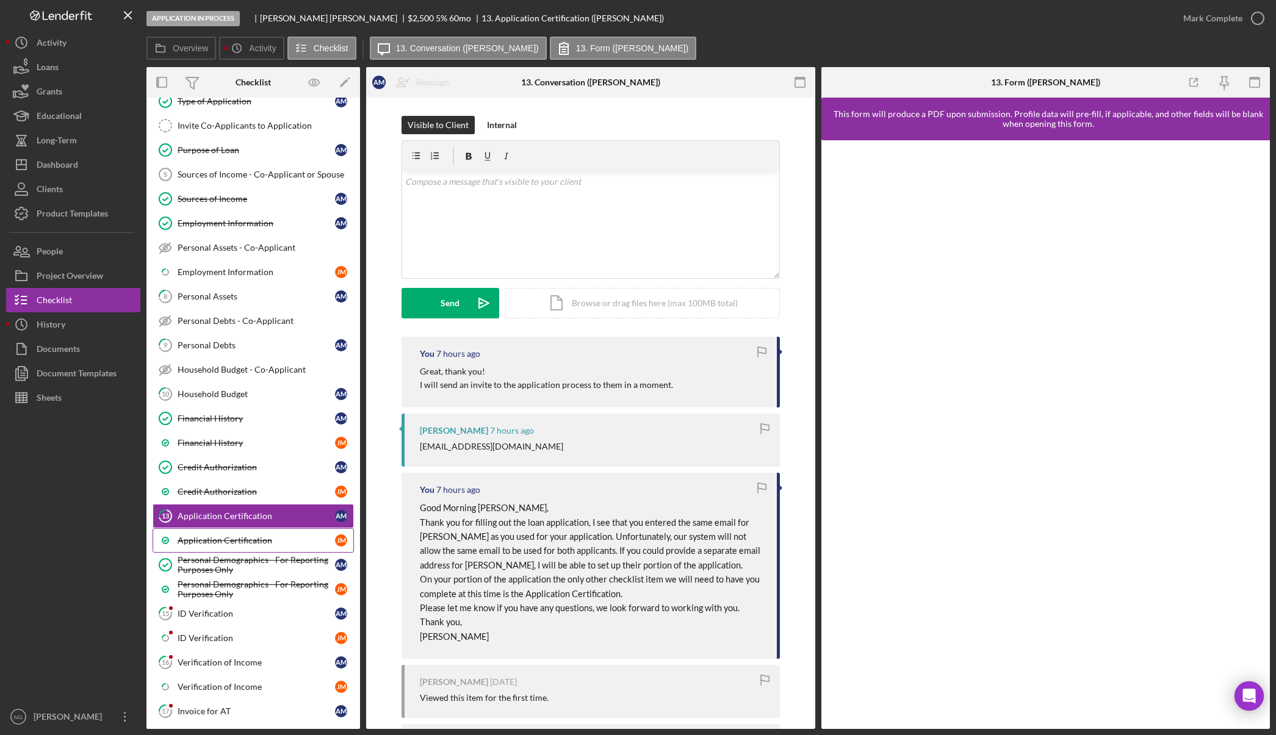
scroll to position [92, 0]
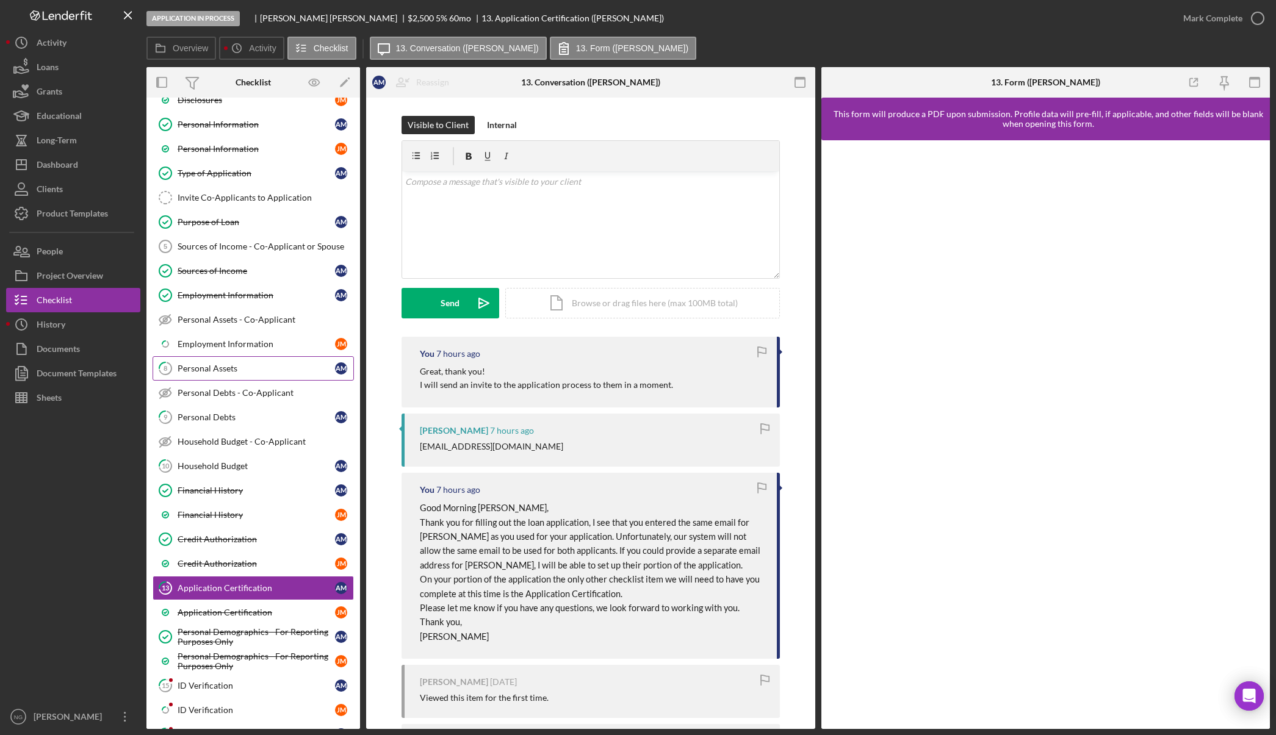
click at [195, 368] on div "Personal Assets" at bounding box center [256, 369] width 157 height 10
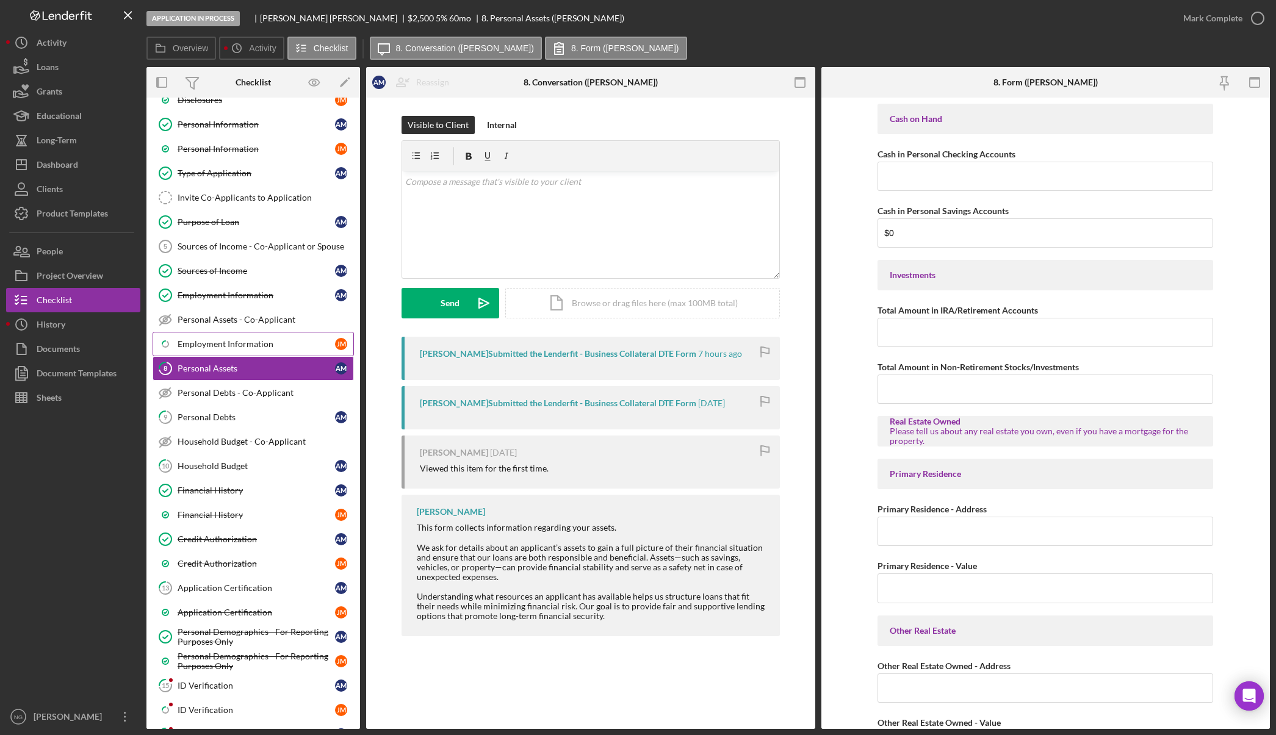
click at [236, 339] on div "Employment Information" at bounding box center [256, 344] width 157 height 10
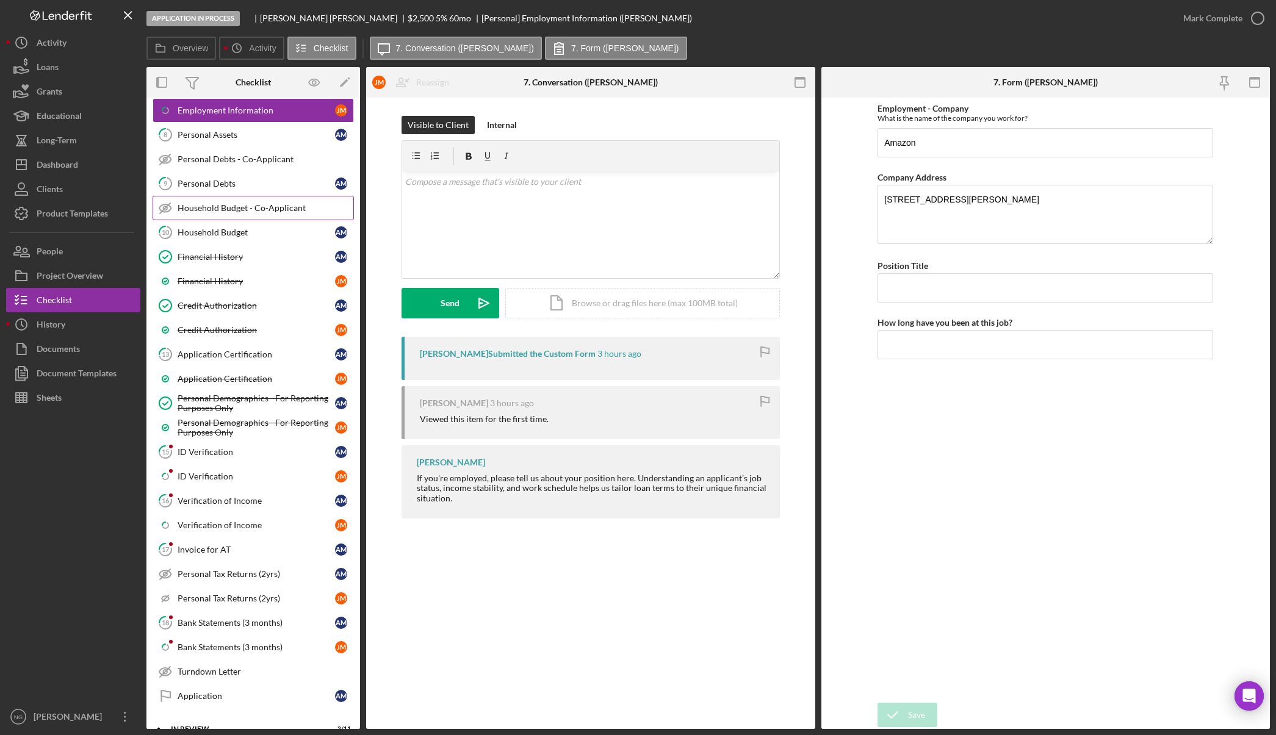
scroll to position [336, 0]
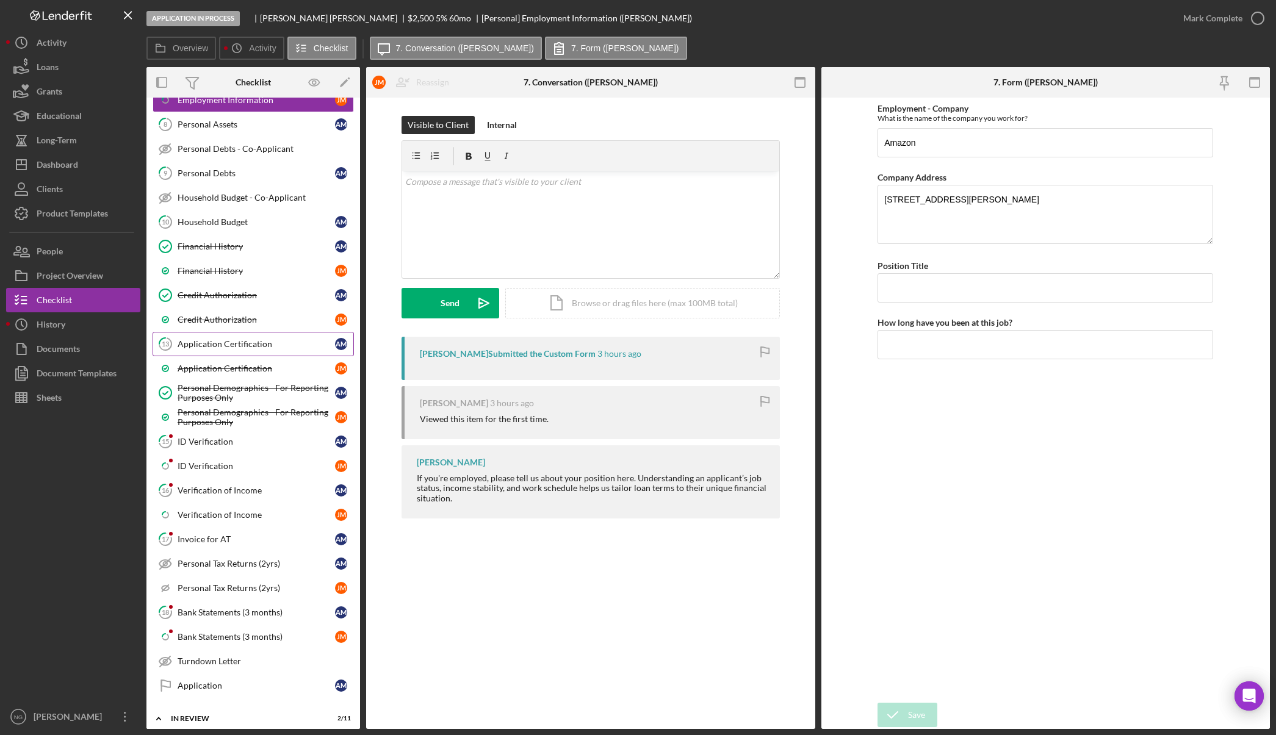
click at [248, 344] on div "Application Certification" at bounding box center [256, 344] width 157 height 10
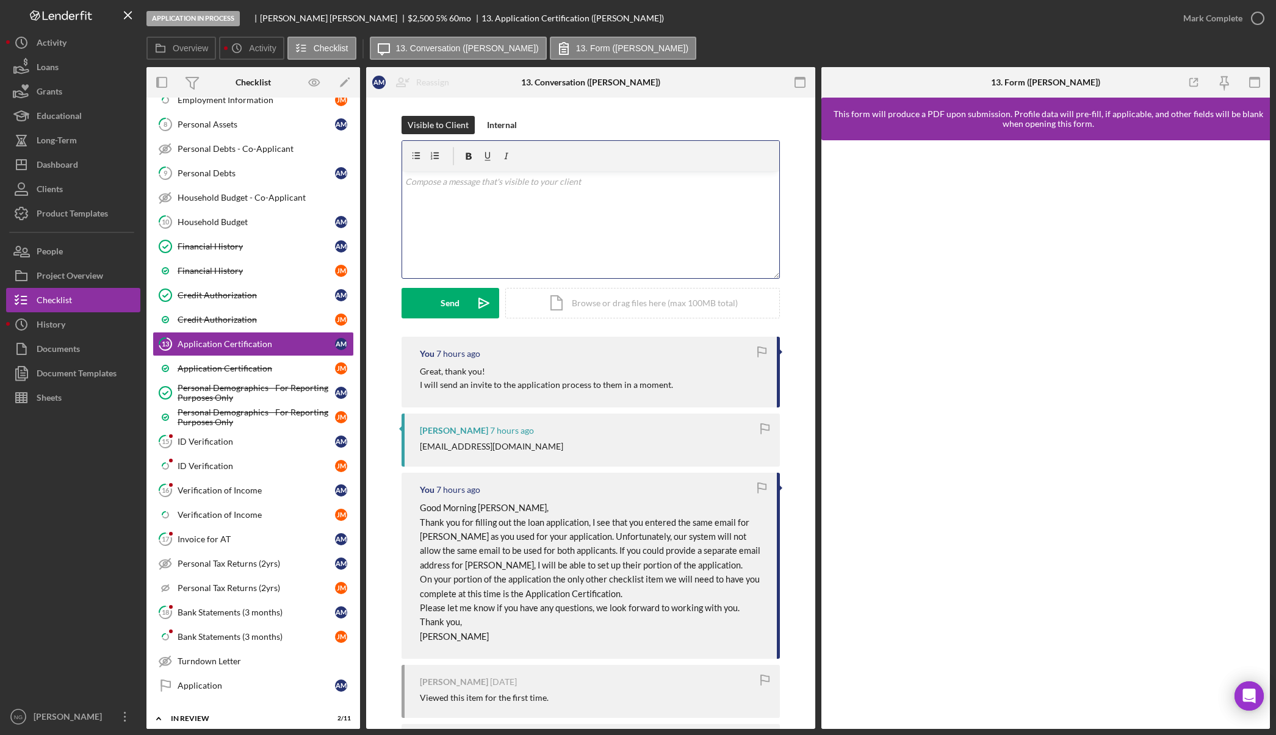
click at [439, 193] on div "v Color teal Color pink Remove color Add row above Add row below Add column bef…" at bounding box center [590, 224] width 377 height 107
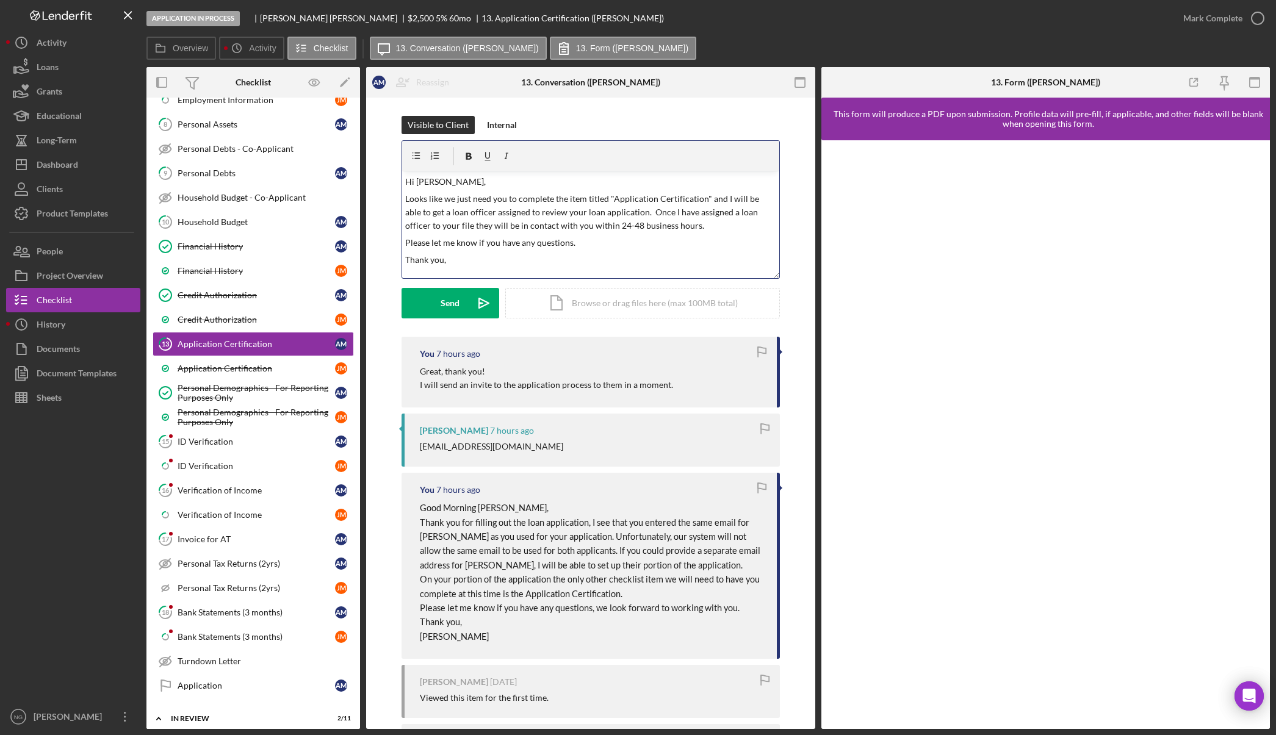
scroll to position [7, 0]
click at [564, 192] on p "Looks like we just need you to complete the item titled "Application Certificat…" at bounding box center [590, 205] width 370 height 41
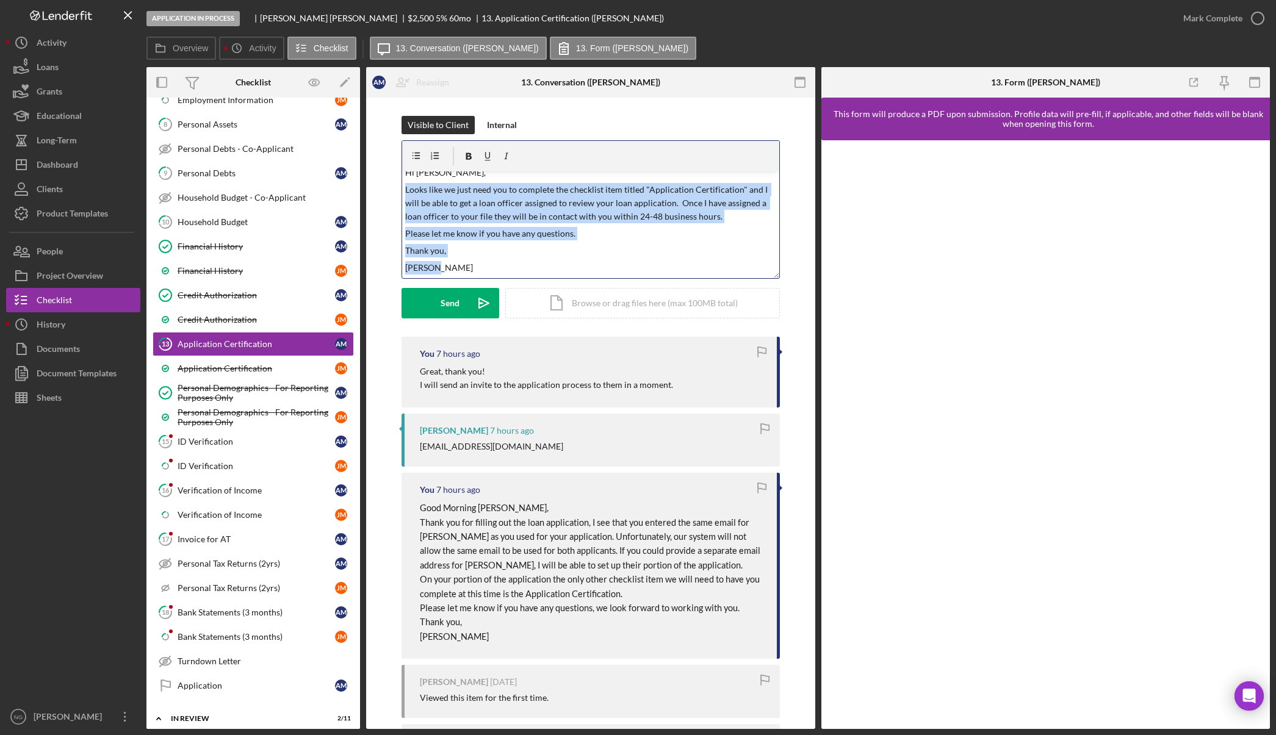
scroll to position [0, 0]
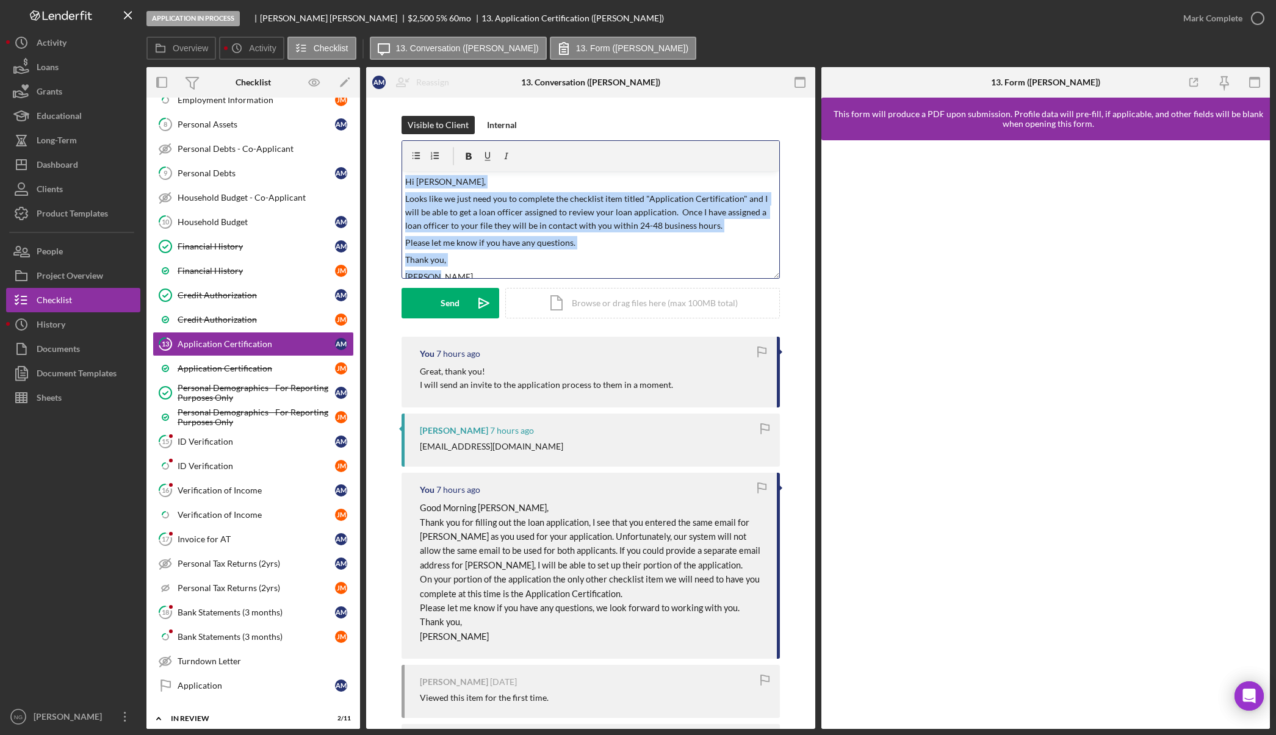
drag, startPoint x: 439, startPoint y: 267, endPoint x: 405, endPoint y: 174, distance: 98.6
click at [405, 174] on div "v Color teal Color pink Remove color Add row above Add row below Add column bef…" at bounding box center [590, 224] width 377 height 107
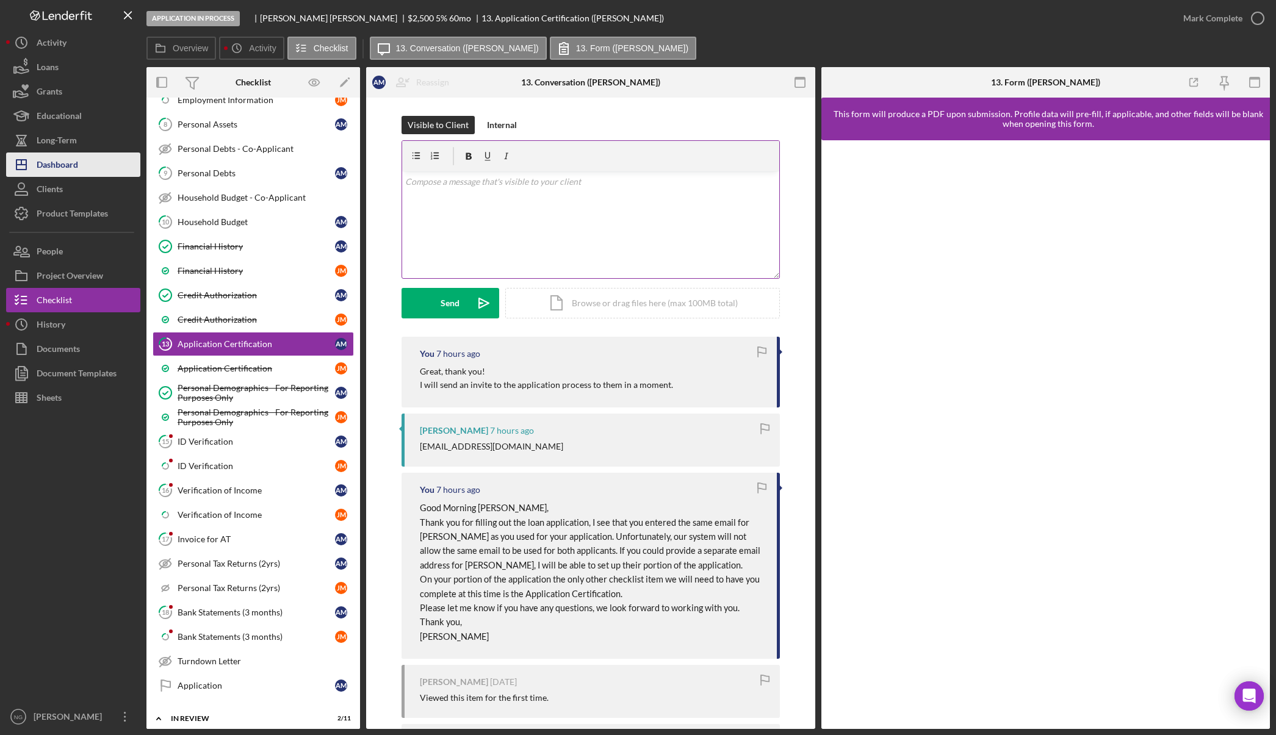
click at [97, 163] on button "Icon/Dashboard Dashboard" at bounding box center [73, 165] width 134 height 24
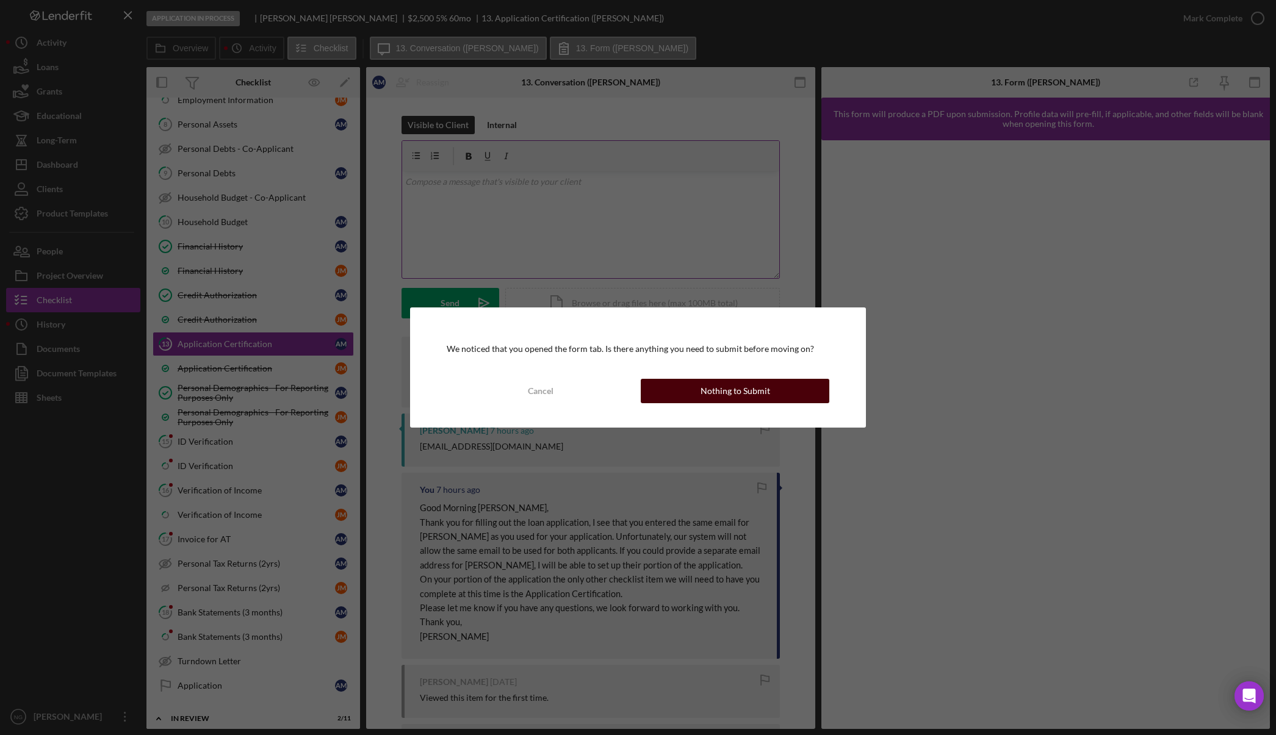
click at [722, 393] on div "Nothing to Submit" at bounding box center [735, 391] width 70 height 24
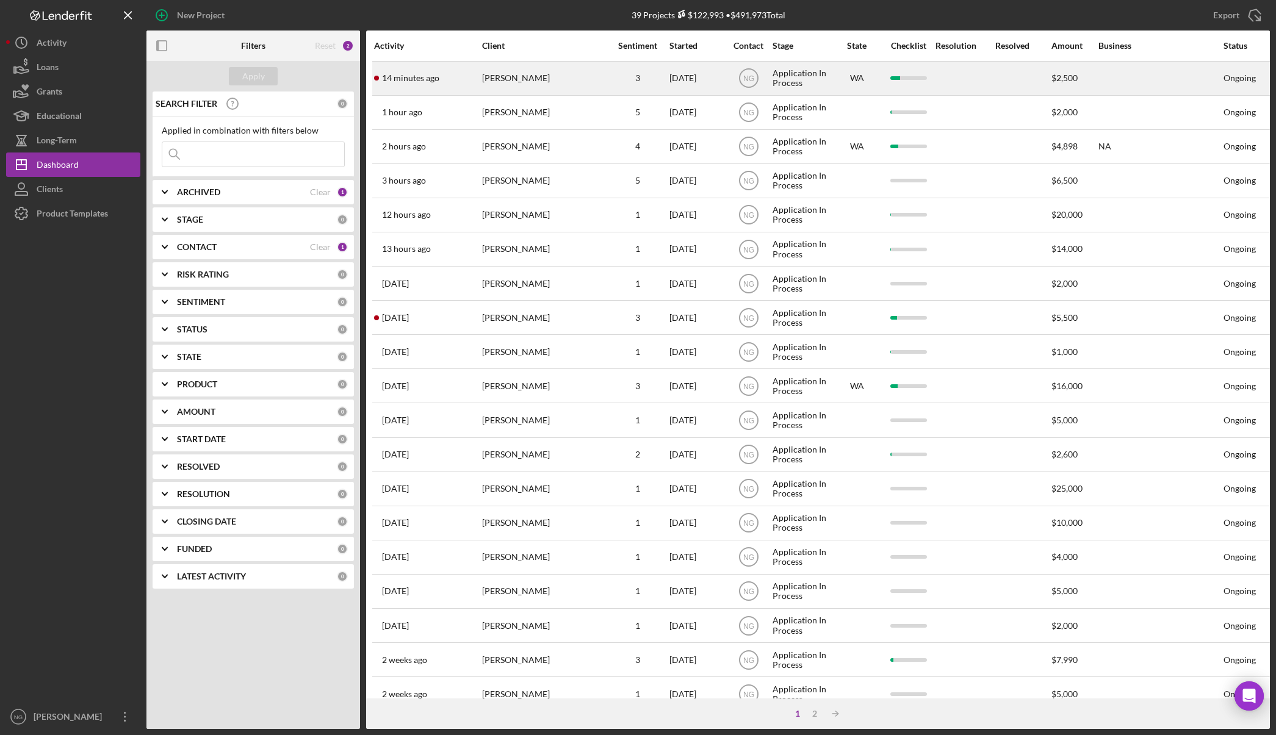
click at [578, 85] on div "[PERSON_NAME]" at bounding box center [543, 78] width 122 height 32
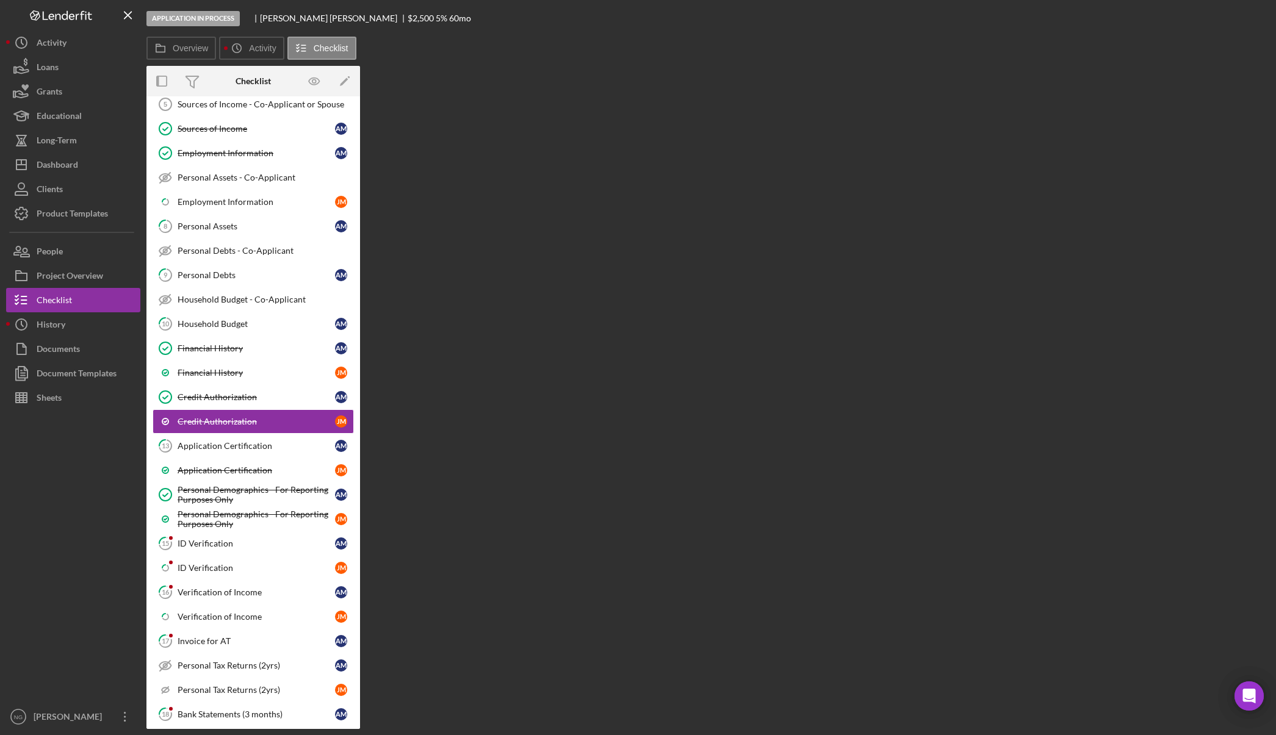
scroll to position [242, 0]
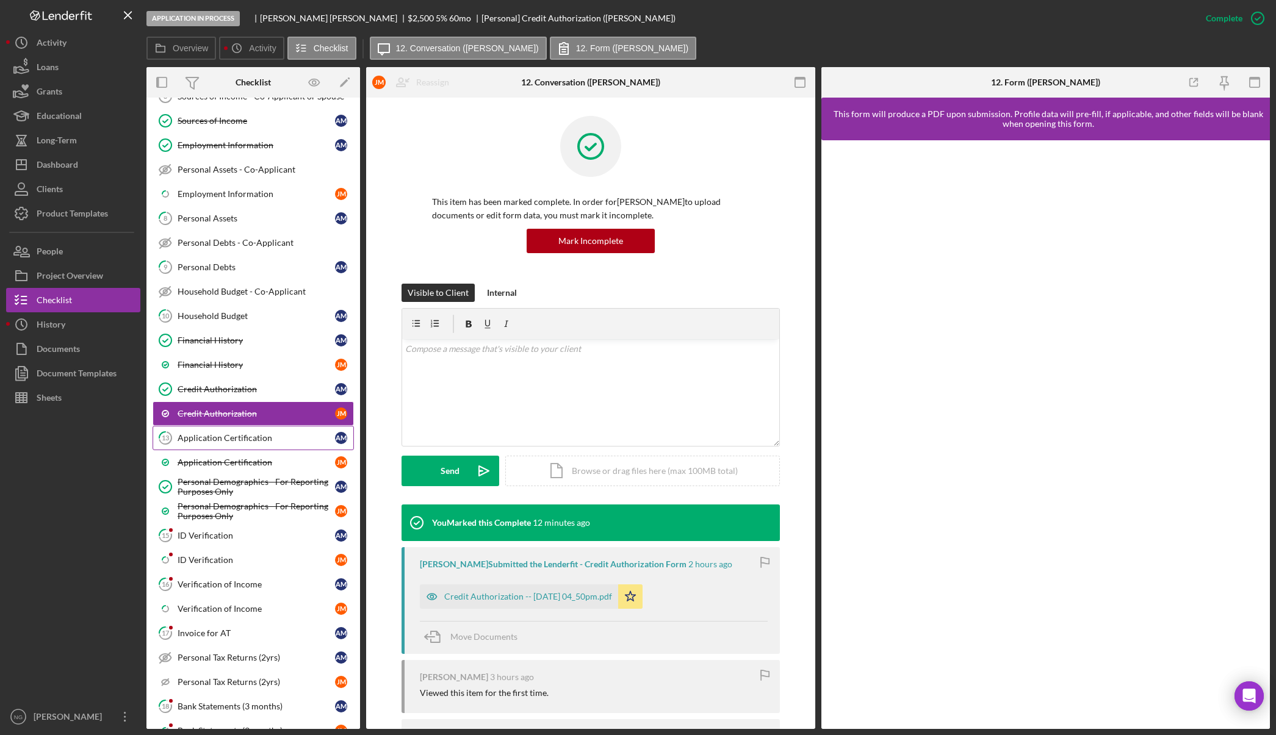
click at [273, 443] on div "Application Certification" at bounding box center [256, 438] width 157 height 10
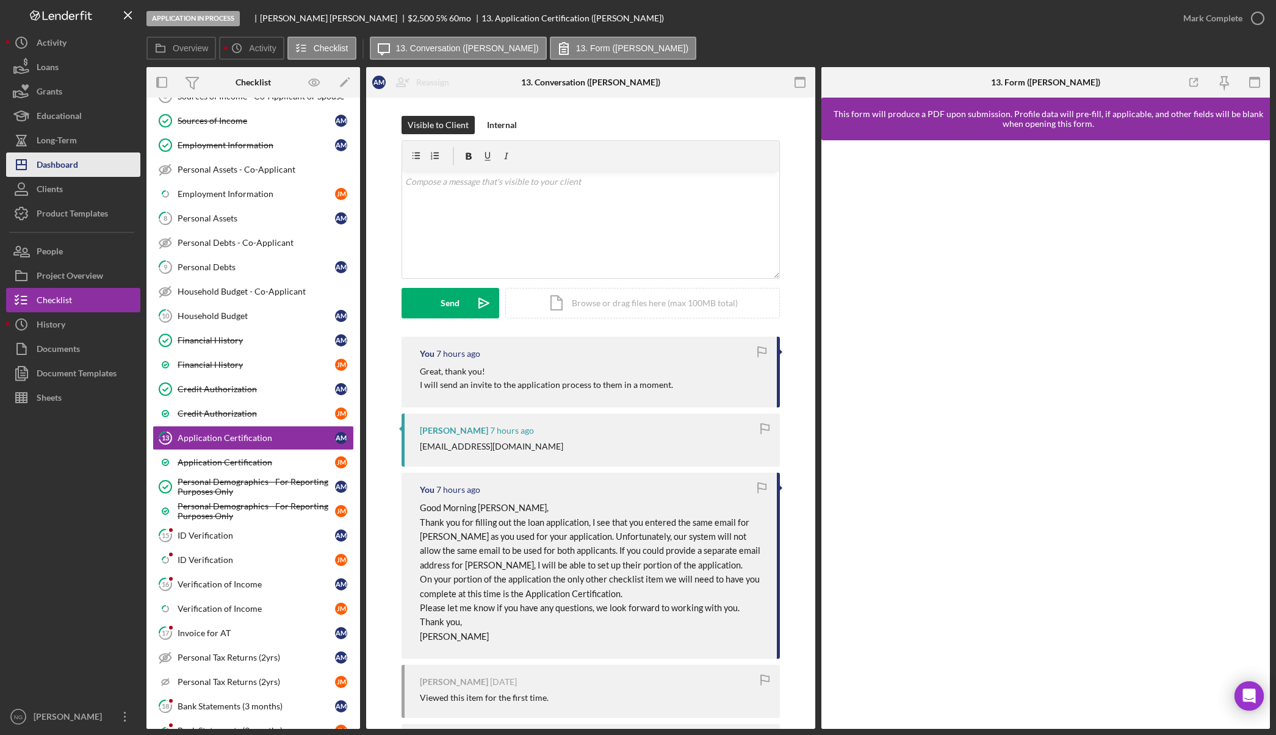
click at [84, 165] on button "Icon/Dashboard Dashboard" at bounding box center [73, 165] width 134 height 24
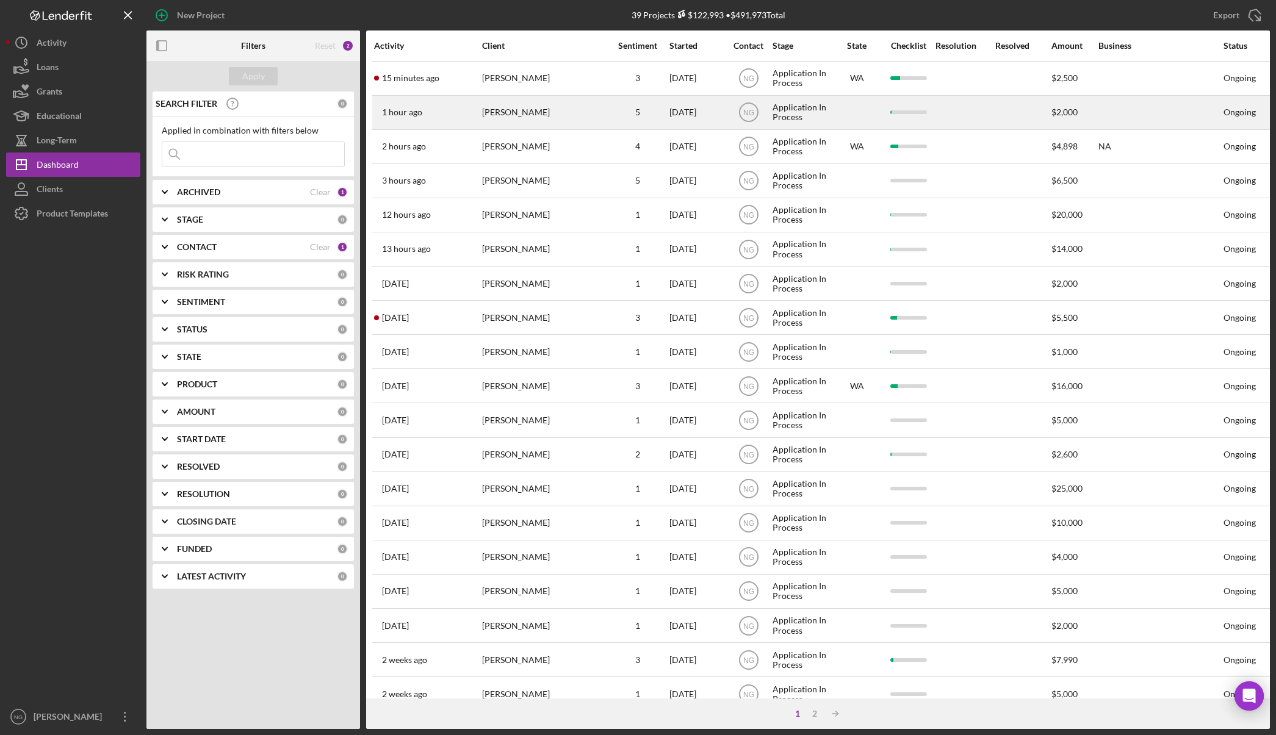
click at [533, 99] on div "[PERSON_NAME]" at bounding box center [543, 112] width 122 height 32
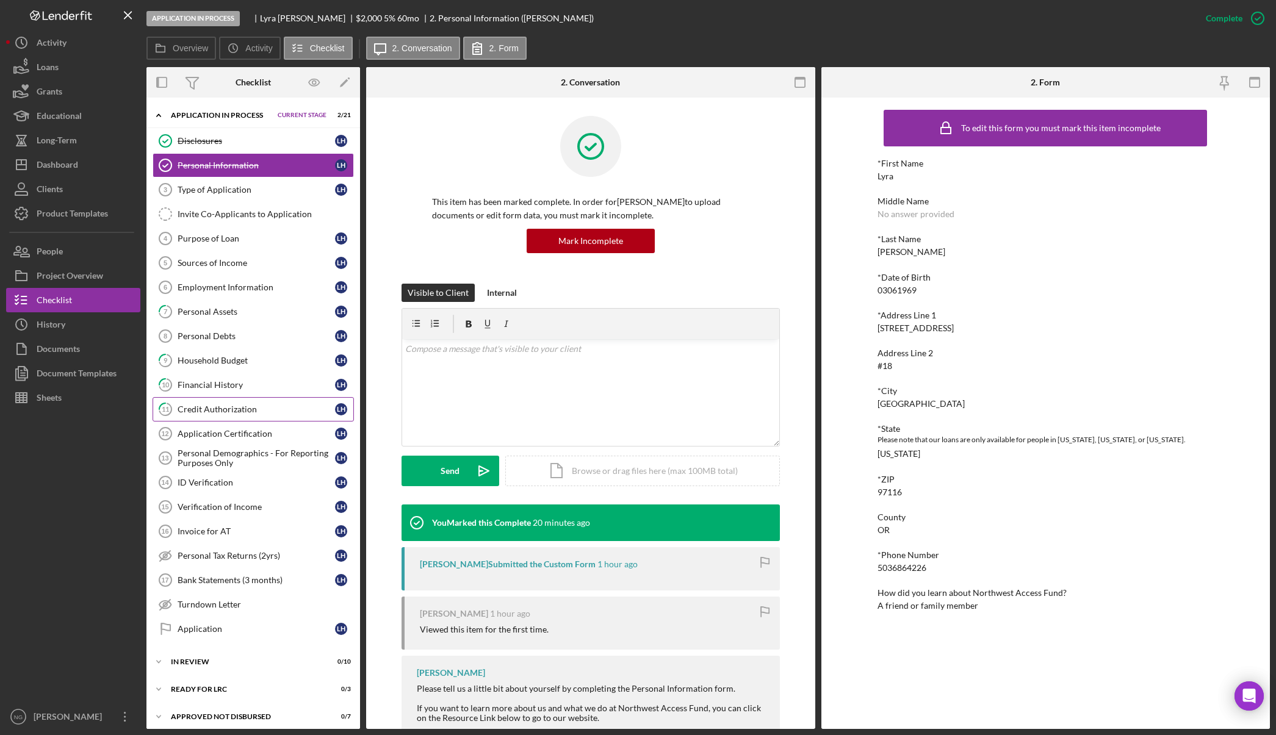
click at [237, 404] on div "Credit Authorization" at bounding box center [256, 409] width 157 height 10
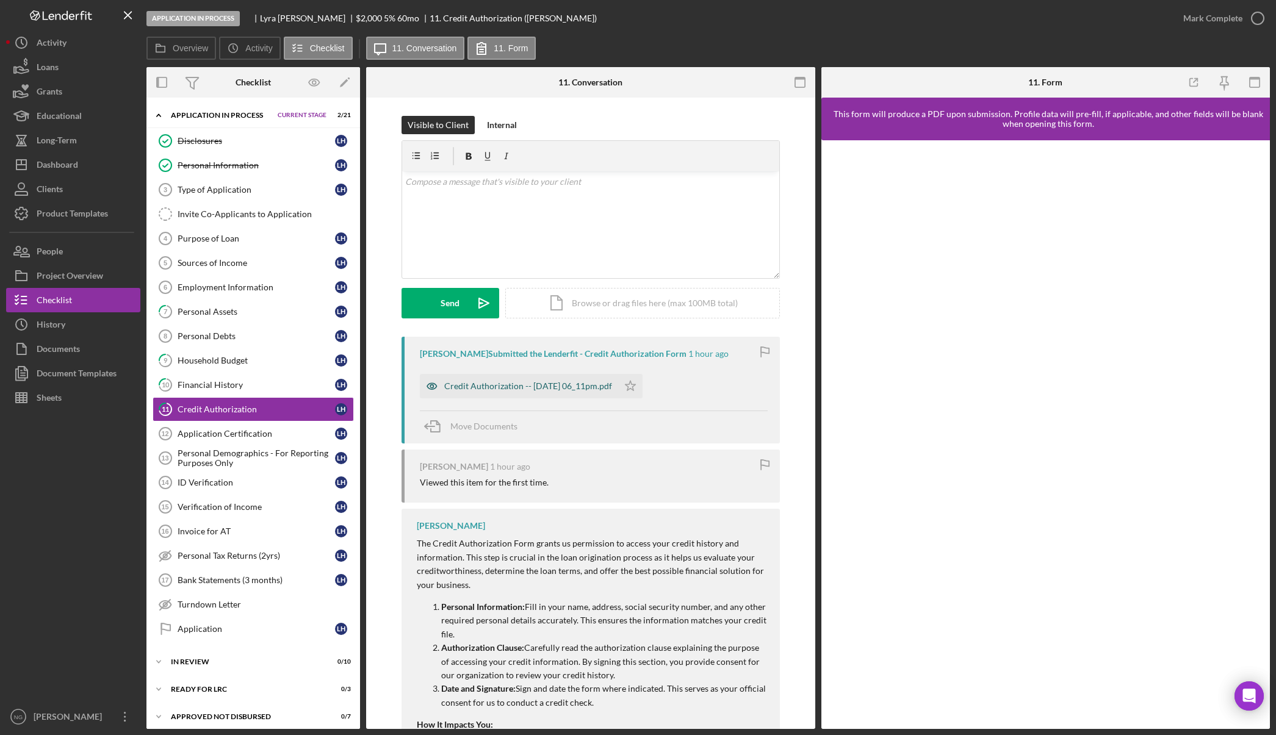
click at [573, 390] on div "Credit Authorization -- [DATE] 06_11pm.pdf" at bounding box center [528, 386] width 168 height 10
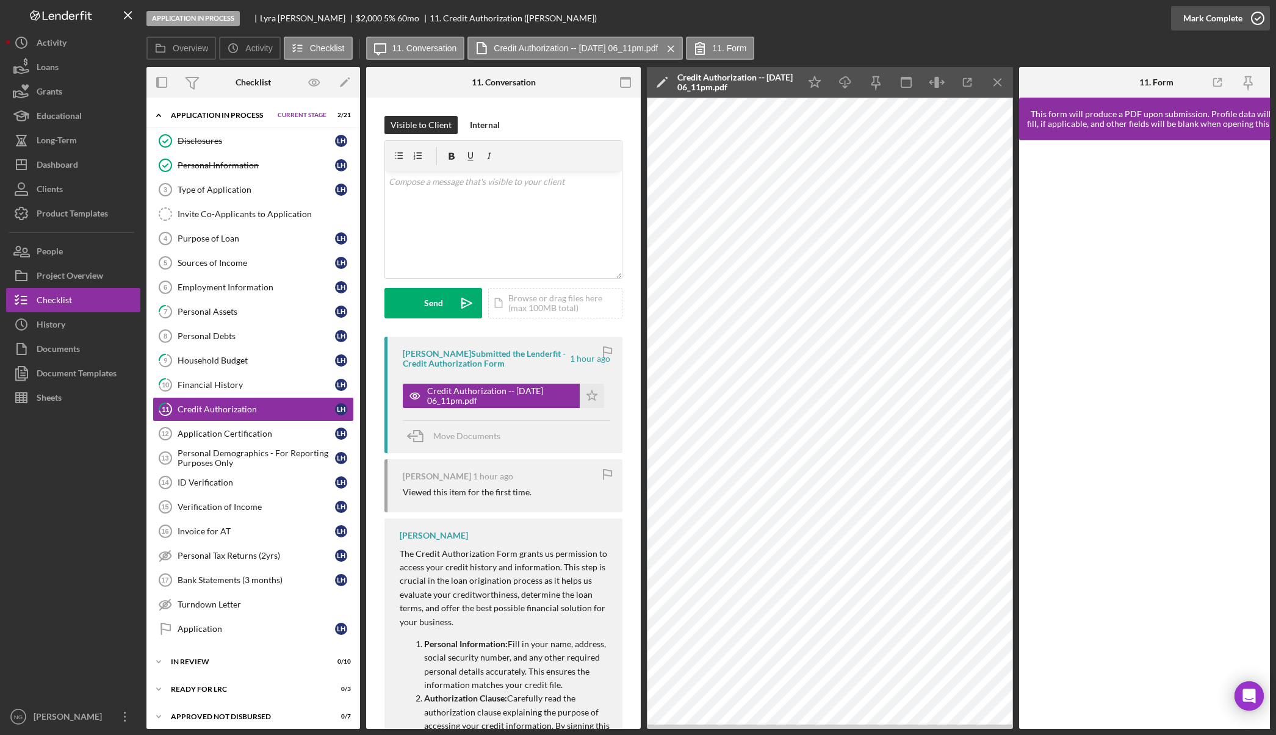
click at [1261, 18] on icon "button" at bounding box center [1257, 18] width 31 height 31
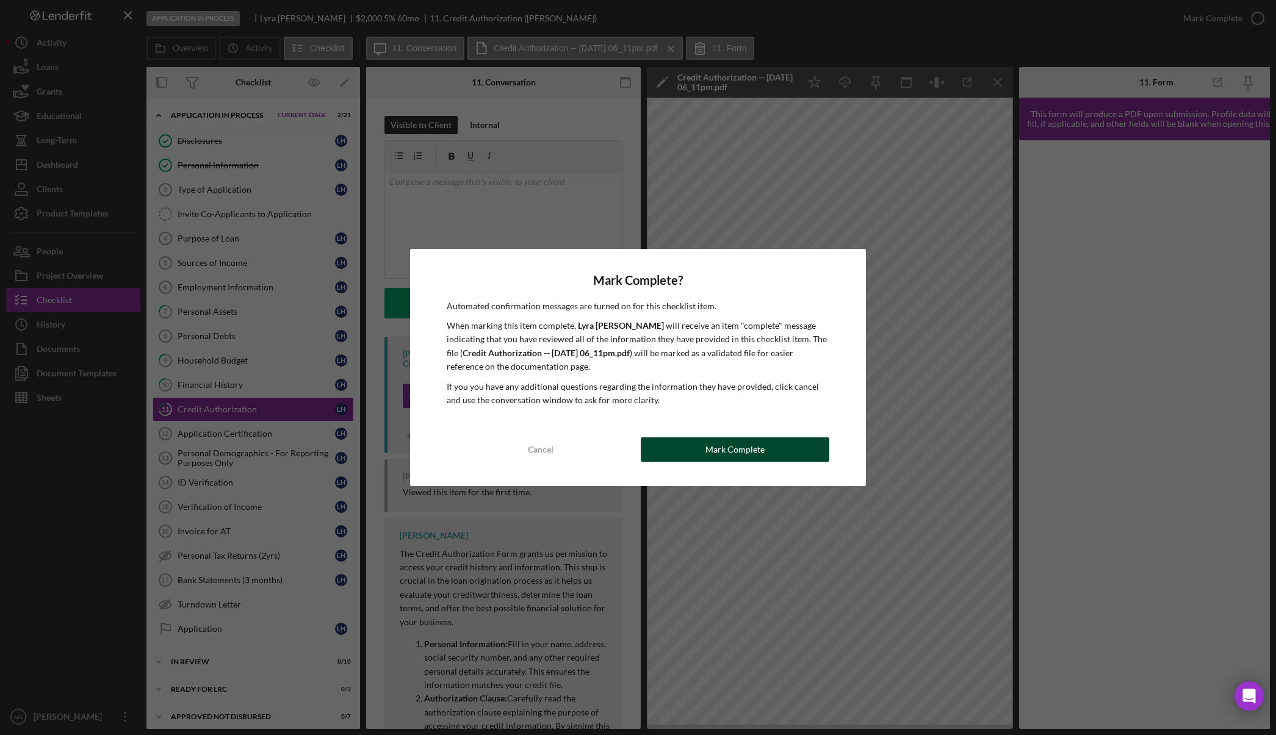
click at [773, 447] on button "Mark Complete" at bounding box center [735, 449] width 189 height 24
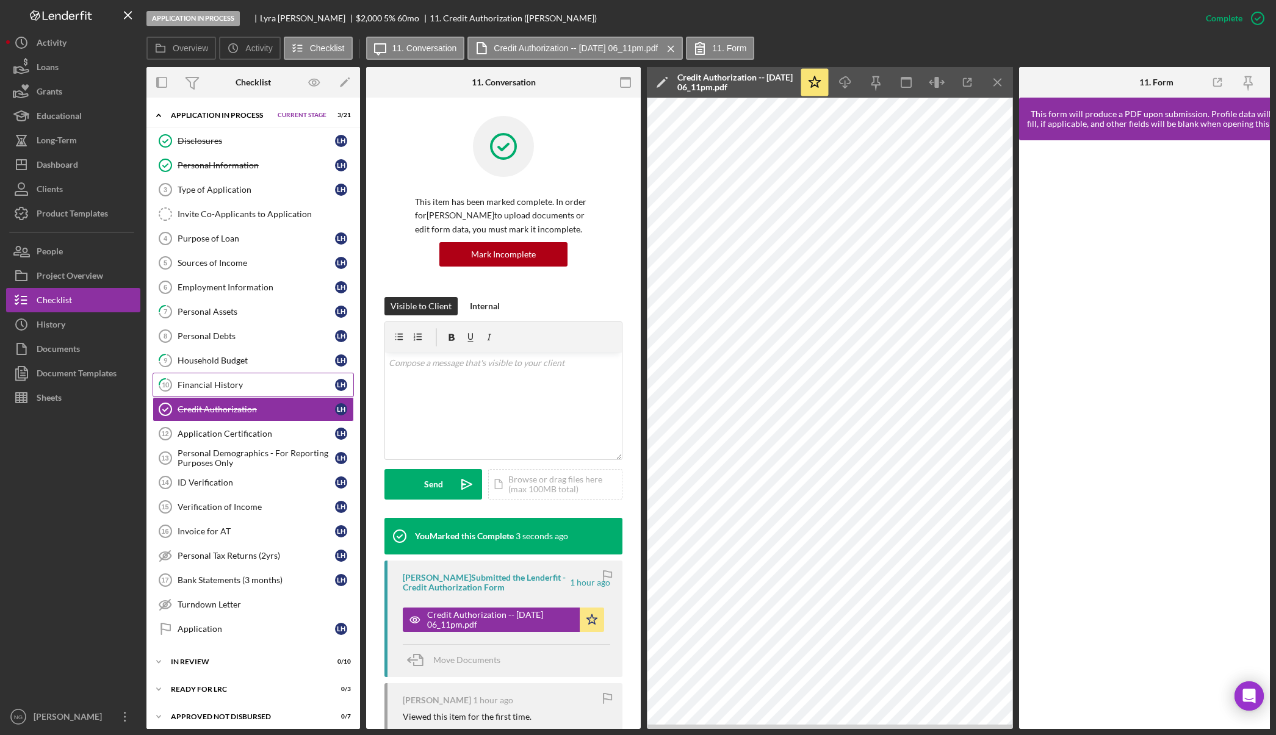
click at [258, 386] on div "Financial History" at bounding box center [256, 385] width 157 height 10
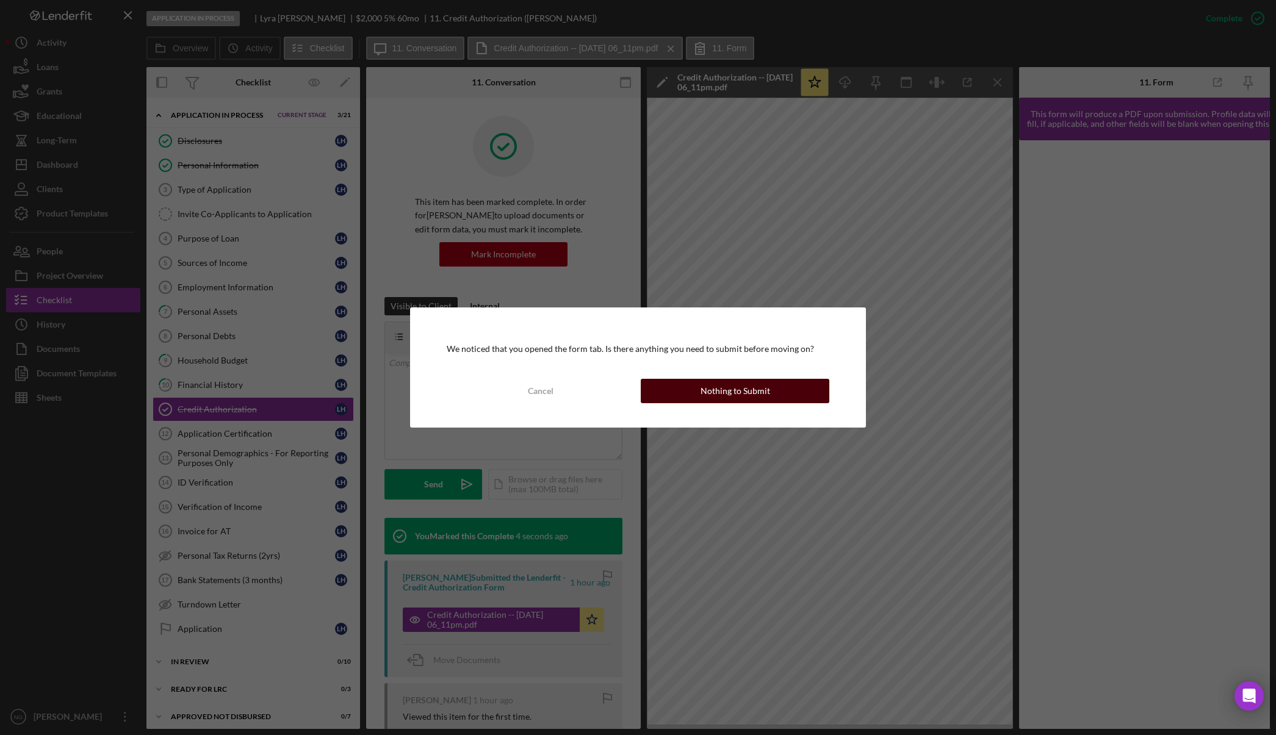
click at [736, 387] on div "Nothing to Submit" at bounding box center [735, 391] width 70 height 24
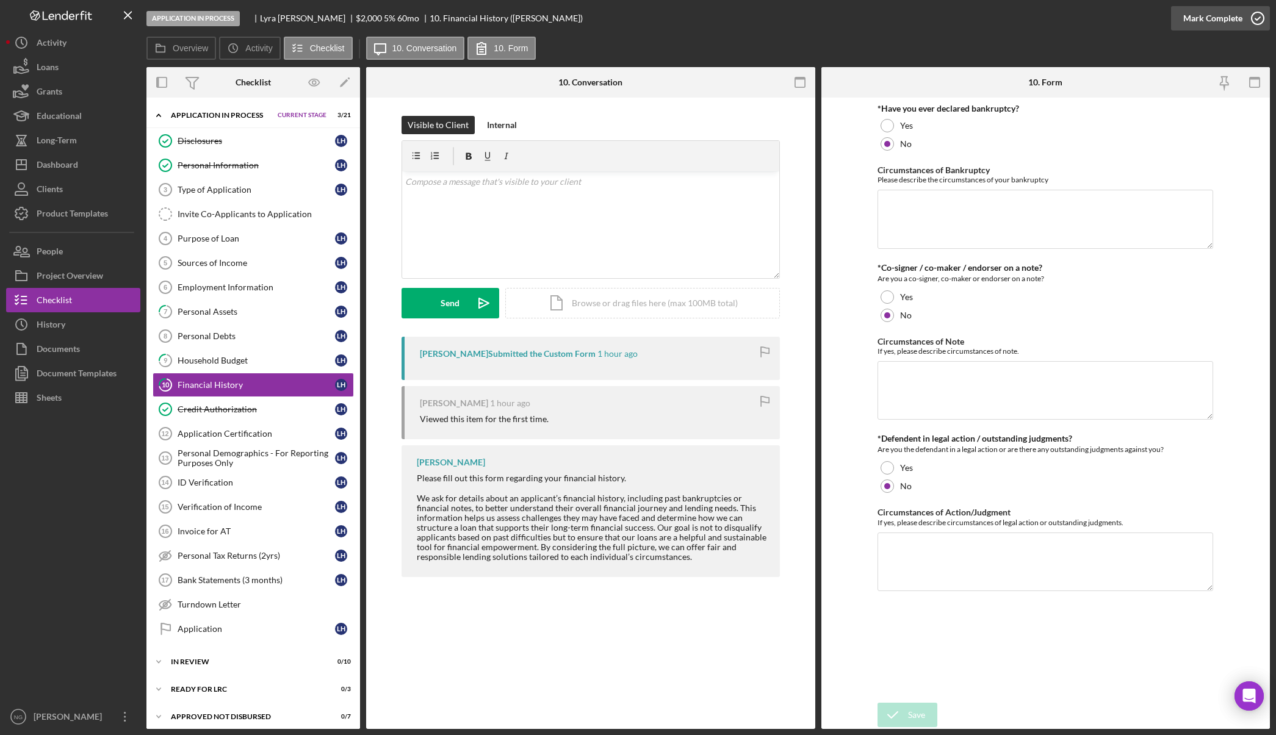
click at [1260, 19] on icon "button" at bounding box center [1257, 18] width 31 height 31
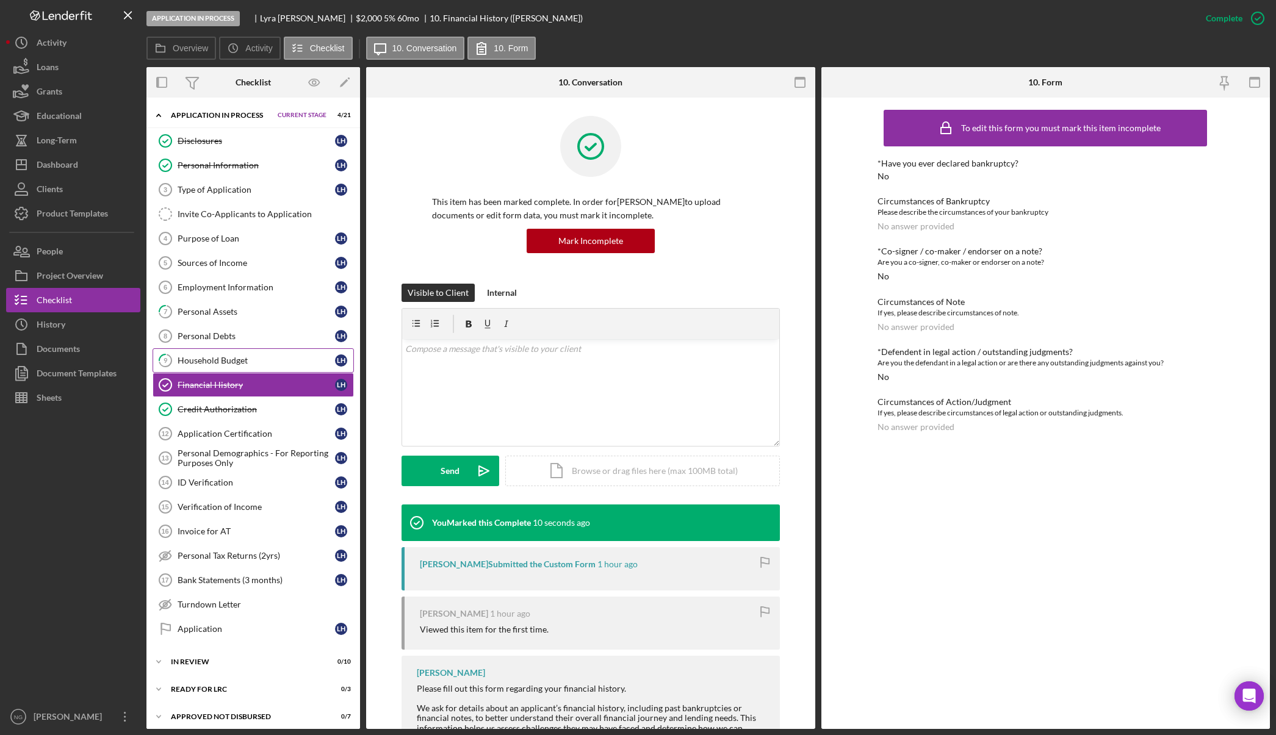
click at [218, 357] on div "Household Budget" at bounding box center [256, 361] width 157 height 10
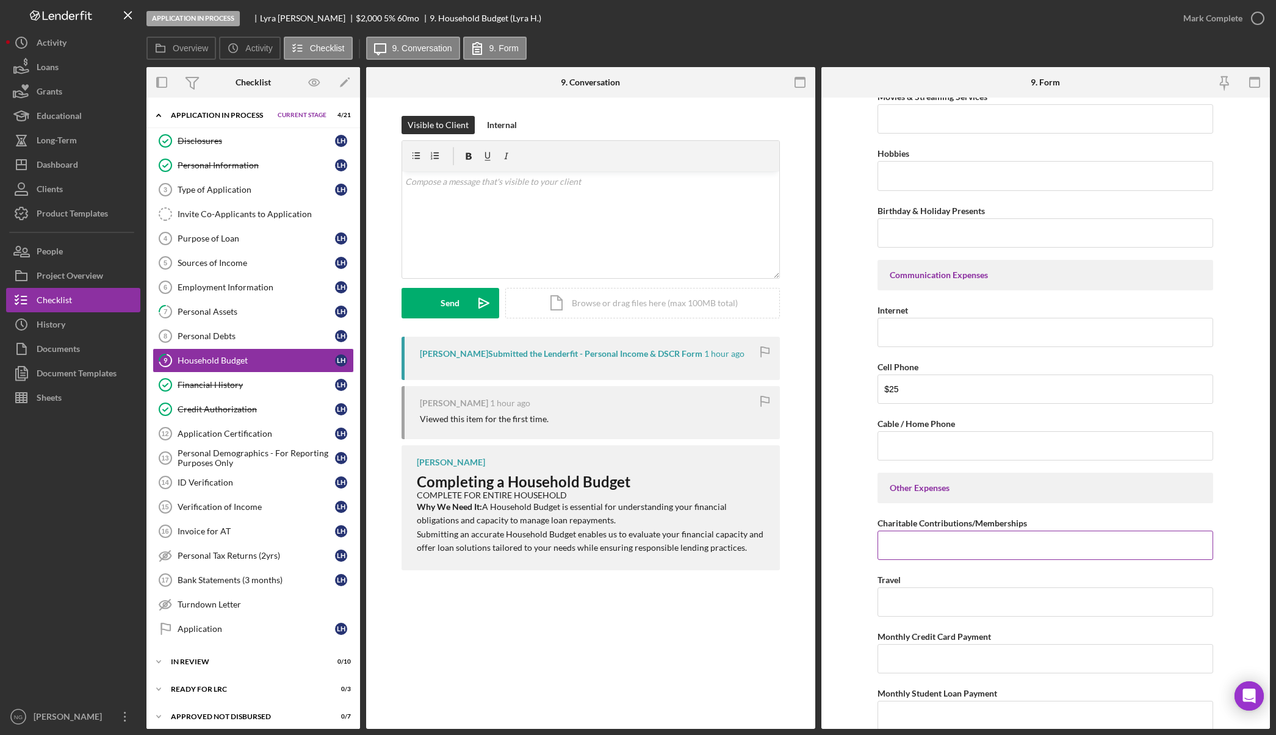
scroll to position [2257, 0]
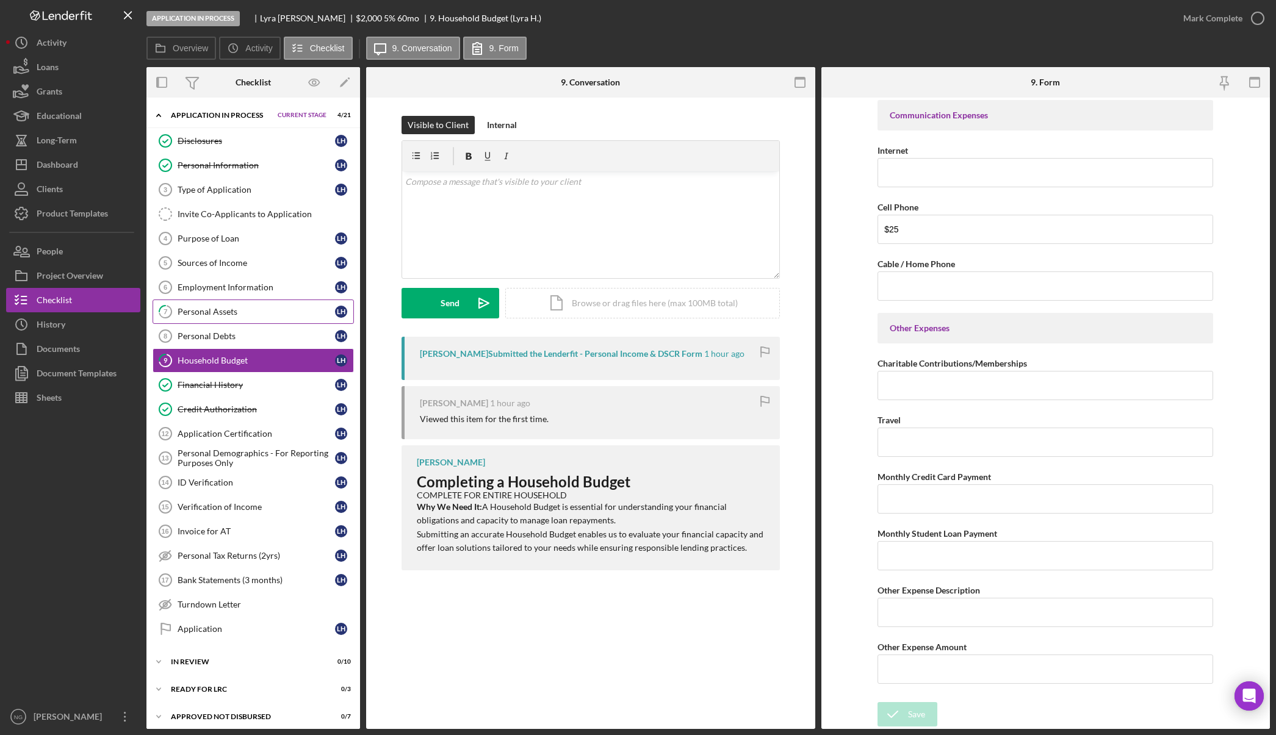
click at [212, 319] on link "7 Personal Assets L H" at bounding box center [253, 312] width 201 height 24
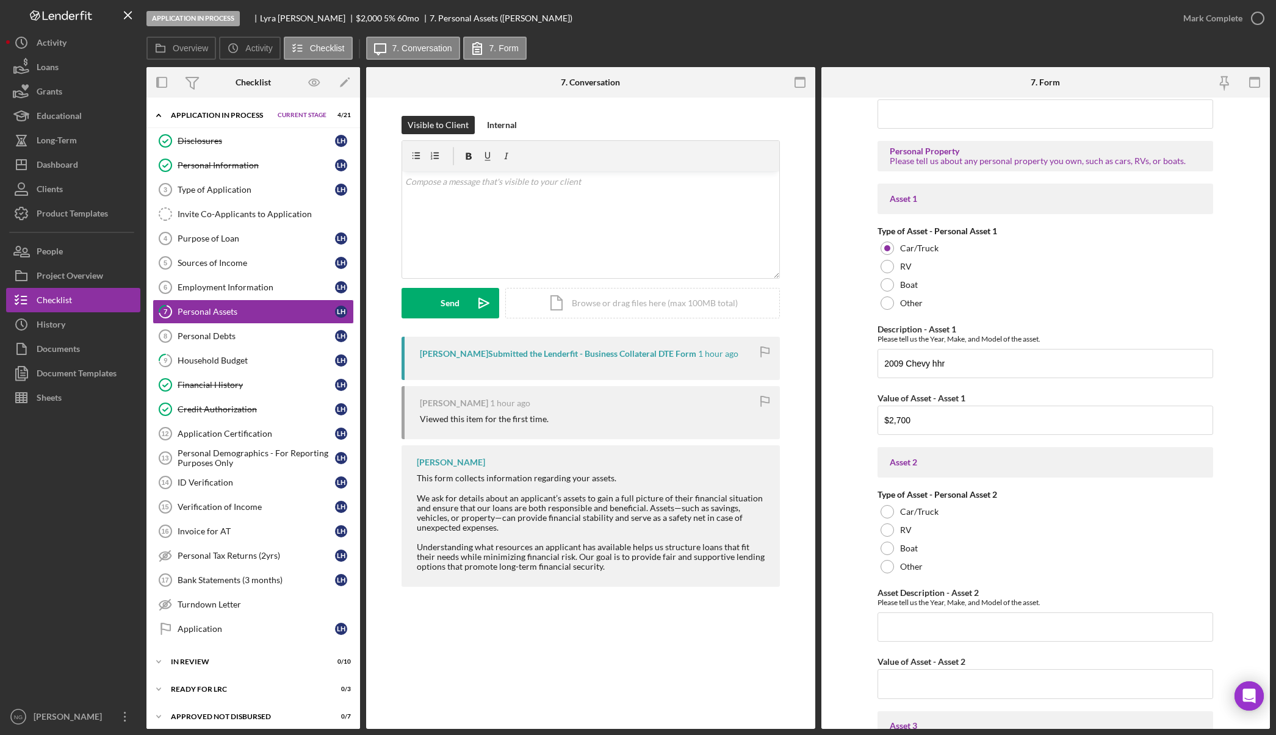
scroll to position [1575, 0]
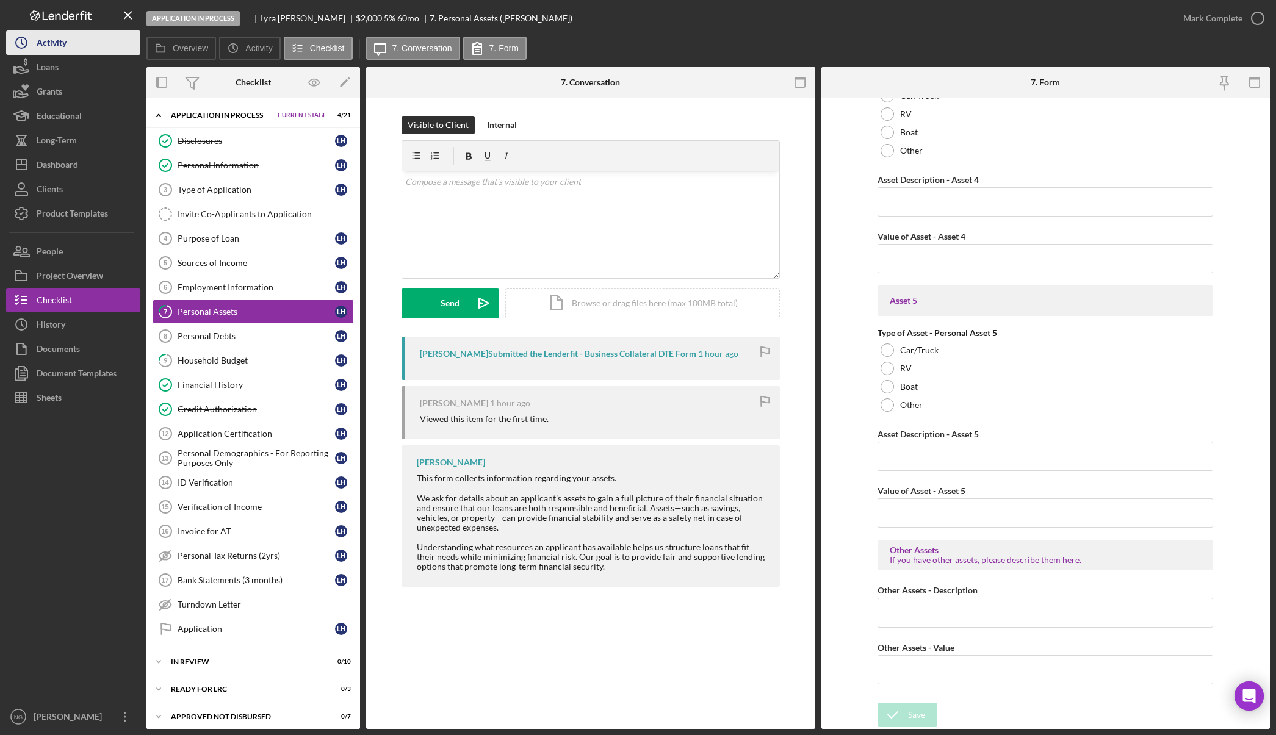
click at [80, 51] on button "Icon/History Activity" at bounding box center [73, 43] width 134 height 24
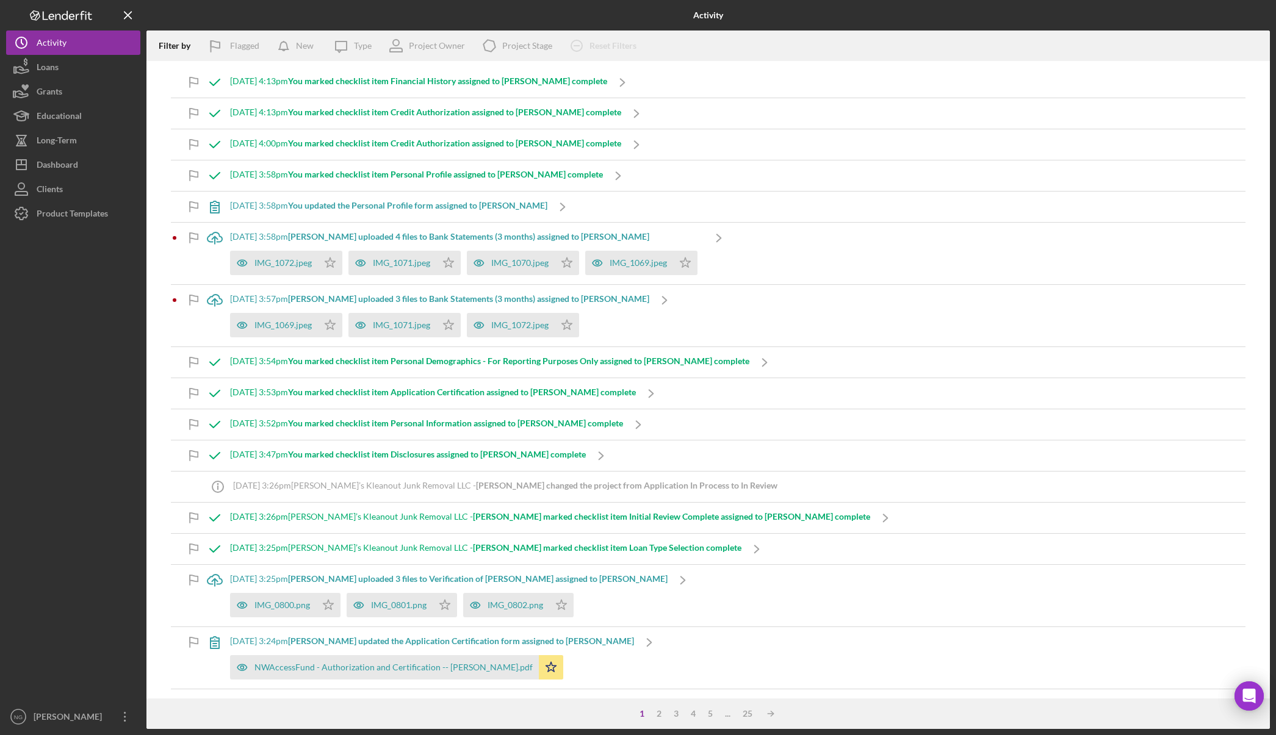
click at [67, 352] on div at bounding box center [73, 465] width 134 height 479
click at [71, 167] on div "Dashboard" at bounding box center [57, 166] width 41 height 27
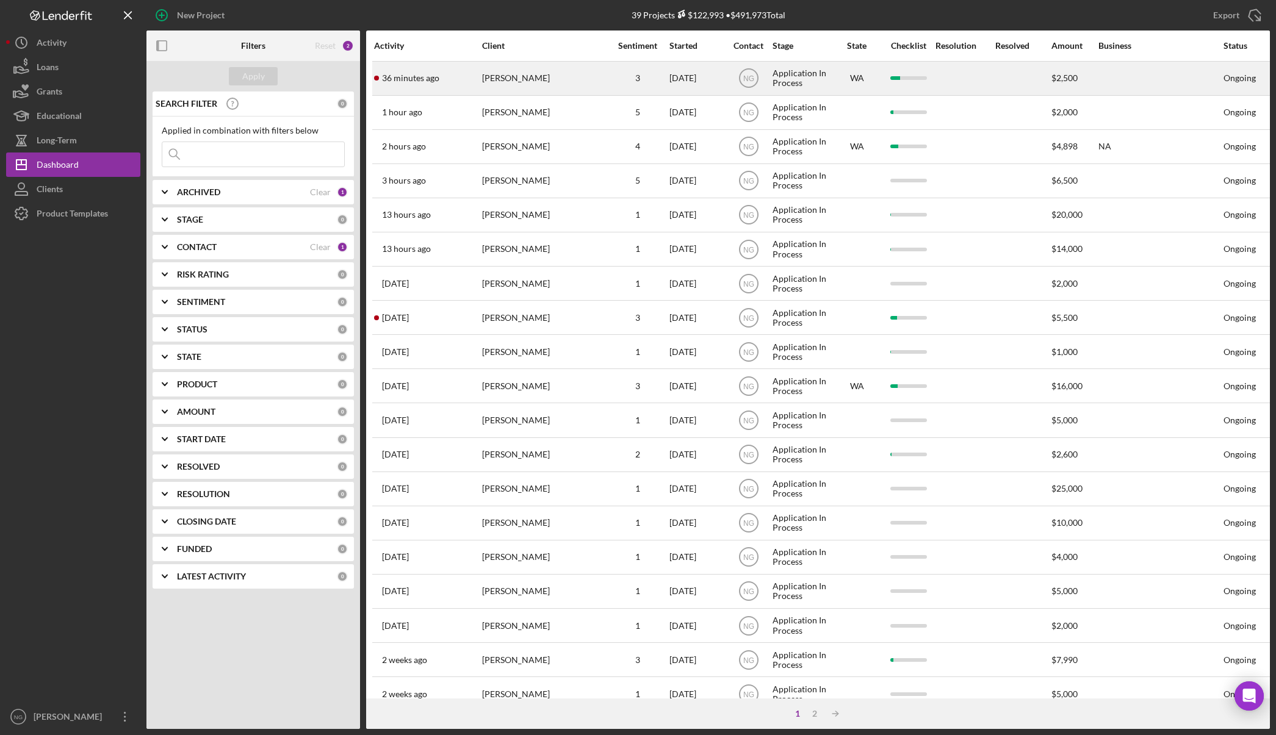
click at [549, 74] on div "[PERSON_NAME]" at bounding box center [543, 78] width 122 height 32
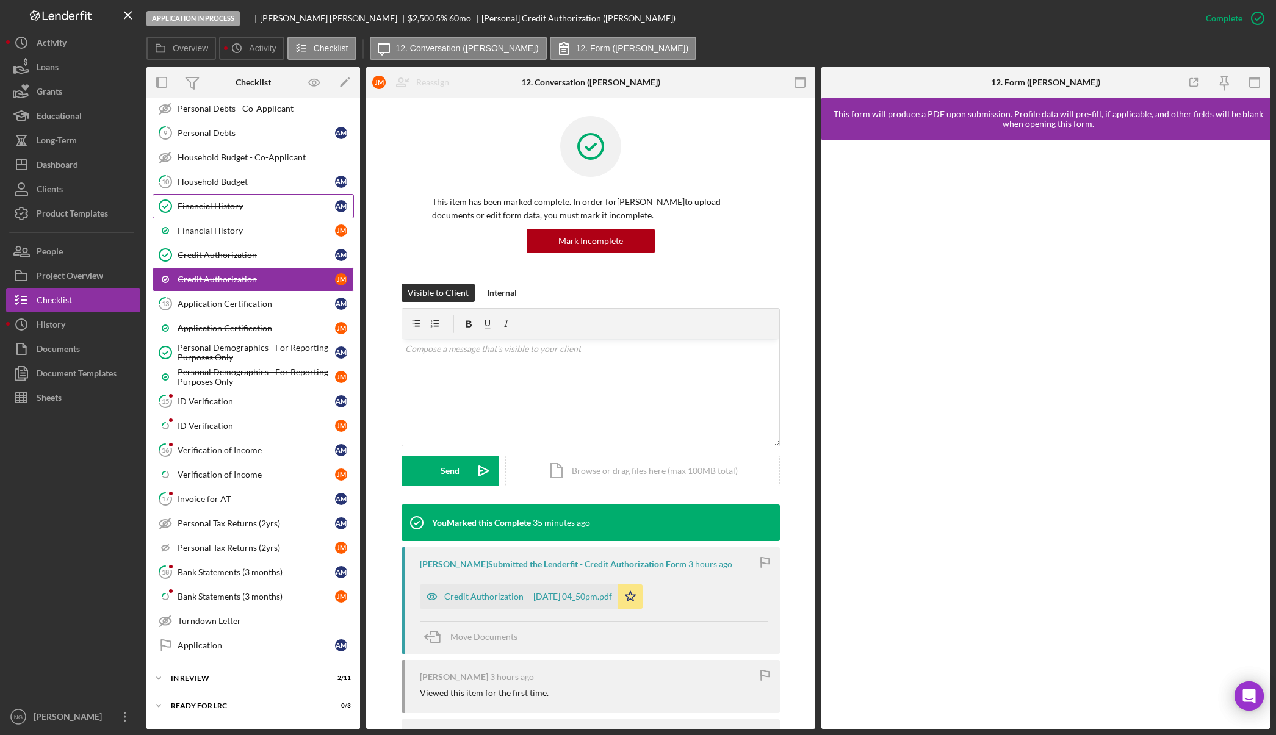
scroll to position [427, 0]
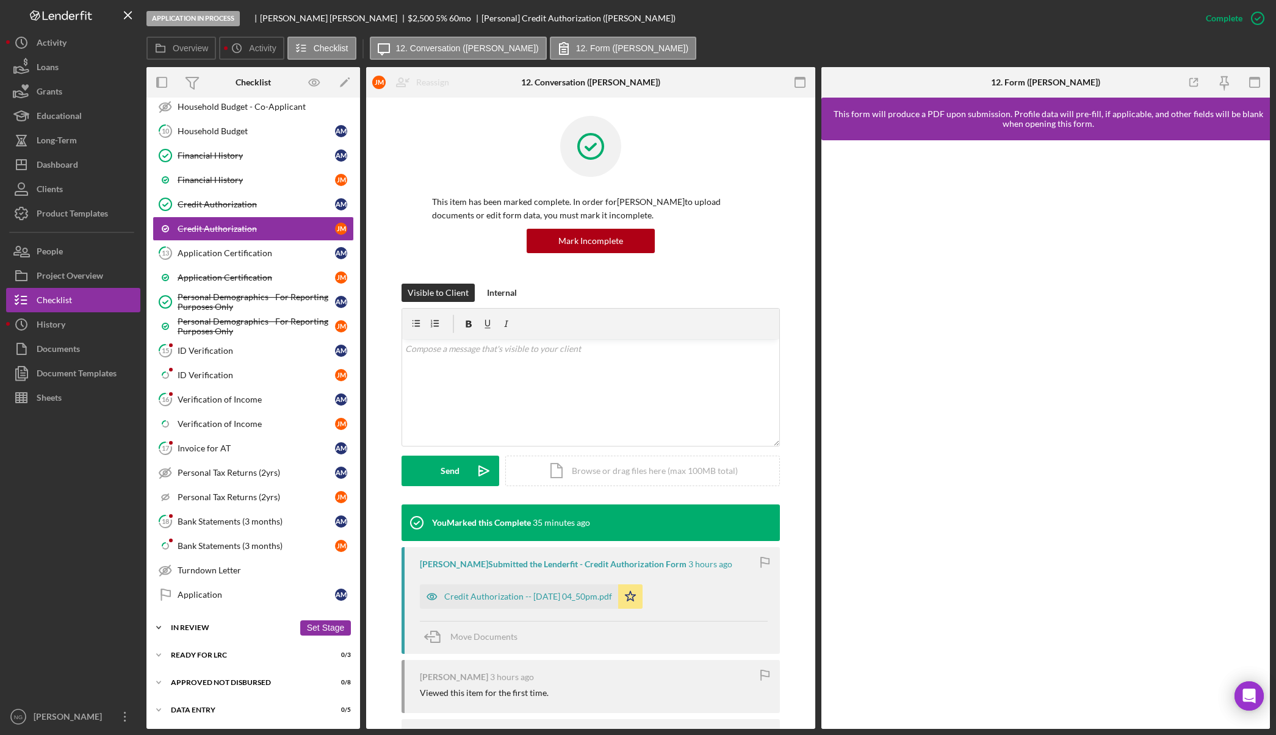
click at [236, 628] on div "In Review" at bounding box center [232, 627] width 123 height 7
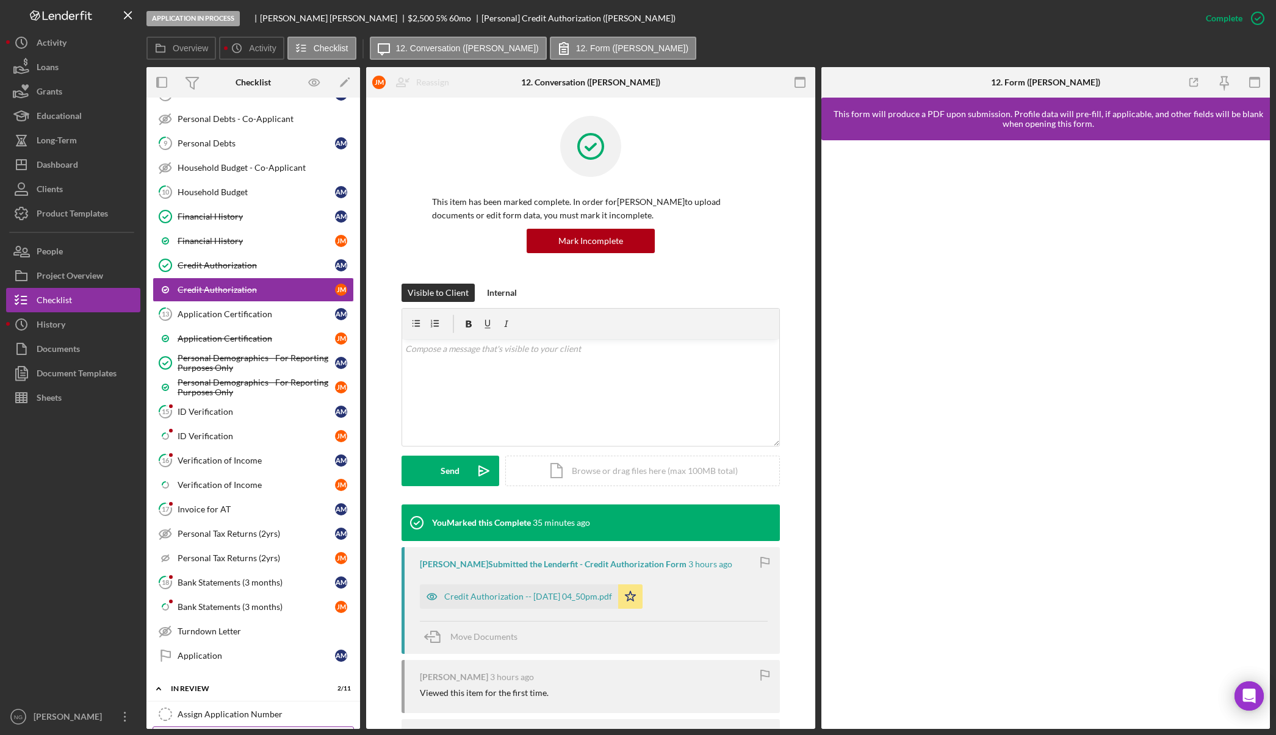
scroll to position [0, 0]
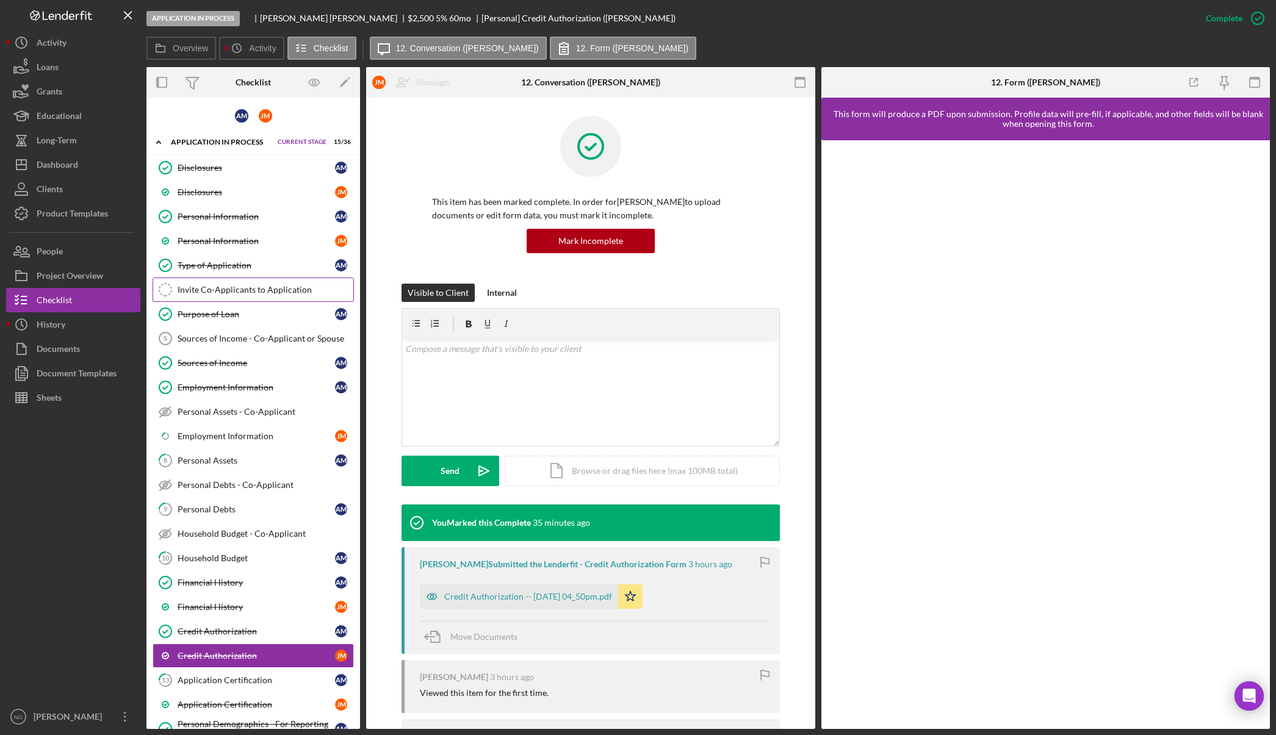
click at [240, 294] on div "Invite Co-Applicants to Application" at bounding box center [266, 290] width 176 height 10
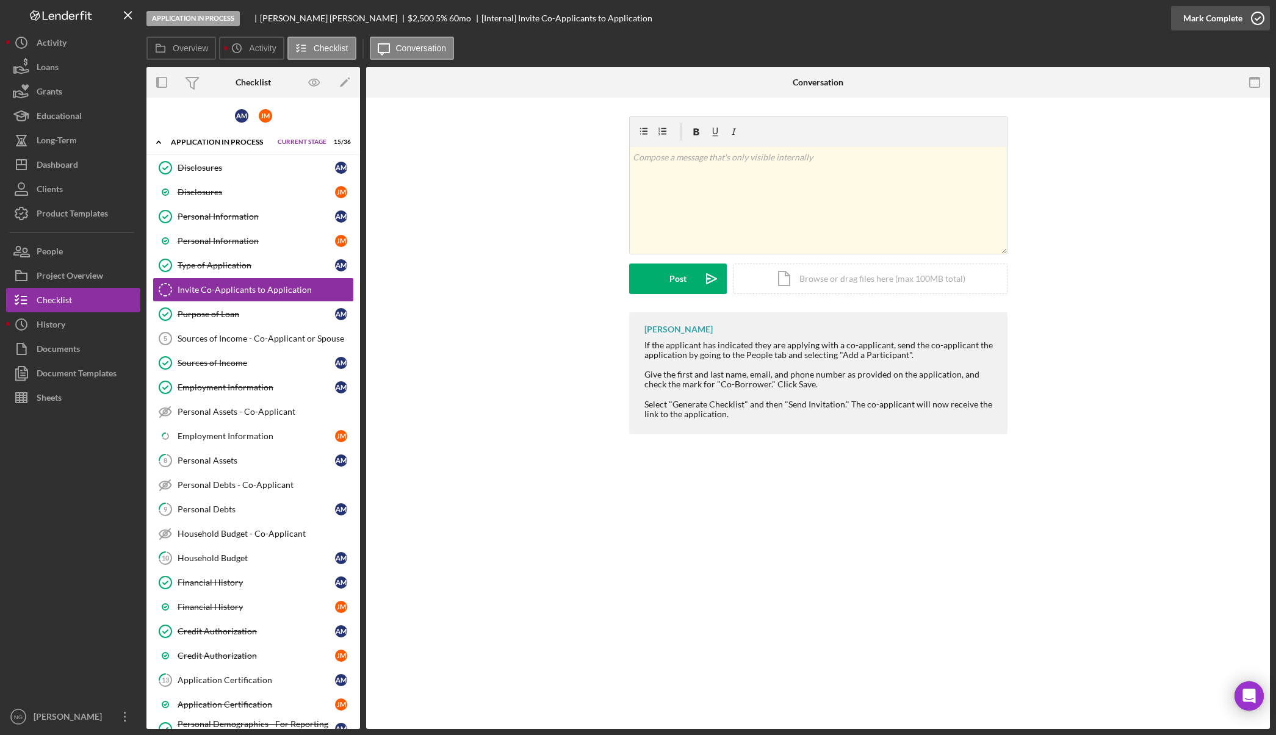
click at [1258, 26] on icon "button" at bounding box center [1257, 18] width 31 height 31
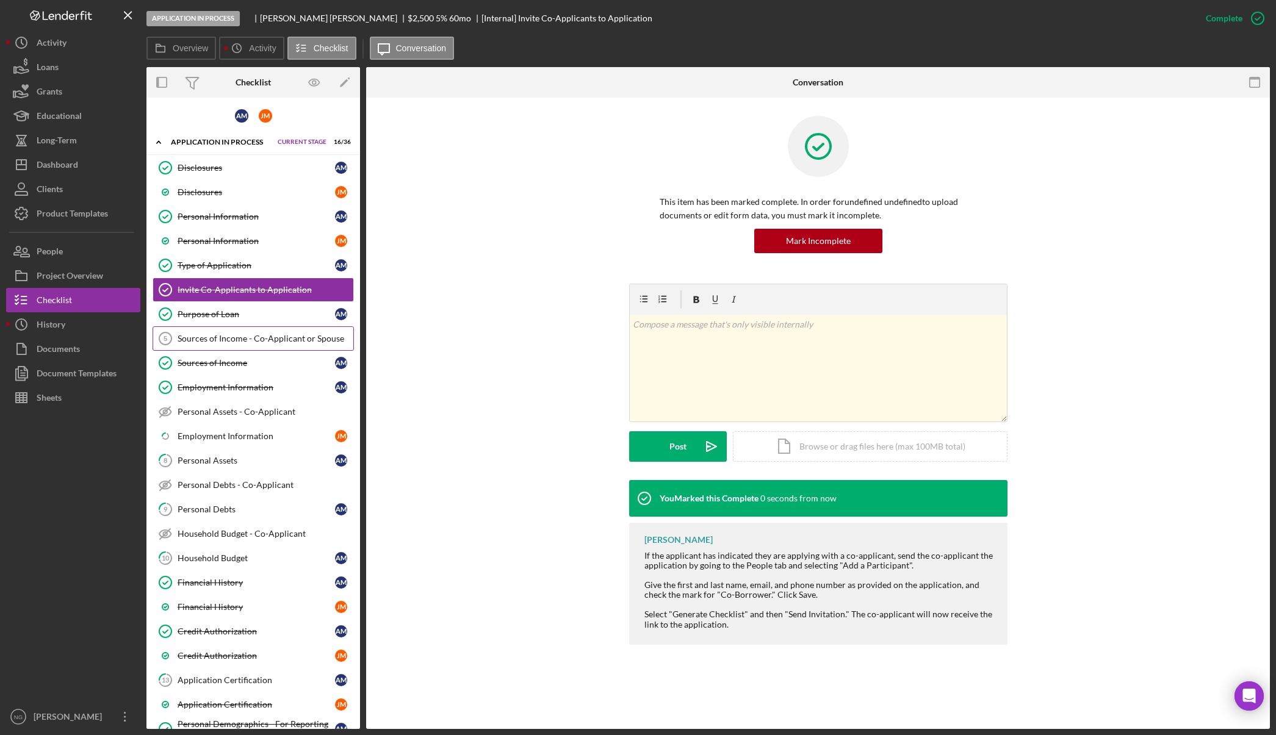
click at [242, 342] on div "Sources of Income - Co-Applicant or Spouse" at bounding box center [266, 339] width 176 height 10
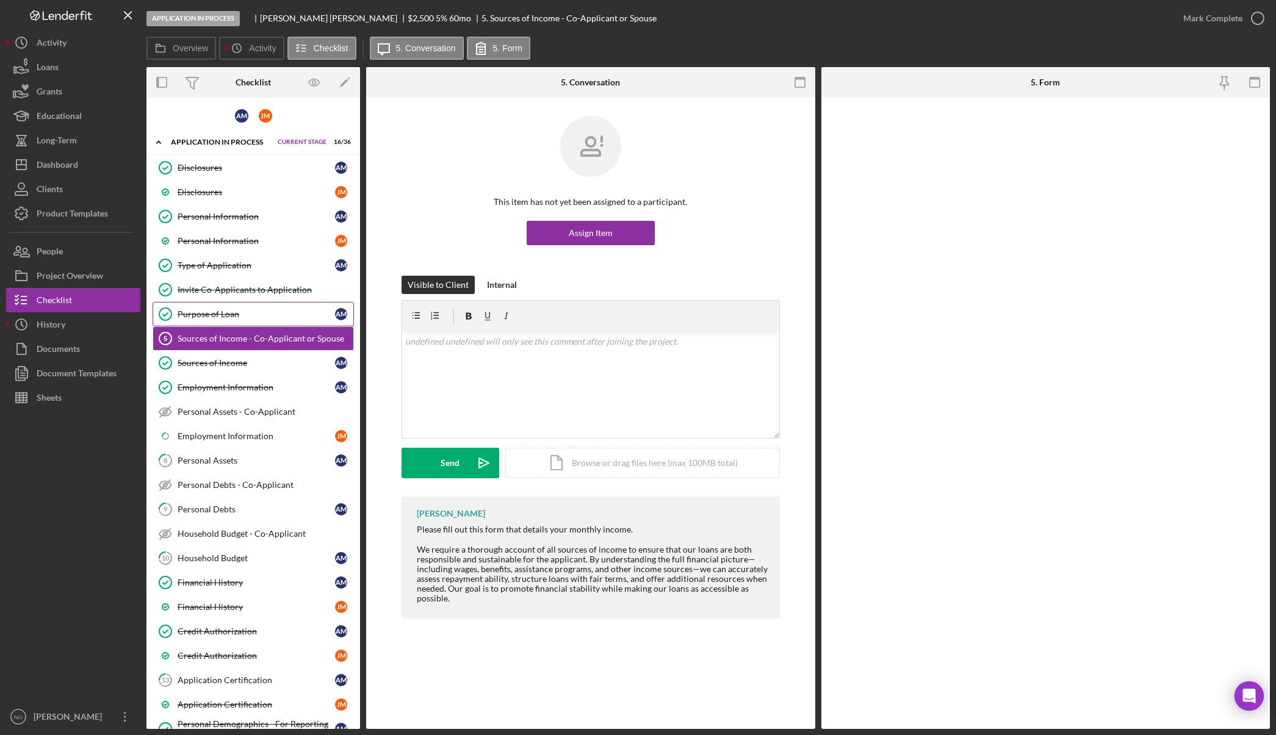
click at [264, 317] on div "Purpose of Loan" at bounding box center [256, 314] width 157 height 10
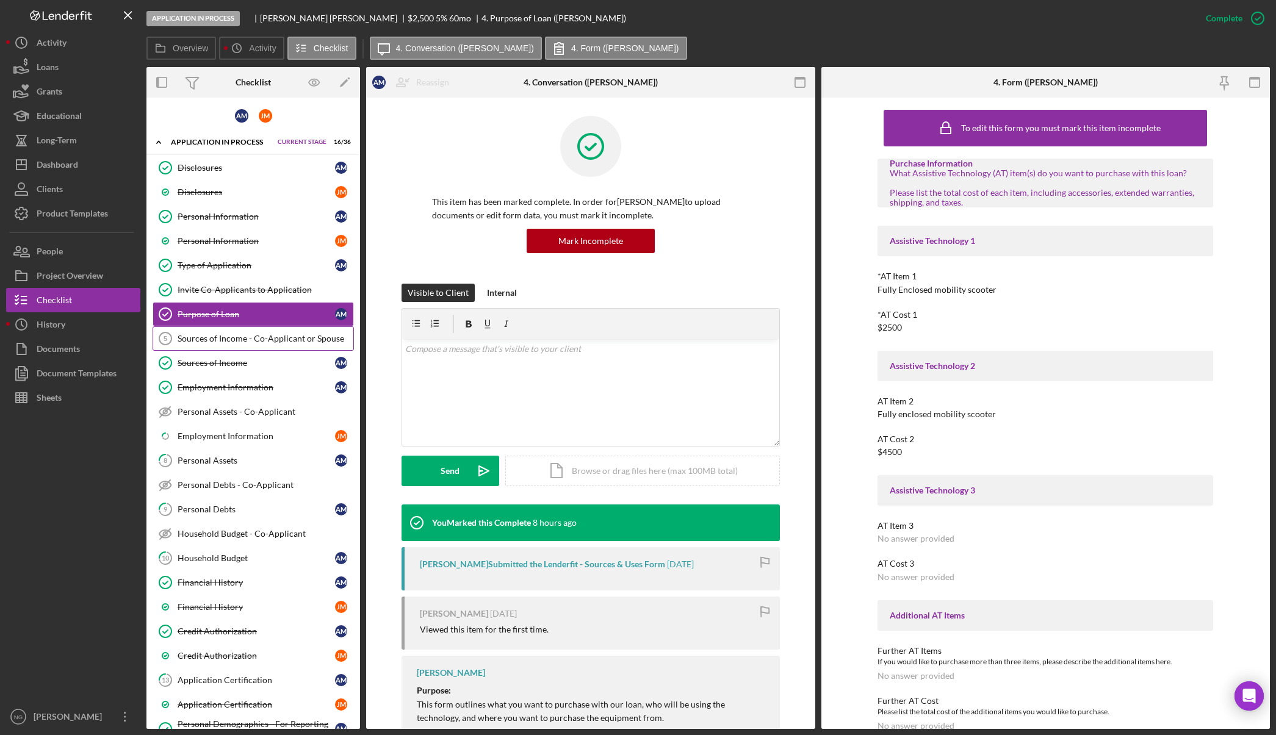
click at [278, 336] on div "Sources of Income - Co-Applicant or Spouse" at bounding box center [266, 339] width 176 height 10
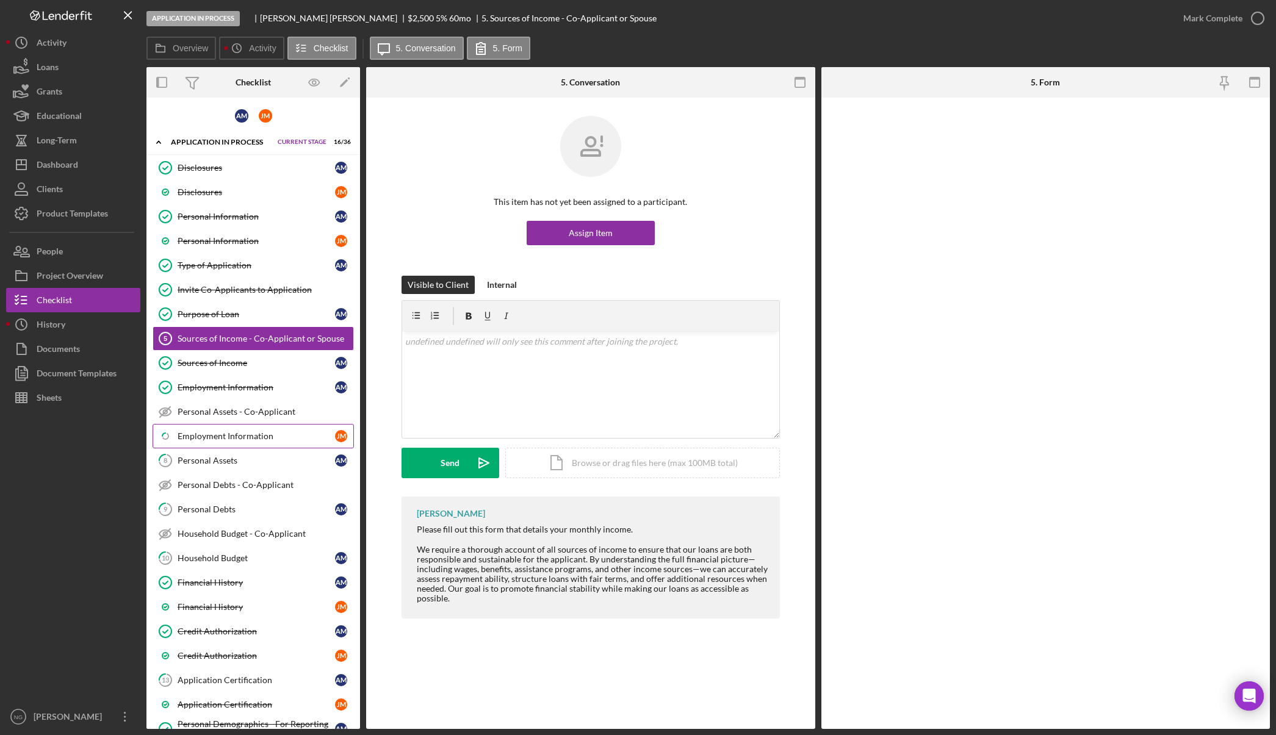
click at [261, 441] on div "Employment Information" at bounding box center [256, 436] width 157 height 10
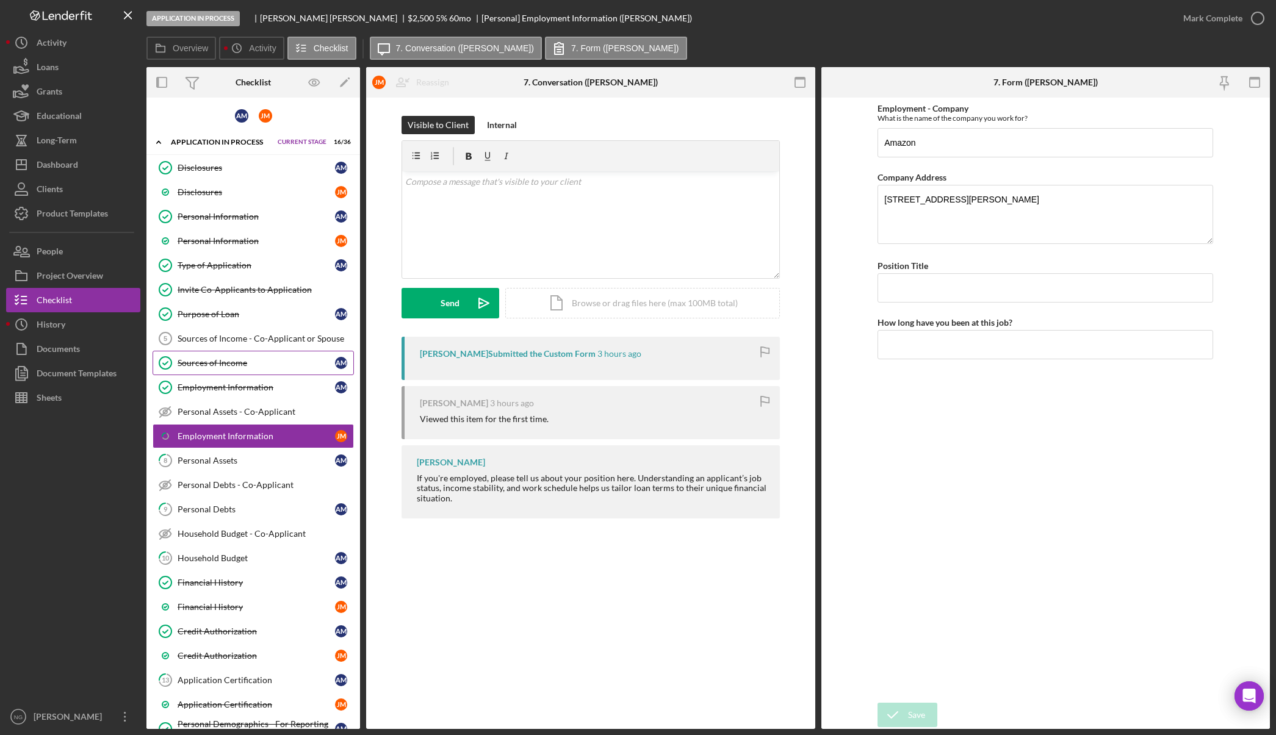
click at [270, 360] on div "Sources of Income" at bounding box center [256, 363] width 157 height 10
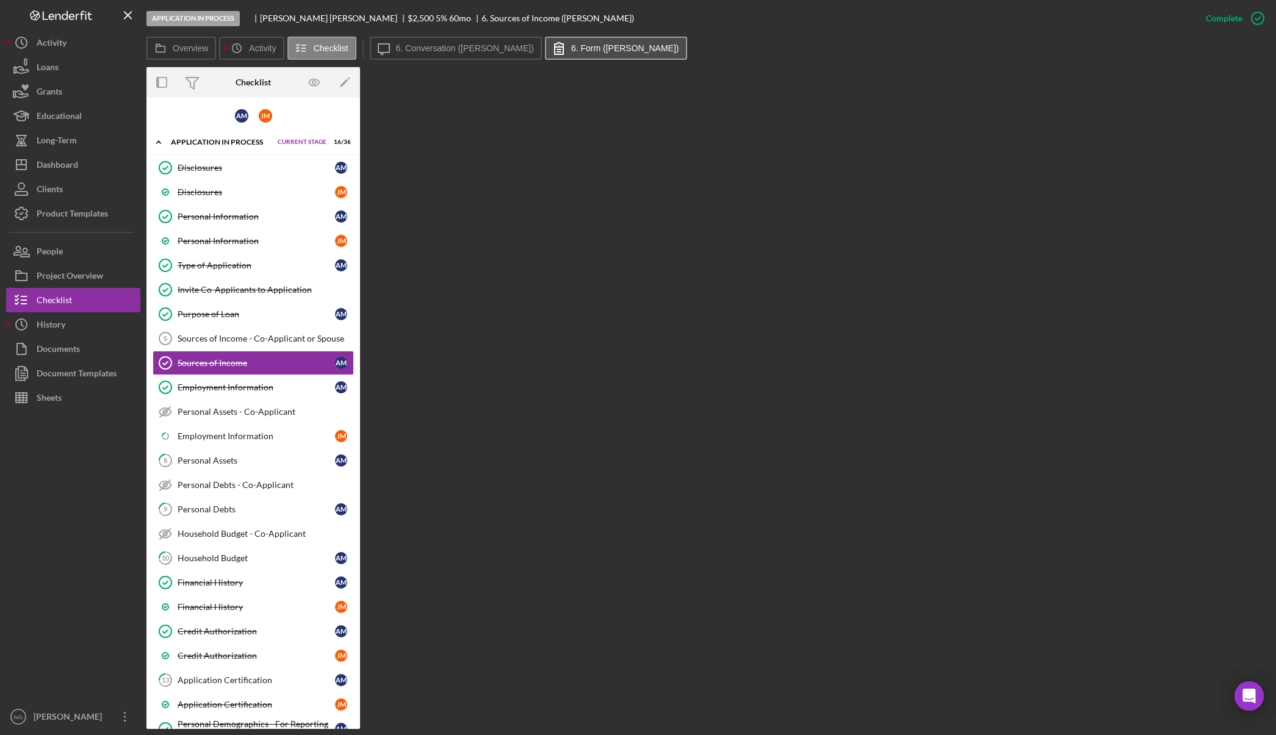
click at [571, 44] on label "6. Form ([PERSON_NAME])" at bounding box center [625, 48] width 108 height 10
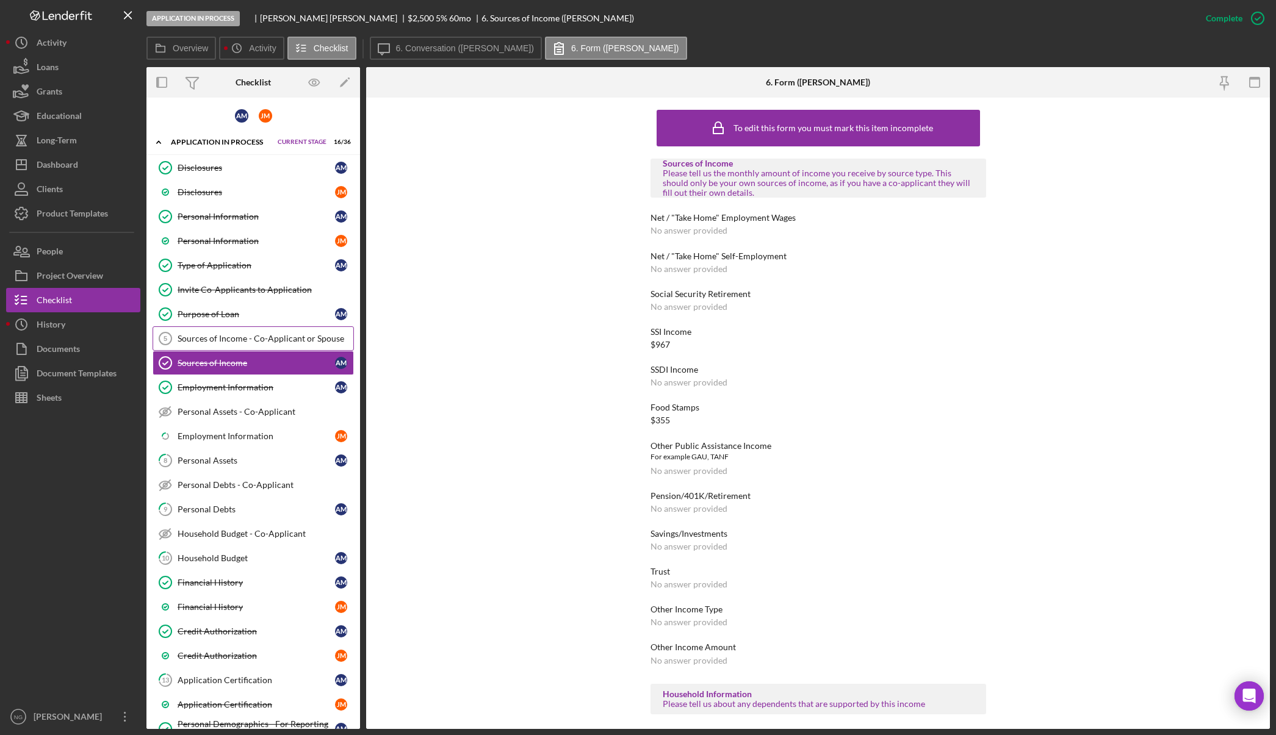
click at [278, 331] on link "Sources of Income - Co-Applicant or Spouse 5 Sources of Income - Co-Applicant o…" at bounding box center [253, 338] width 201 height 24
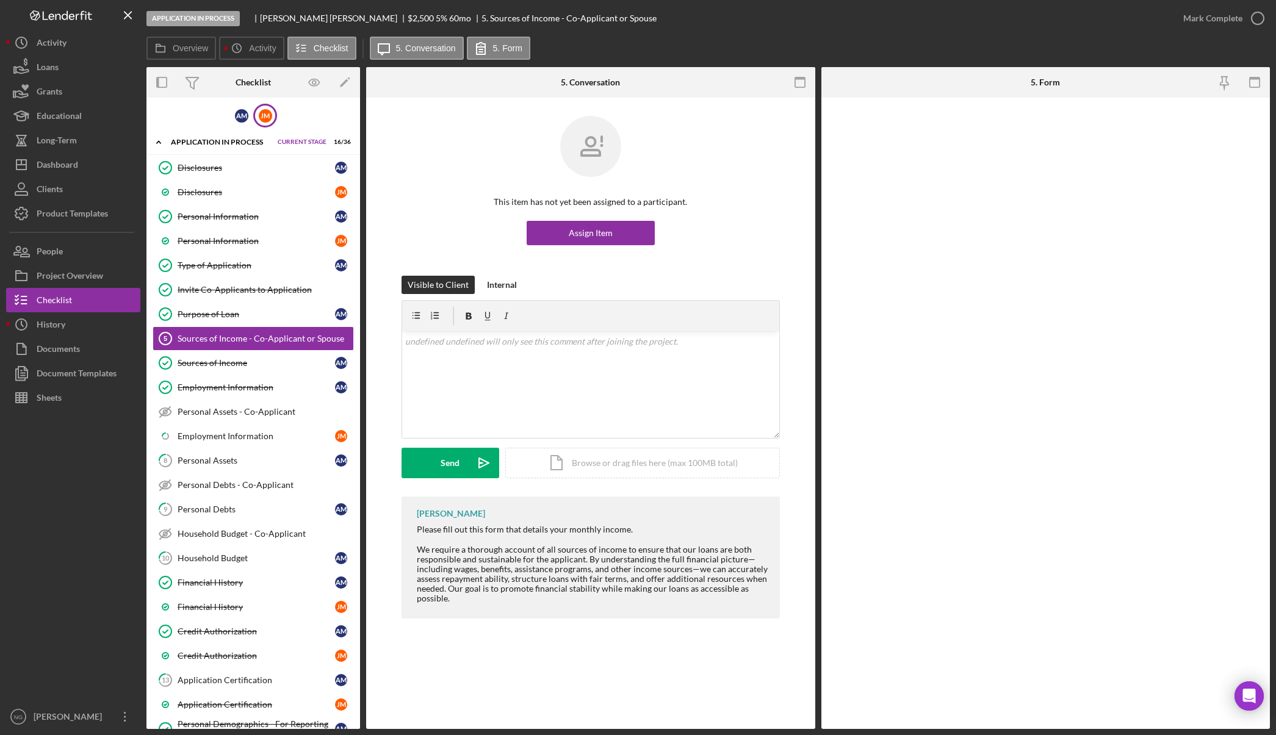
click at [265, 123] on div "[PERSON_NAME]" at bounding box center [265, 116] width 24 height 24
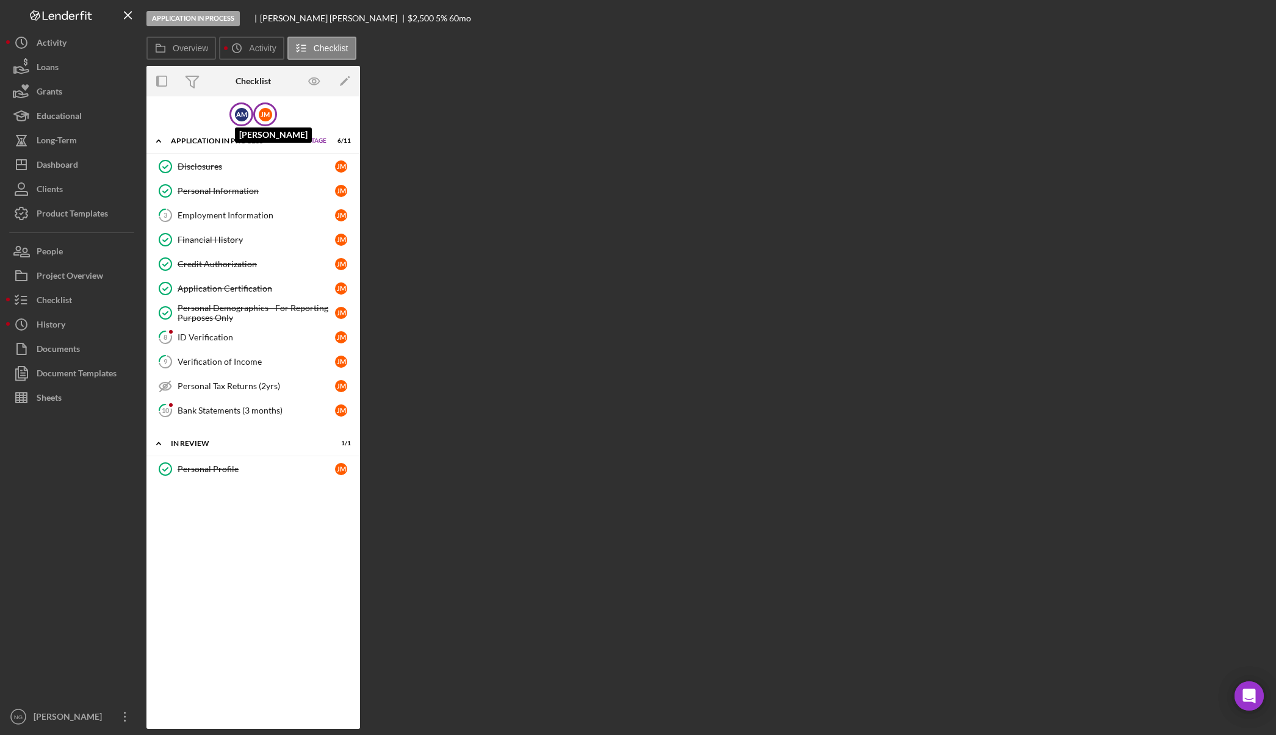
click at [246, 108] on div "A M" at bounding box center [241, 114] width 13 height 13
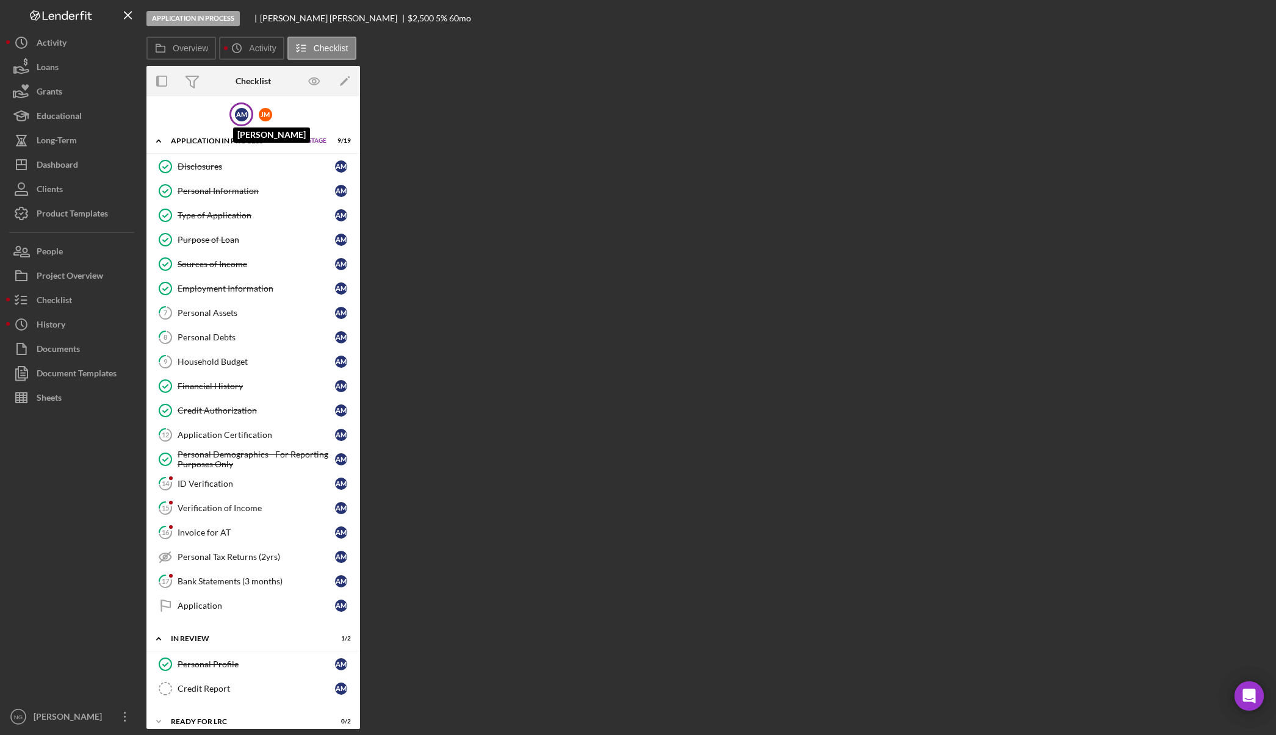
click at [246, 114] on div "A M" at bounding box center [241, 114] width 13 height 13
